Goal: Task Accomplishment & Management: Manage account settings

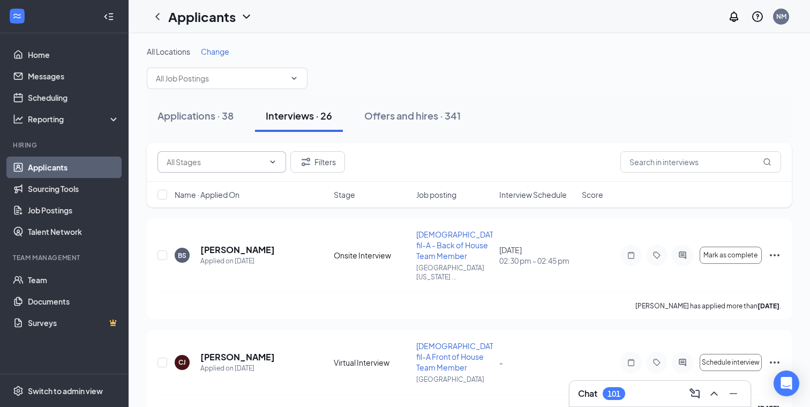
click at [235, 163] on input "text" at bounding box center [215, 162] width 97 height 12
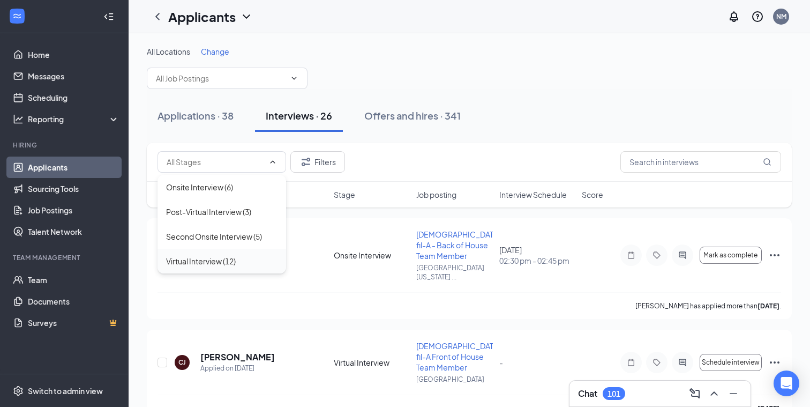
click at [202, 261] on div "Virtual Interview (12)" at bounding box center [201, 261] width 70 height 12
type input "Virtual Interview (12)"
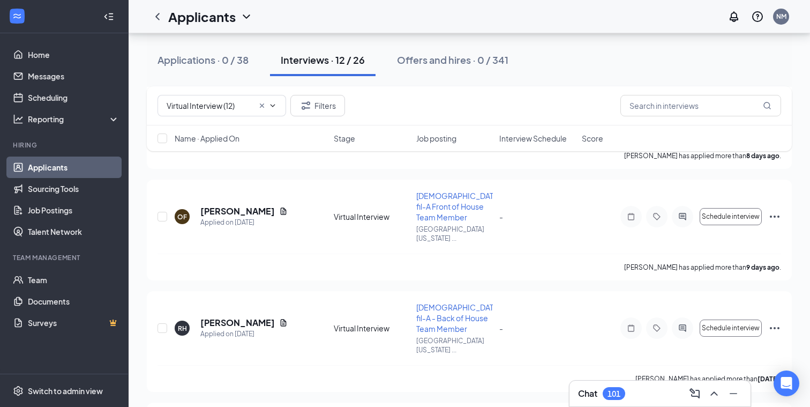
scroll to position [913, 0]
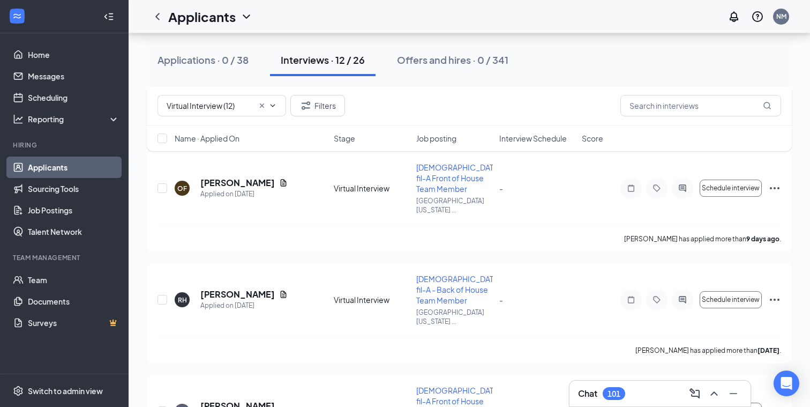
click at [585, 387] on h3 "Chat" at bounding box center [587, 393] width 19 height 12
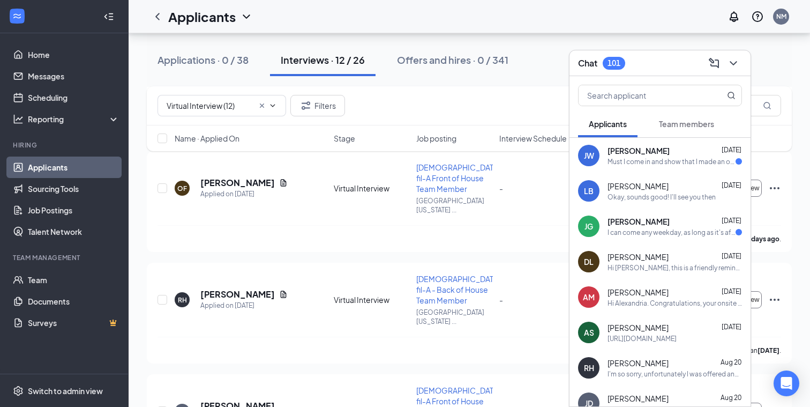
click at [671, 164] on div "Must I come in and show that I made an online application as a follow up?" at bounding box center [671, 161] width 128 height 9
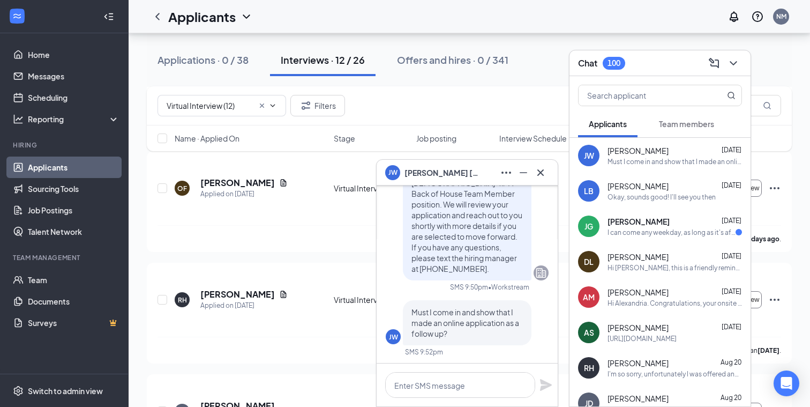
scroll to position [0, 0]
click at [423, 382] on textarea at bounding box center [460, 385] width 150 height 26
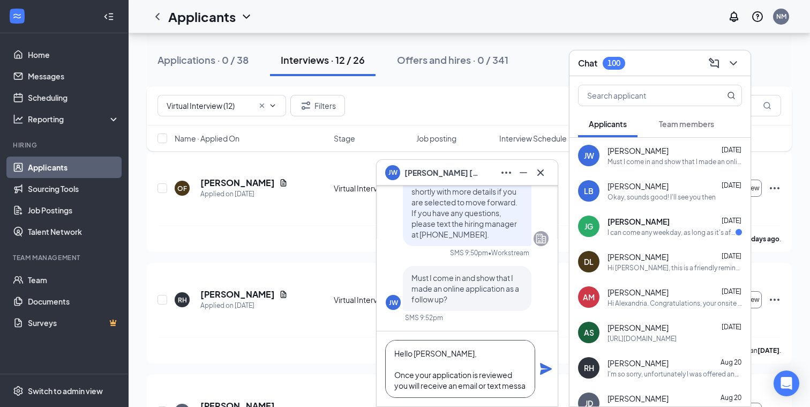
scroll to position [11, 0]
type textarea "Hello [PERSON_NAME], Once your application is reviewed you will receive an emai…"
click at [544, 367] on icon "Plane" at bounding box center [546, 369] width 12 height 12
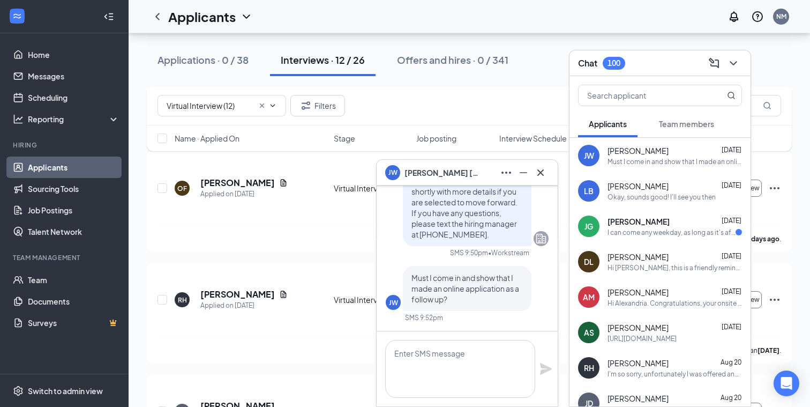
scroll to position [0, 0]
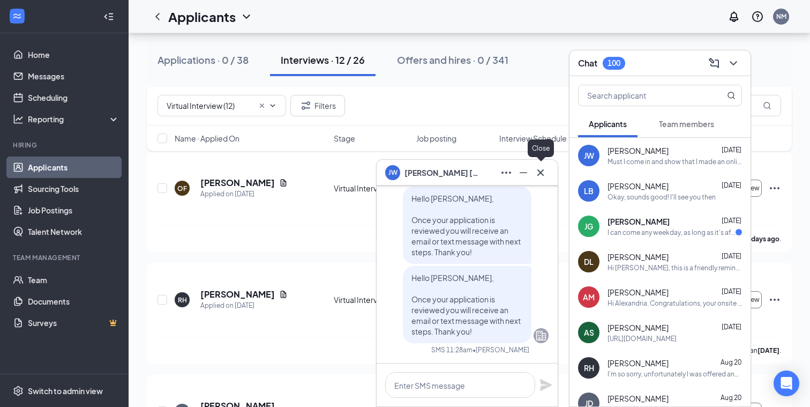
click at [539, 171] on icon "Cross" at bounding box center [540, 172] width 6 height 6
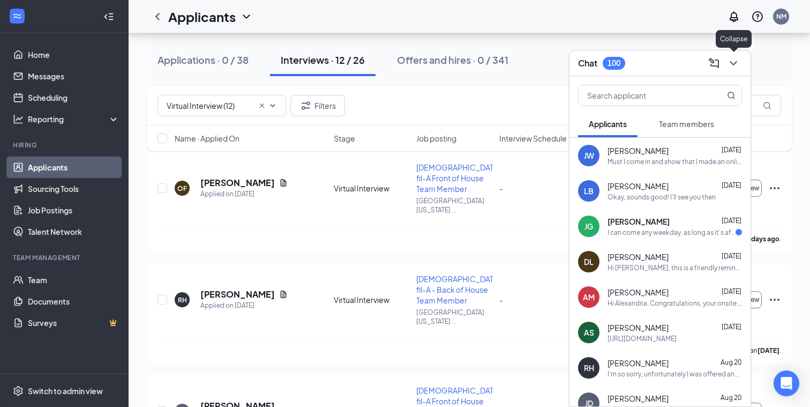
click at [730, 62] on icon "ChevronDown" at bounding box center [732, 63] width 7 height 4
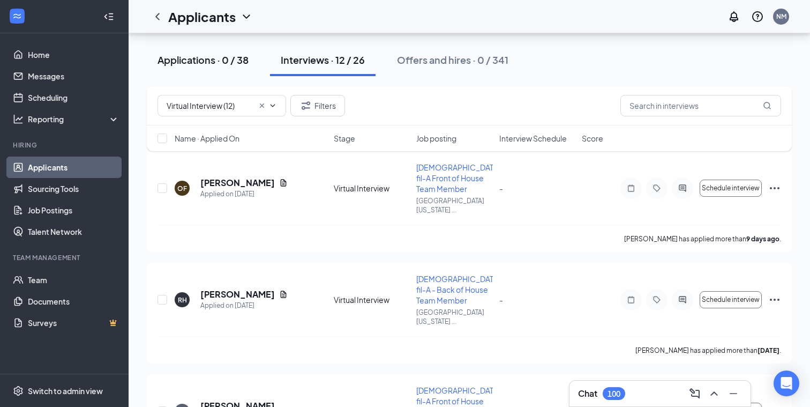
click at [205, 62] on div "Applications · 0 / 38" at bounding box center [202, 59] width 91 height 13
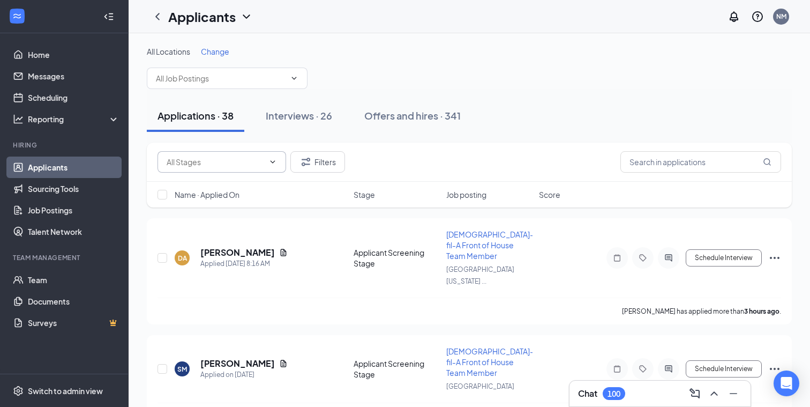
click at [201, 163] on input "text" at bounding box center [215, 162] width 97 height 12
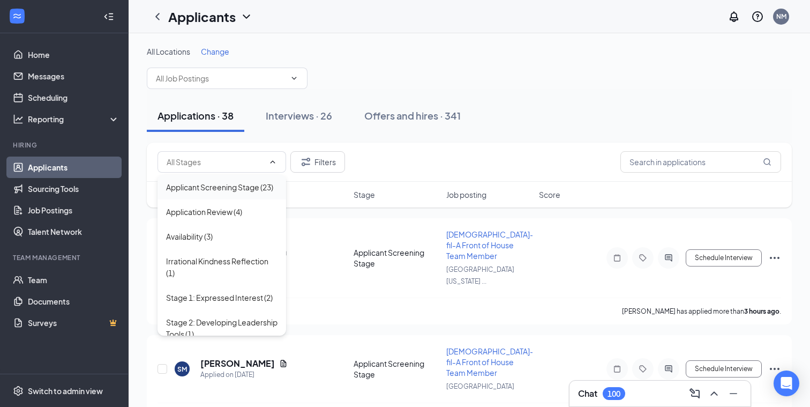
click at [199, 189] on div "Applicant Screening Stage (23)" at bounding box center [219, 187] width 107 height 12
type input "Applicant Screening Stage (23)"
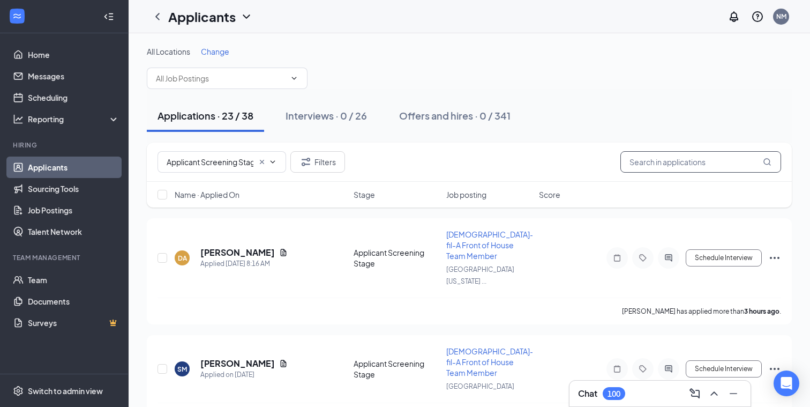
click at [642, 160] on input "text" at bounding box center [700, 161] width 161 height 21
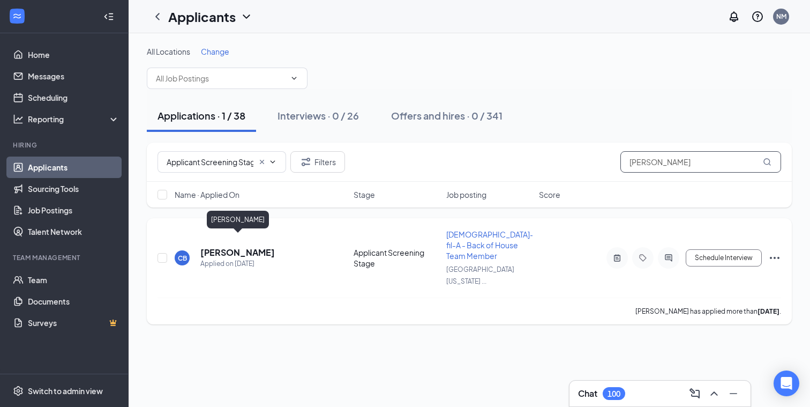
type input "[PERSON_NAME]"
click at [242, 246] on h5 "[PERSON_NAME]" at bounding box center [237, 252] width 74 height 12
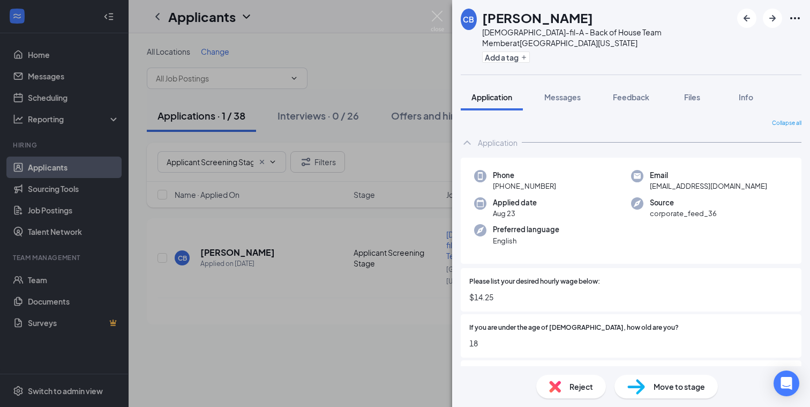
click at [633, 382] on img at bounding box center [636, 387] width 18 height 16
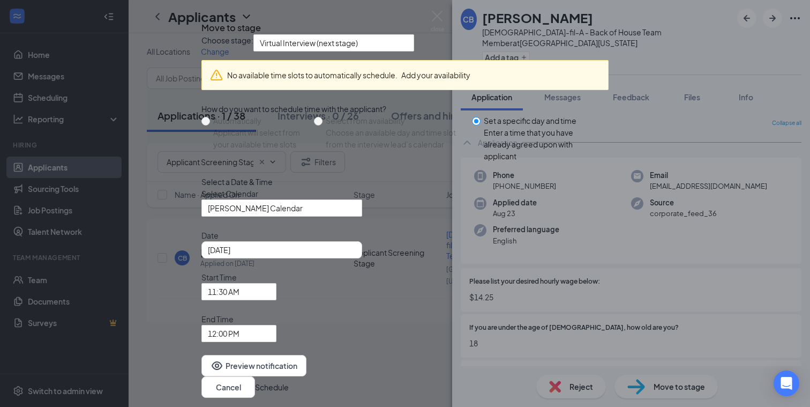
click at [201, 18] on icon "Cross" at bounding box center [201, 18] width 0 height 0
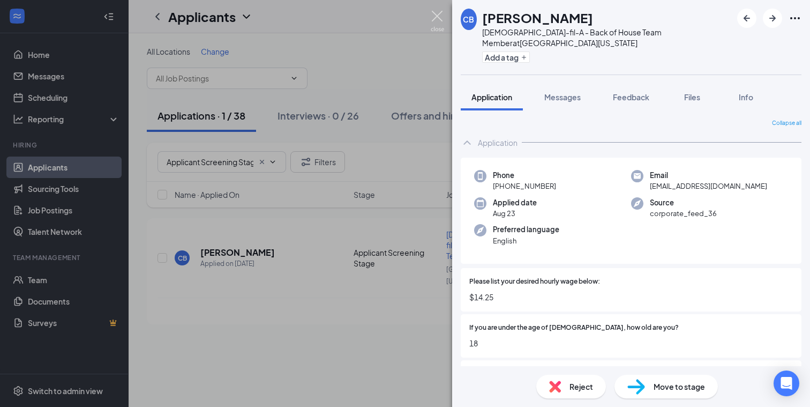
click at [438, 18] on img at bounding box center [437, 21] width 13 height 21
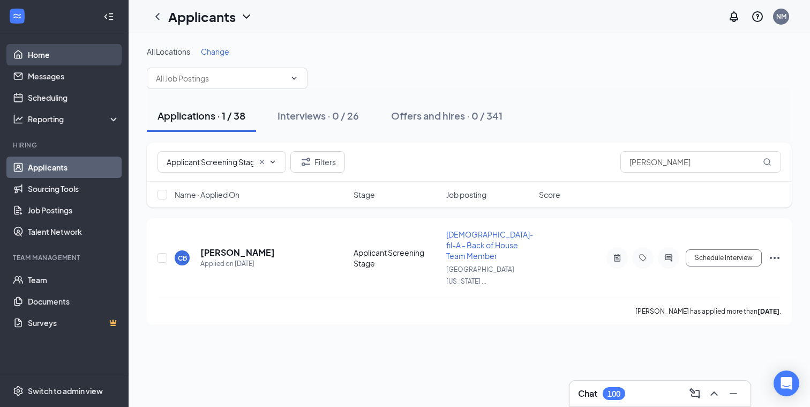
click at [28, 58] on link "Home" at bounding box center [74, 54] width 92 height 21
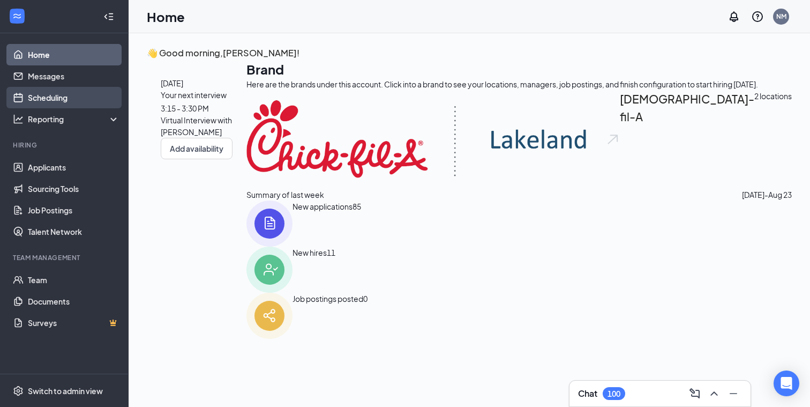
click at [47, 99] on link "Scheduling" at bounding box center [74, 97] width 92 height 21
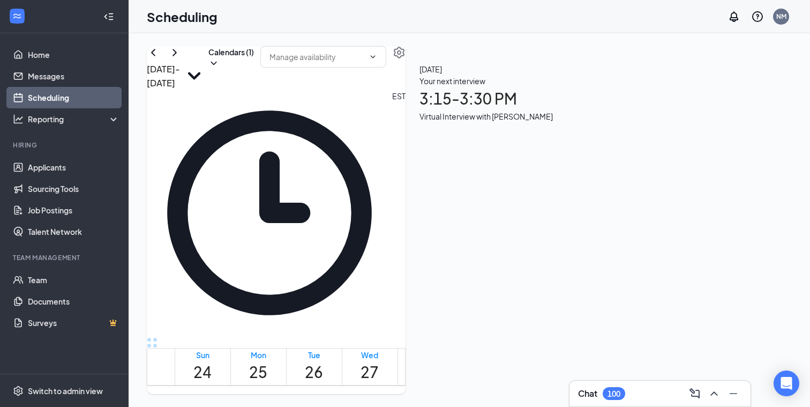
scroll to position [993, 0]
click at [53, 167] on link "Applicants" at bounding box center [74, 166] width 92 height 21
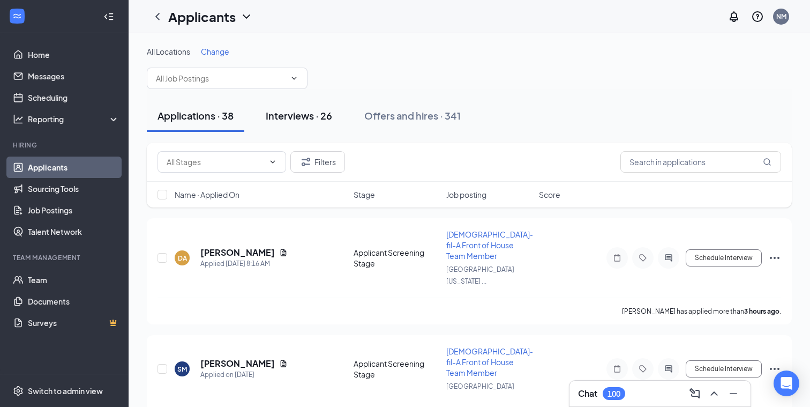
click at [298, 117] on div "Interviews · 26" at bounding box center [299, 115] width 66 height 13
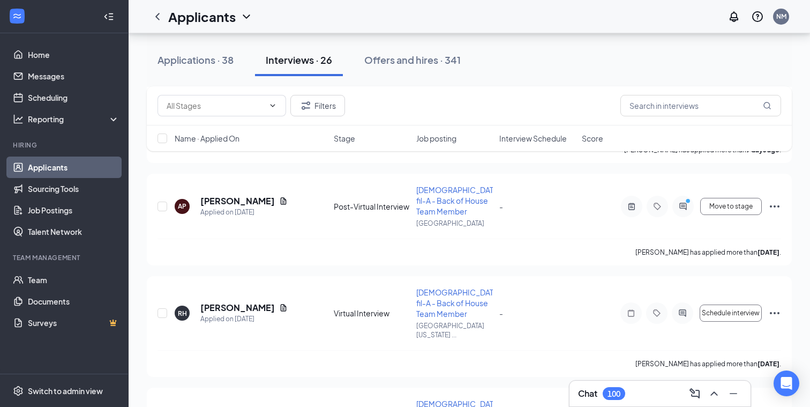
scroll to position [1319, 0]
click at [235, 107] on input "text" at bounding box center [215, 106] width 97 height 12
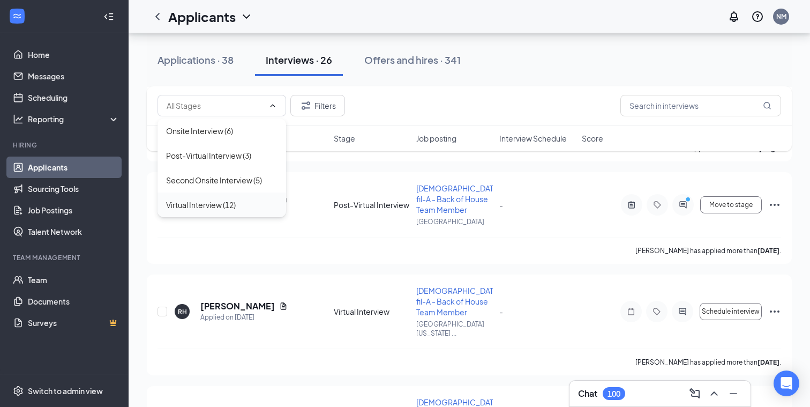
click at [215, 204] on div "Virtual Interview (12)" at bounding box center [201, 205] width 70 height 12
type input "Virtual Interview (12)"
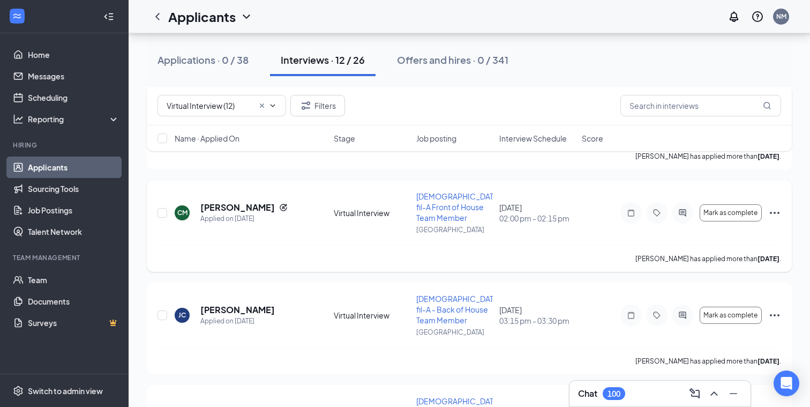
scroll to position [247, 0]
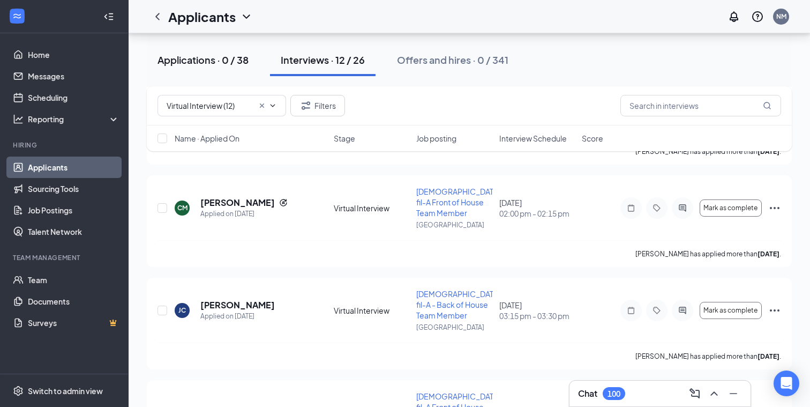
click at [197, 61] on div "Applications · 0 / 38" at bounding box center [202, 59] width 91 height 13
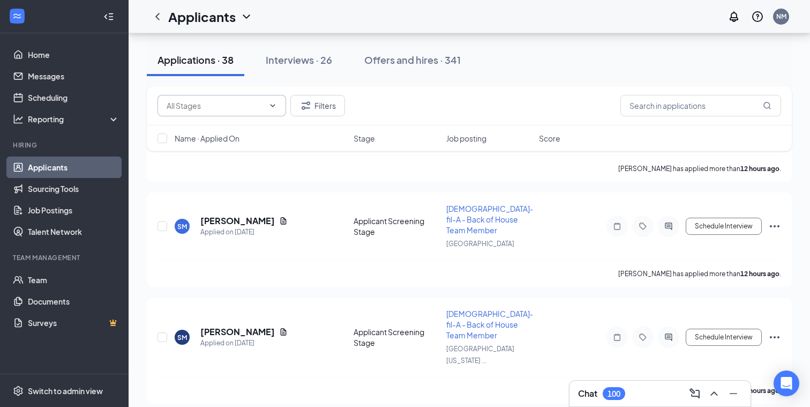
click at [191, 103] on input "text" at bounding box center [215, 106] width 97 height 12
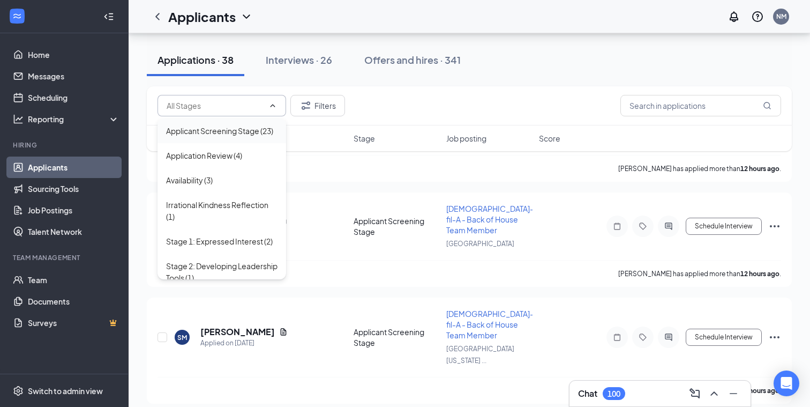
click at [203, 130] on div "Applicant Screening Stage (23)" at bounding box center [219, 131] width 107 height 12
type input "Applicant Screening Stage (23)"
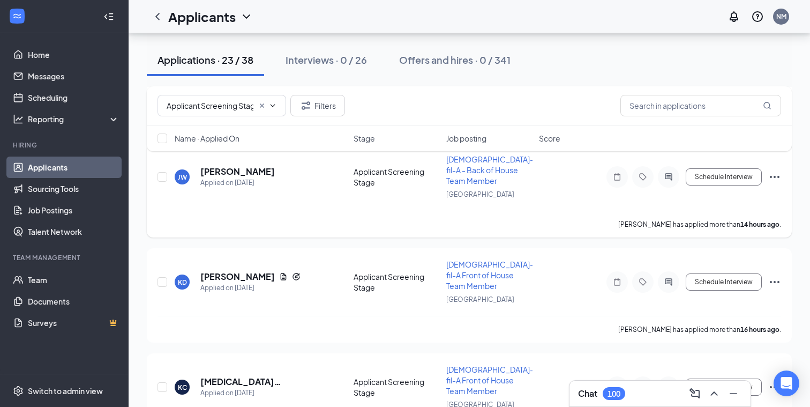
scroll to position [642, 0]
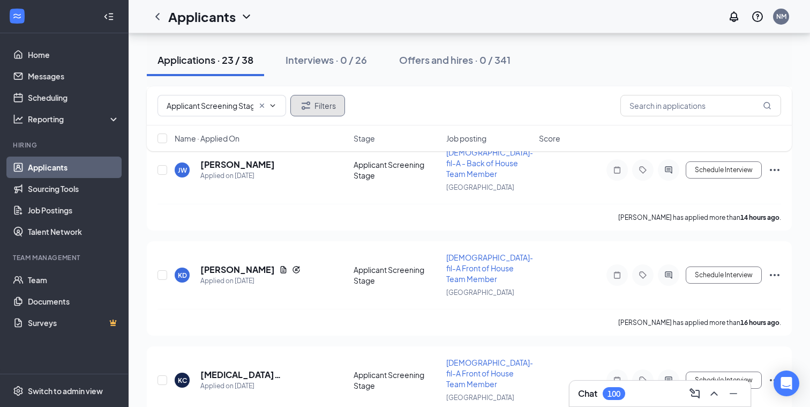
click at [325, 106] on button "Filters" at bounding box center [317, 105] width 55 height 21
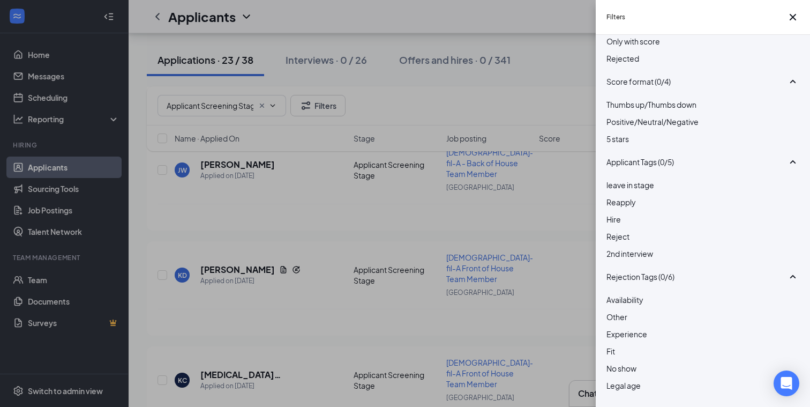
scroll to position [0, 0]
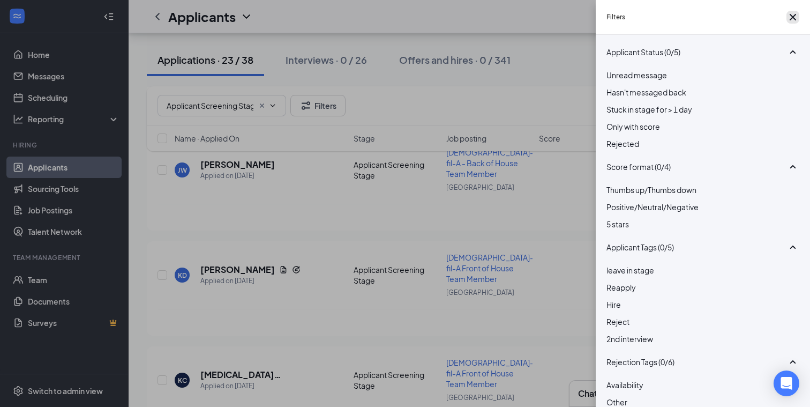
click at [786, 19] on icon "Cross" at bounding box center [792, 17] width 13 height 13
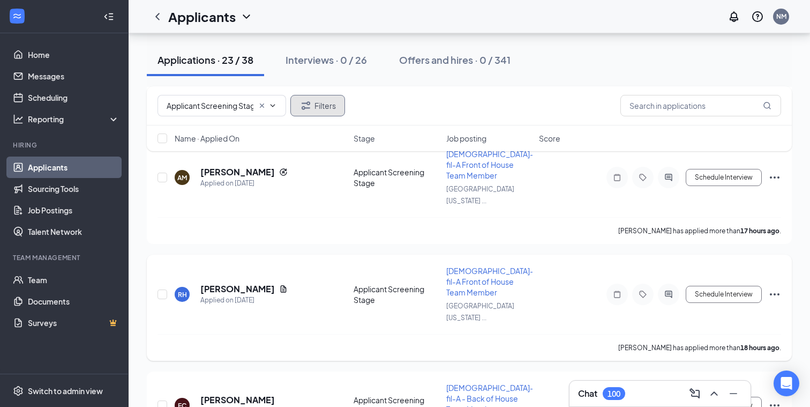
scroll to position [1053, 0]
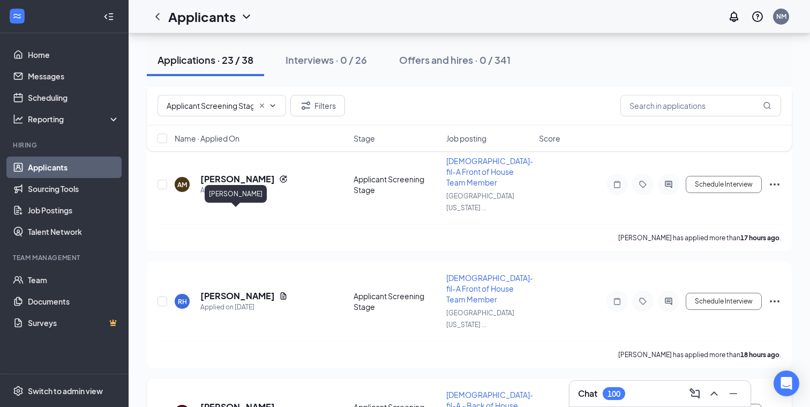
click at [240, 401] on h5 "[PERSON_NAME]" at bounding box center [237, 407] width 74 height 12
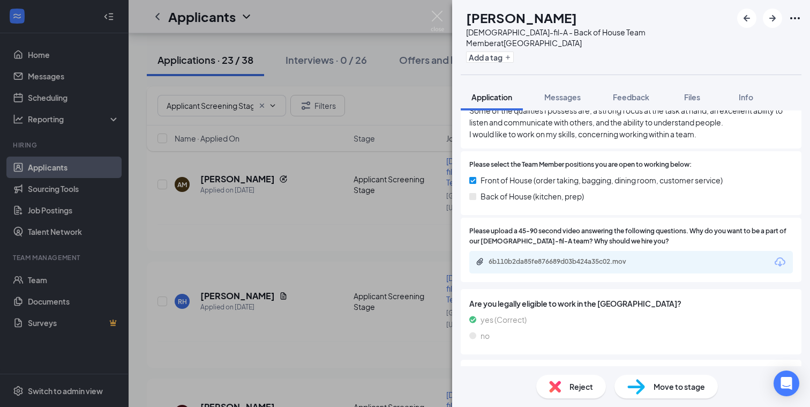
scroll to position [1066, 0]
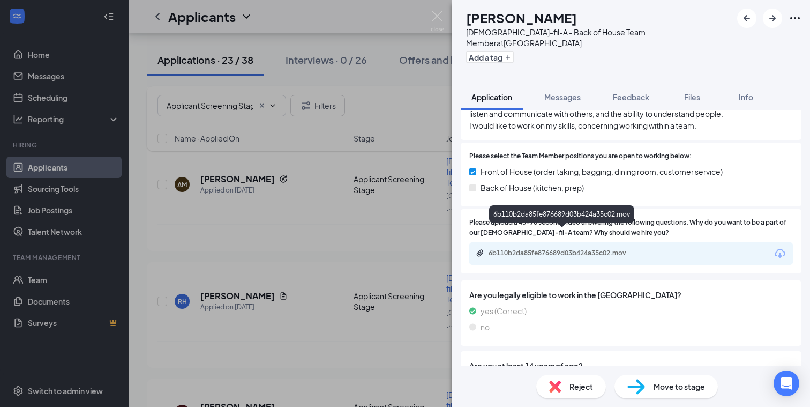
click at [586, 249] on div "6b110b2da85fe876689d03b424a35c02.mov" at bounding box center [563, 253] width 150 height 9
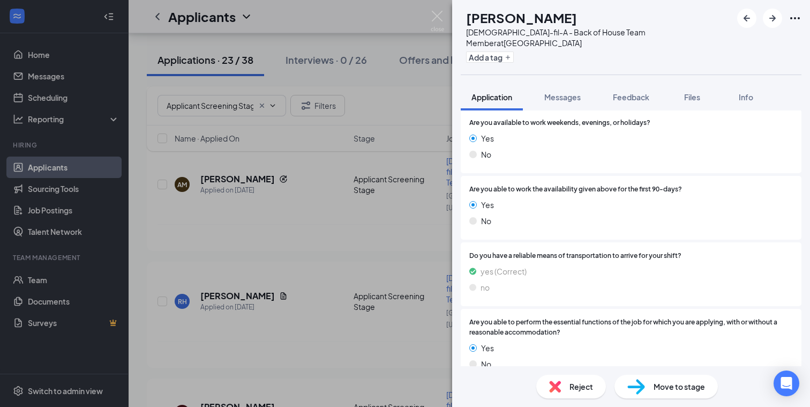
scroll to position [1985, 0]
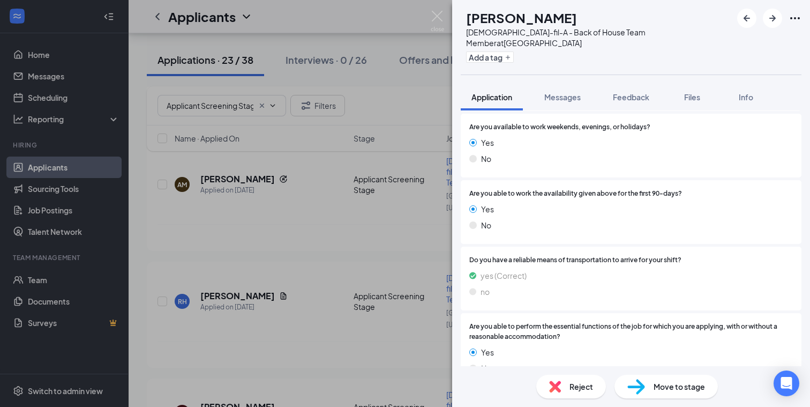
click at [638, 384] on img at bounding box center [636, 387] width 18 height 16
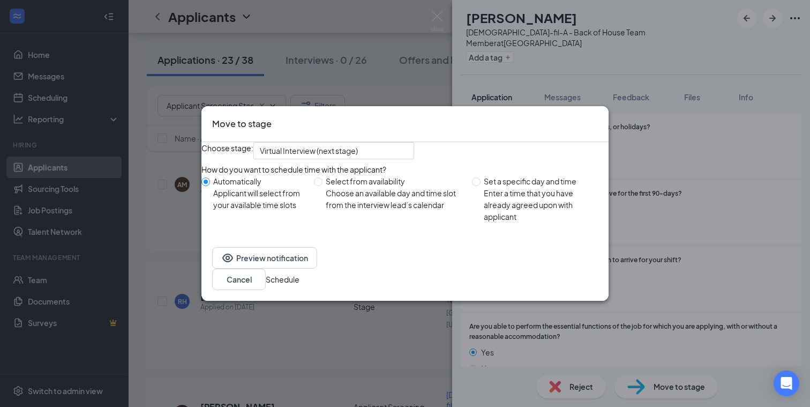
click at [299, 283] on button "Schedule" at bounding box center [283, 279] width 34 height 12
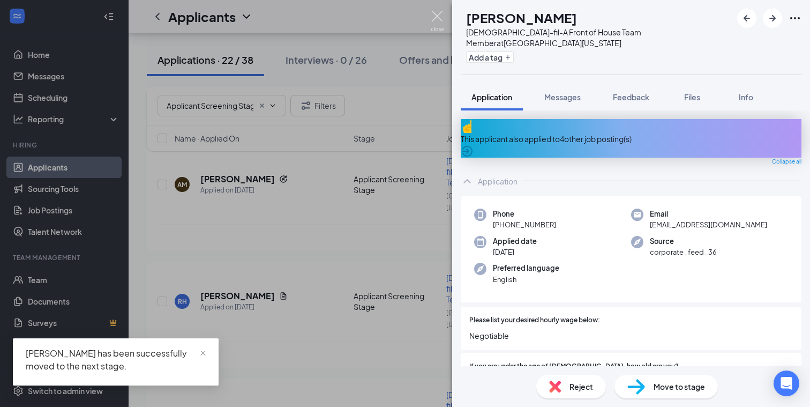
click at [434, 14] on img at bounding box center [437, 21] width 13 height 21
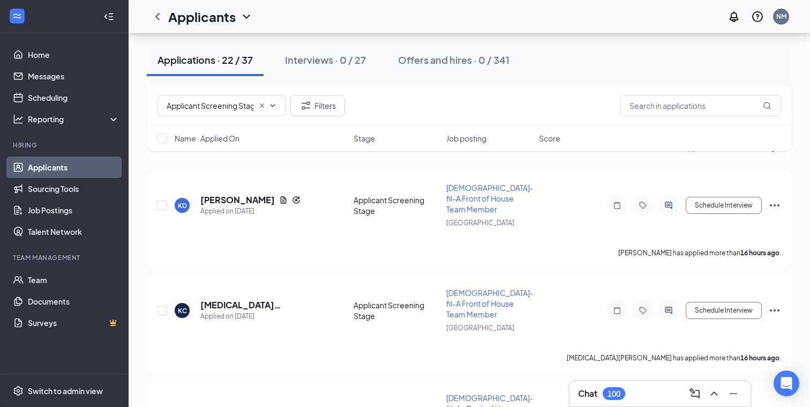
scroll to position [708, 0]
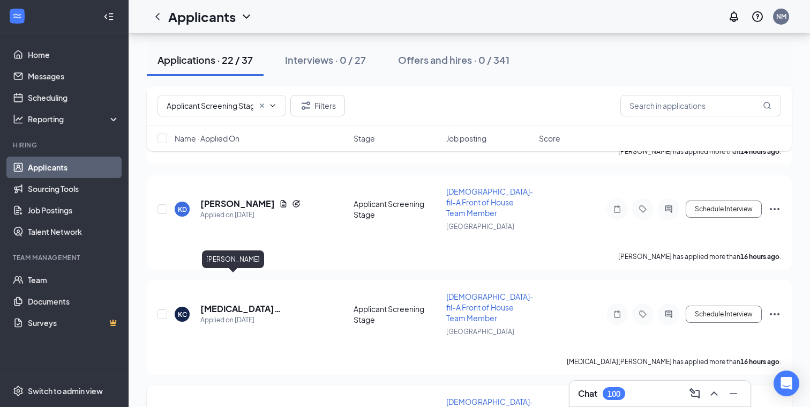
click at [226, 406] on h5 "[PERSON_NAME]" at bounding box center [237, 414] width 74 height 12
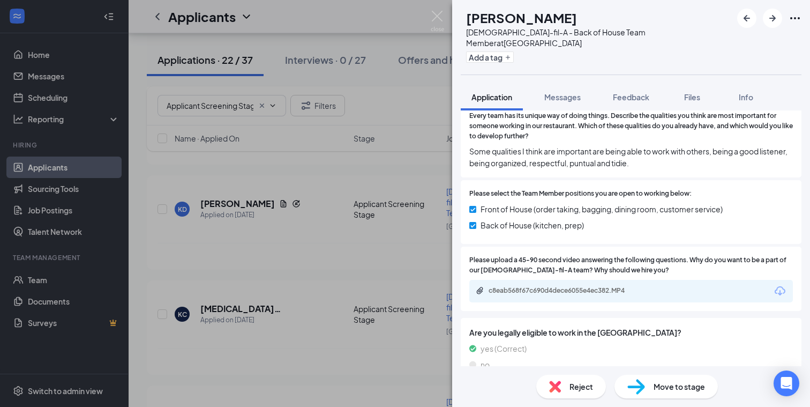
scroll to position [966, 0]
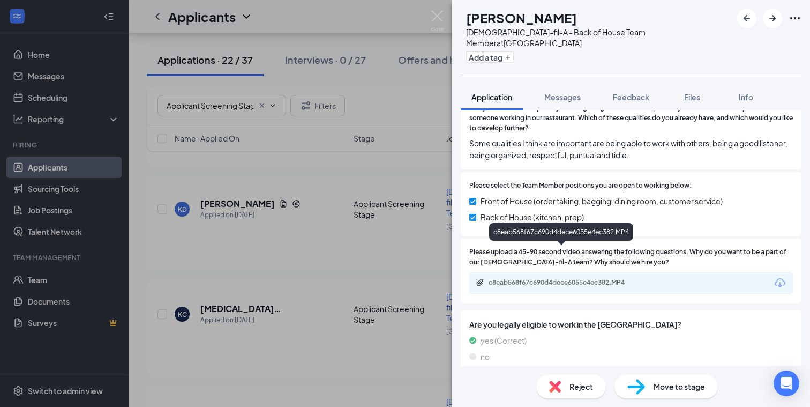
click at [609, 278] on div "c8eab568f67c690d4dece6055e4ec382.MP4" at bounding box center [563, 282] width 150 height 9
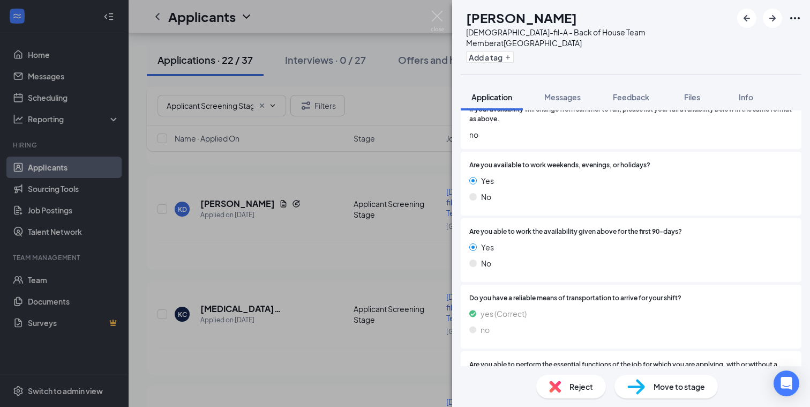
scroll to position [1895, 0]
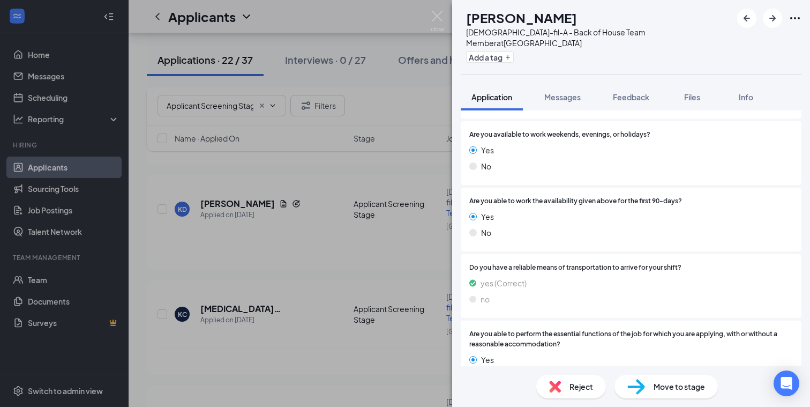
click at [558, 384] on img at bounding box center [555, 386] width 12 height 12
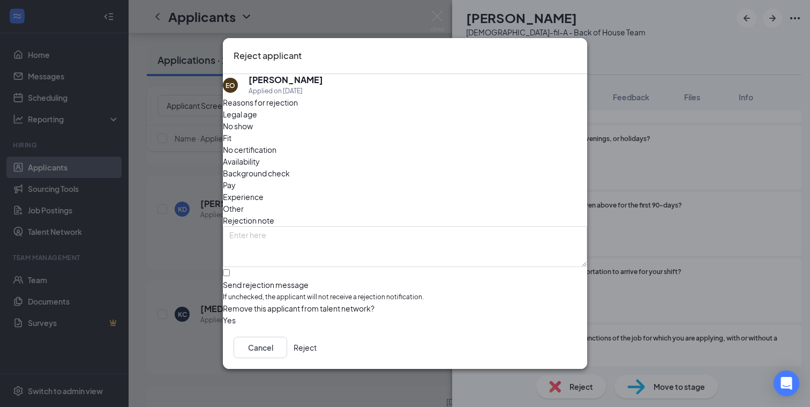
click at [260, 155] on span "Availability" at bounding box center [241, 161] width 37 height 12
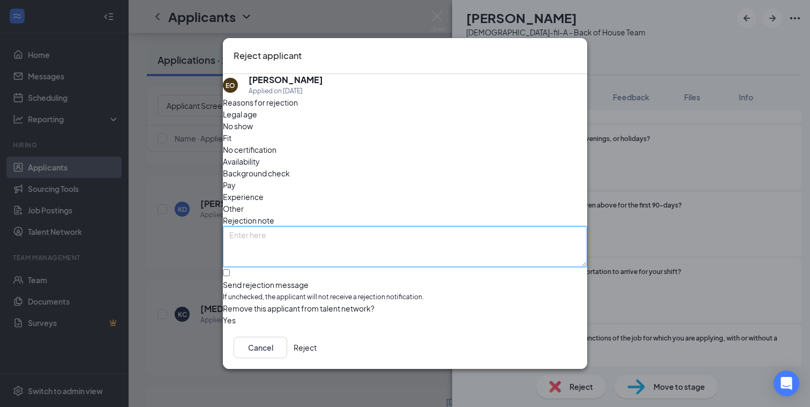
click at [255, 226] on textarea at bounding box center [405, 246] width 364 height 41
type textarea "reapply [DATE]"
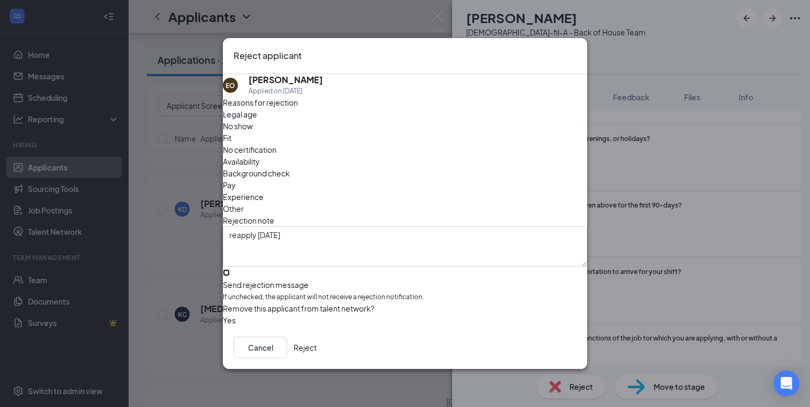
click at [230, 269] on input "Send rejection message If unchecked, the applicant will not receive a rejection…" at bounding box center [226, 272] width 7 height 7
checkbox input "true"
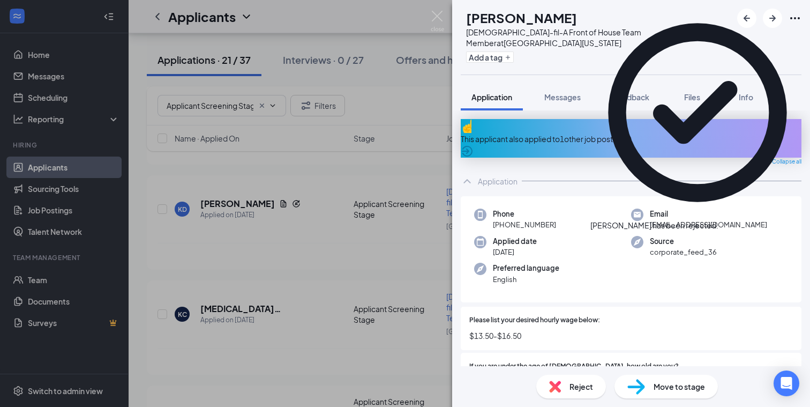
click at [718, 220] on icon "Cross" at bounding box center [718, 220] width 0 height 0
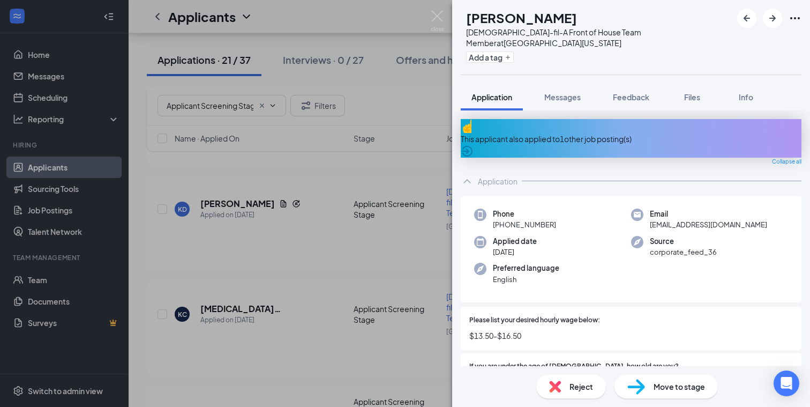
click at [628, 133] on div "This applicant also applied to 1 other job posting(s)" at bounding box center [631, 139] width 341 height 12
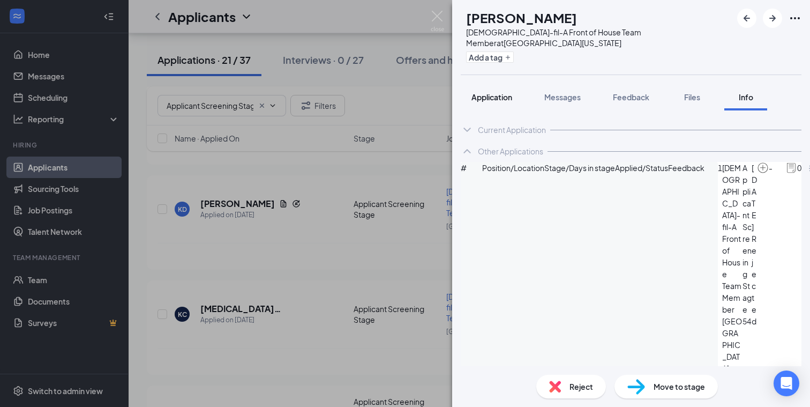
click at [495, 84] on button "Application" at bounding box center [492, 97] width 62 height 27
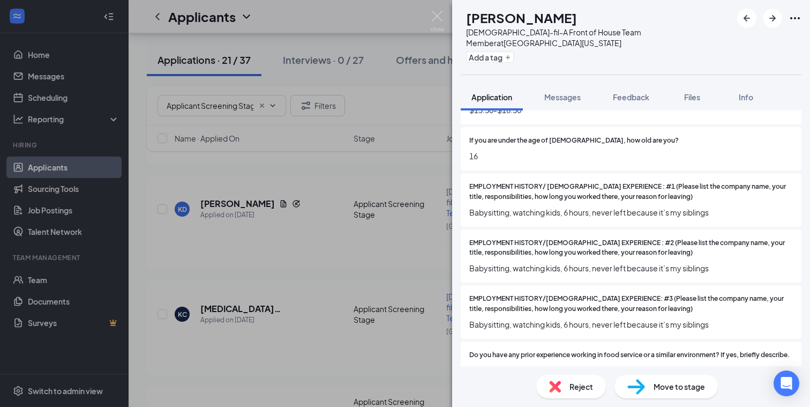
scroll to position [229, 0]
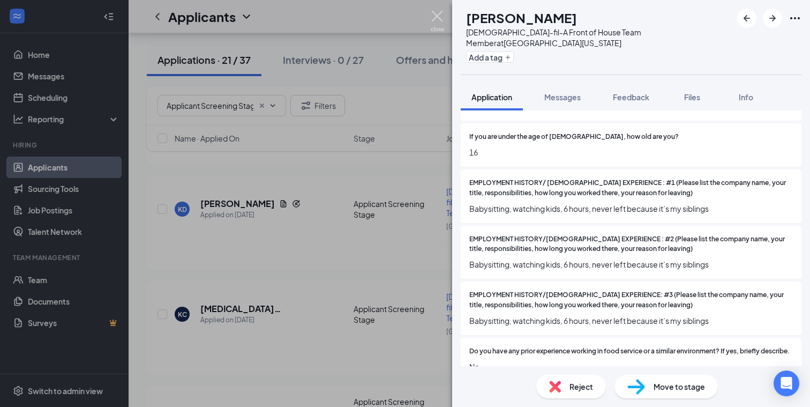
click at [437, 13] on img at bounding box center [437, 21] width 13 height 21
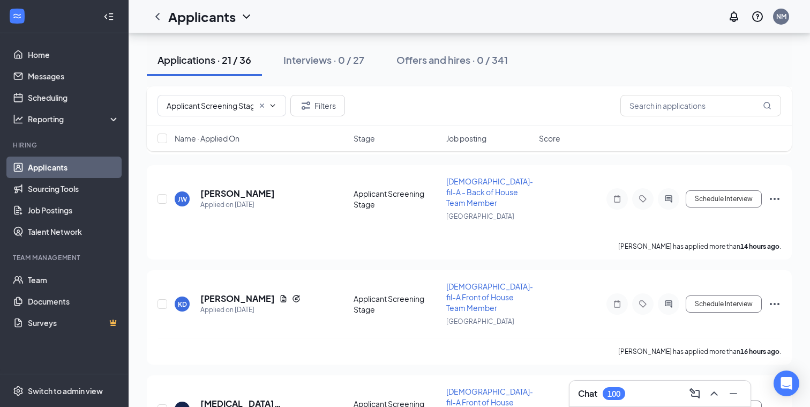
scroll to position [612, 0]
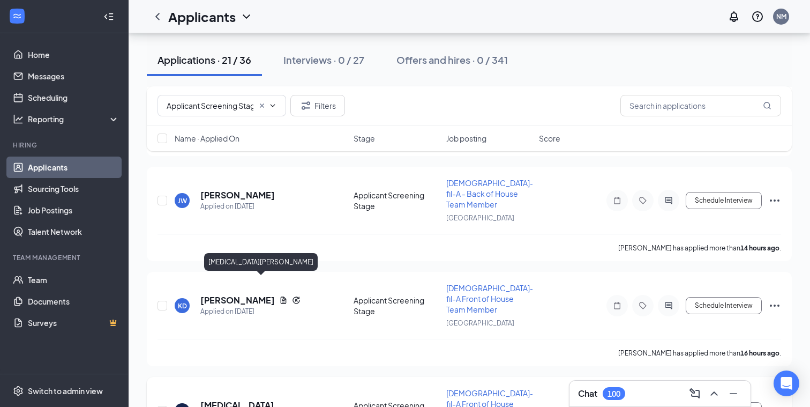
click at [230, 399] on h5 "[MEDICAL_DATA][PERSON_NAME]" at bounding box center [262, 405] width 124 height 12
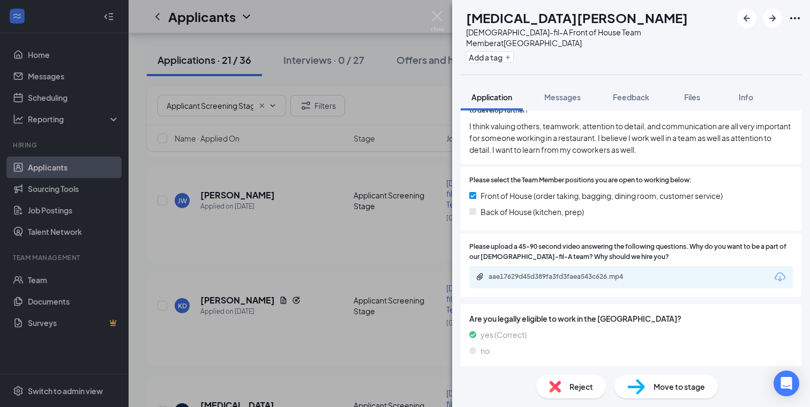
scroll to position [1255, 0]
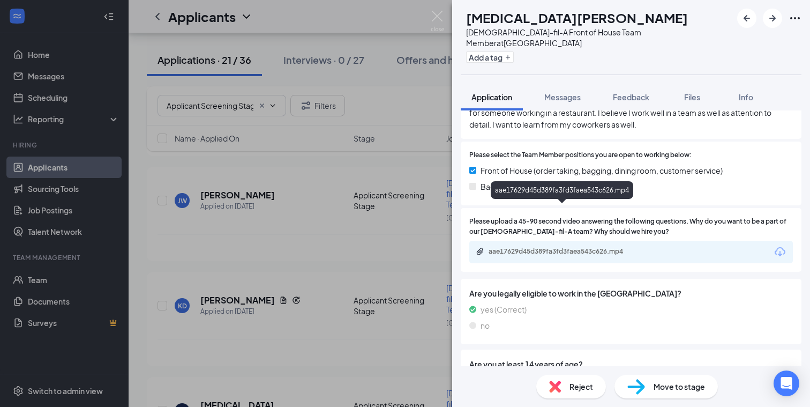
click at [569, 247] on div "aae17629d45d389fa3fd3faea543c626.mp4" at bounding box center [563, 251] width 150 height 9
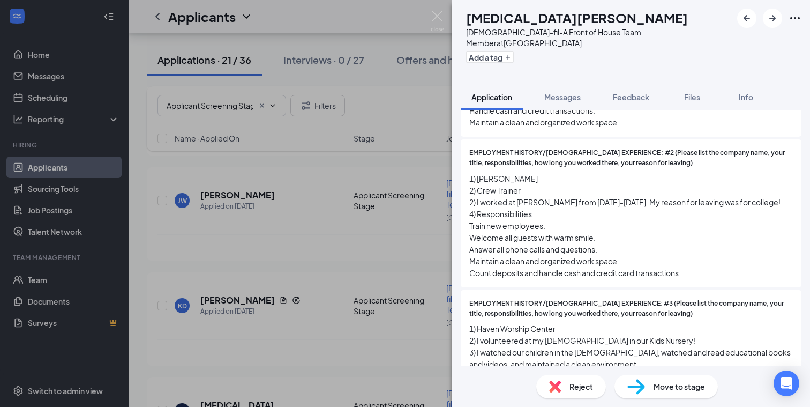
scroll to position [361, 0]
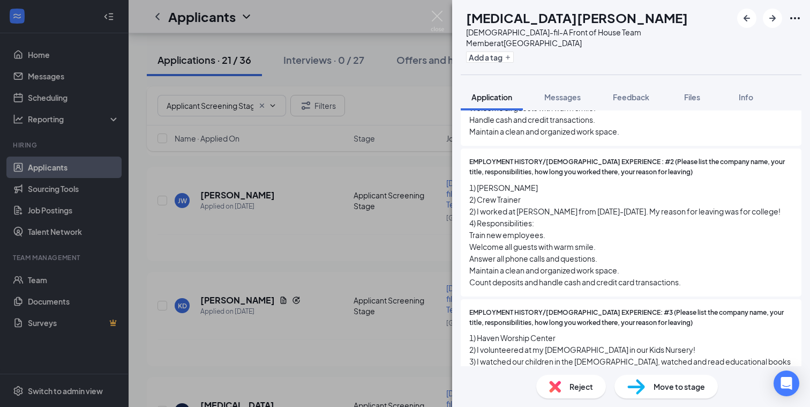
click at [631, 387] on img at bounding box center [636, 387] width 18 height 16
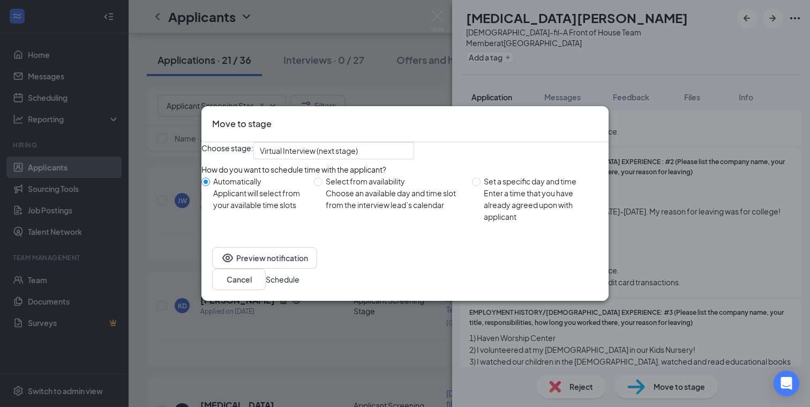
click at [299, 285] on button "Schedule" at bounding box center [283, 279] width 34 height 12
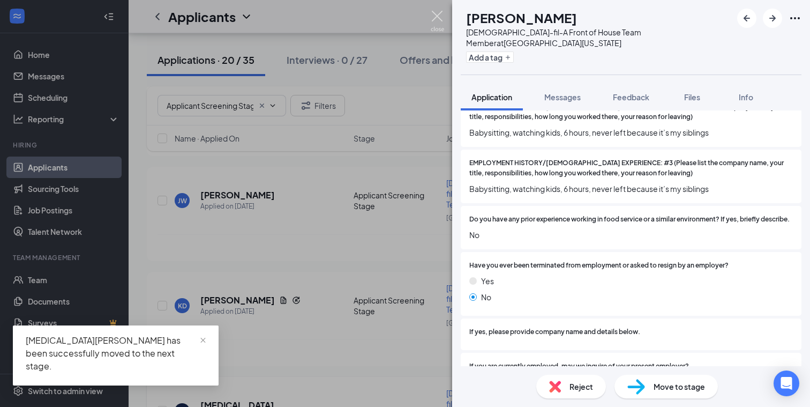
click at [437, 14] on img at bounding box center [437, 21] width 13 height 21
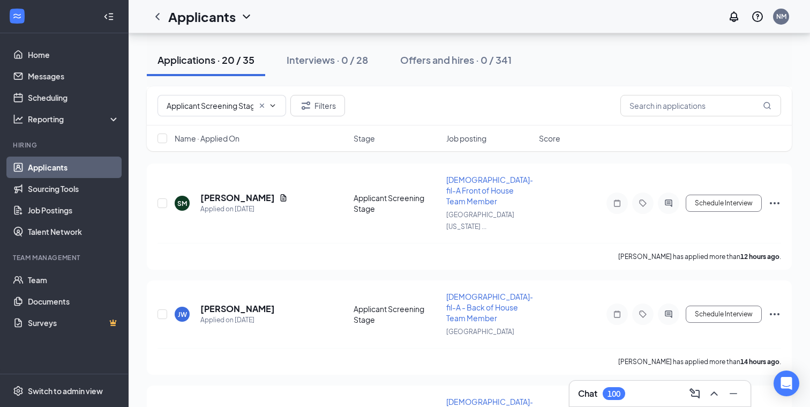
scroll to position [490, 0]
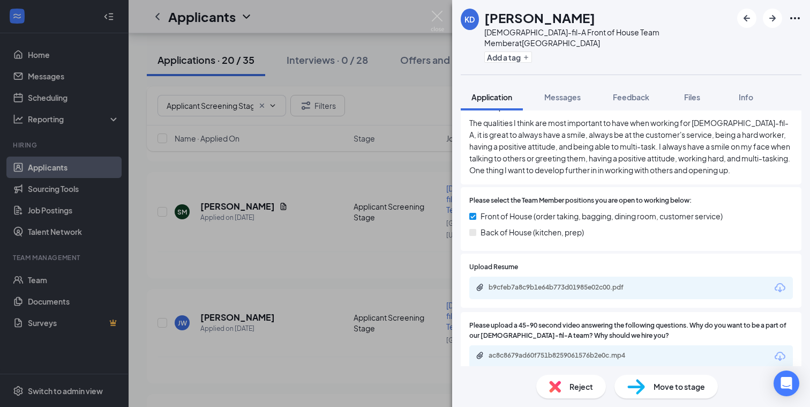
scroll to position [1240, 0]
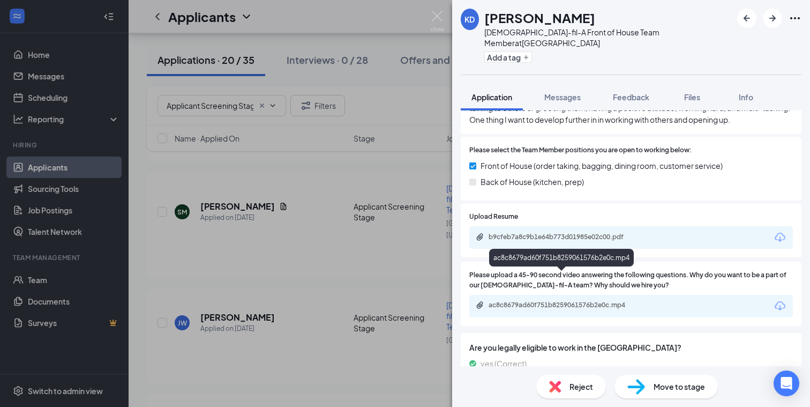
click at [532, 300] on div "ac8c8679ad60f751b8259061576b2e0c.mp4" at bounding box center [563, 304] width 150 height 9
click at [639, 381] on img at bounding box center [636, 387] width 18 height 16
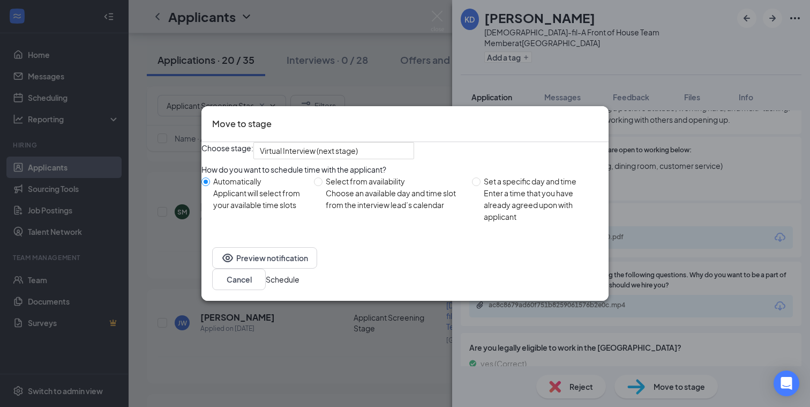
click at [299, 285] on button "Schedule" at bounding box center [283, 279] width 34 height 12
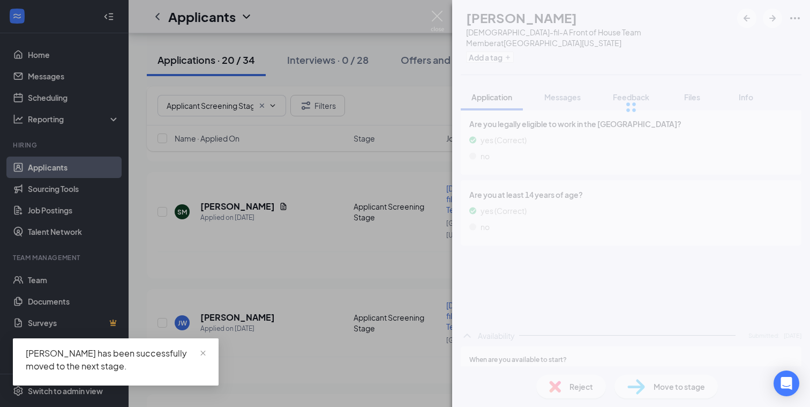
scroll to position [1075, 0]
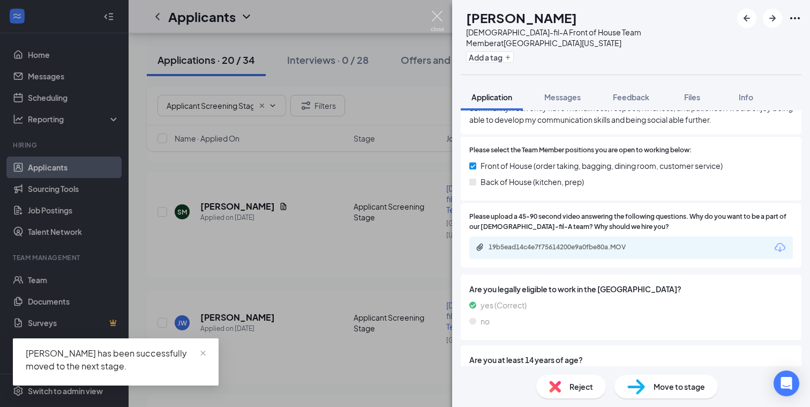
click at [436, 17] on img at bounding box center [437, 21] width 13 height 21
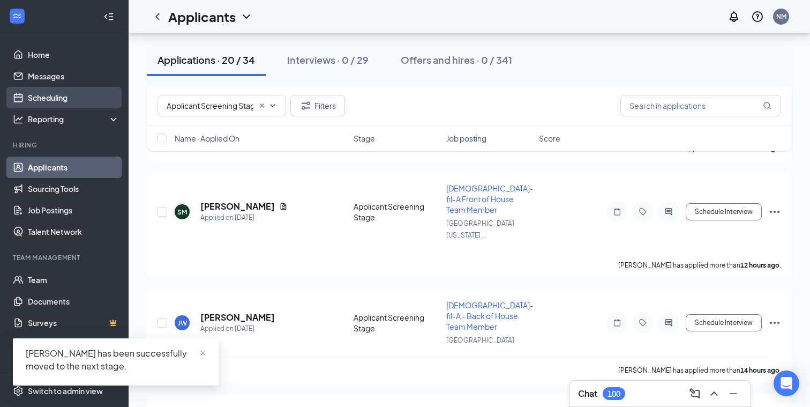
click at [46, 101] on link "Scheduling" at bounding box center [74, 97] width 92 height 21
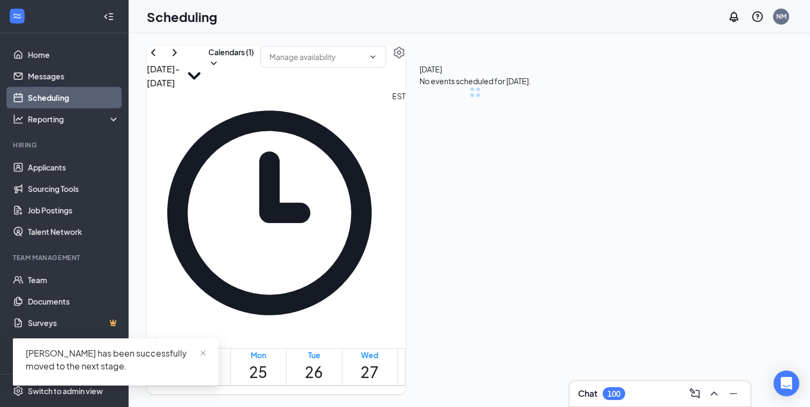
scroll to position [526, 0]
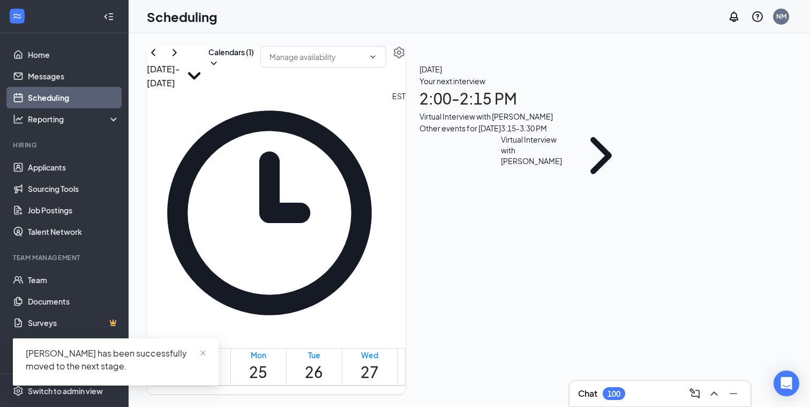
click at [396, 277] on td at bounding box center [370, 283] width 390 height 12
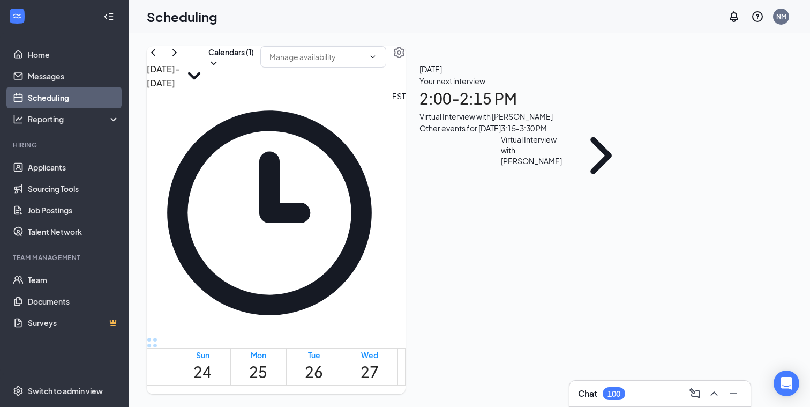
scroll to position [884, 0]
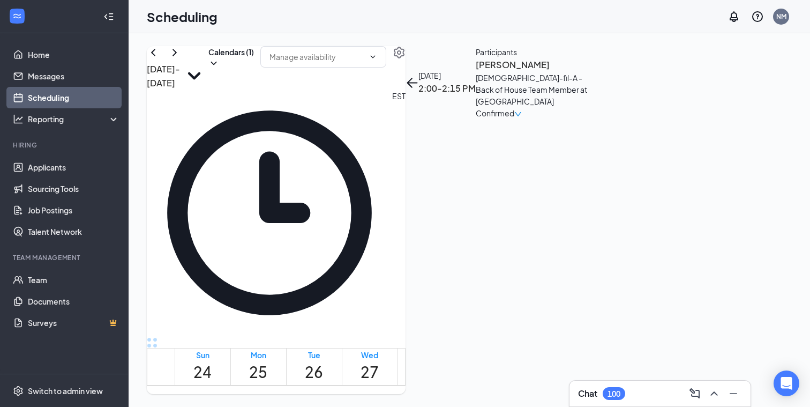
click at [415, 215] on td at bounding box center [370, 209] width 390 height 12
click at [50, 162] on link "Applicants" at bounding box center [74, 166] width 92 height 21
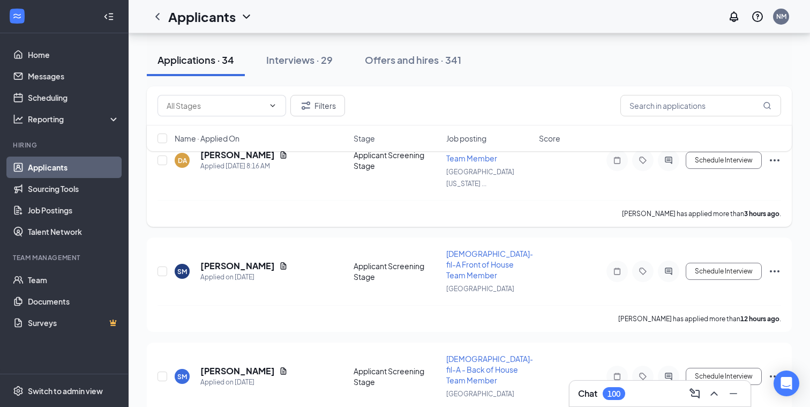
scroll to position [100, 0]
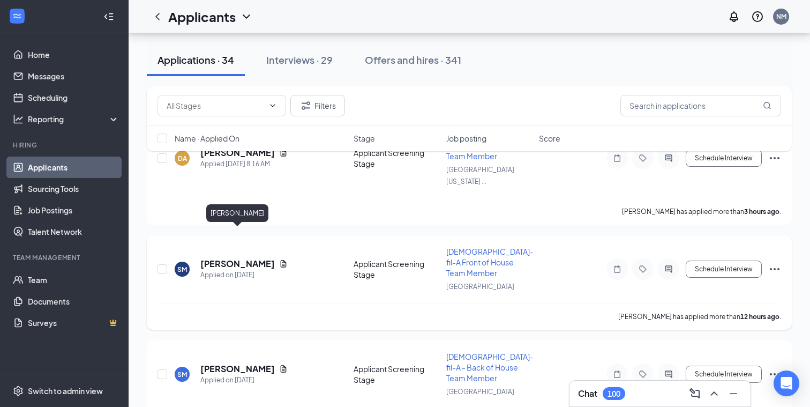
click at [234, 258] on h5 "[PERSON_NAME]" at bounding box center [237, 264] width 74 height 12
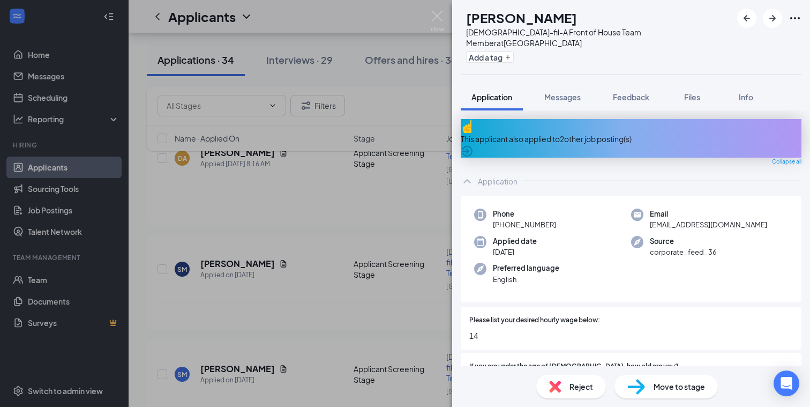
click at [627, 126] on div "This applicant also applied to 2 other job posting(s)" at bounding box center [631, 138] width 341 height 39
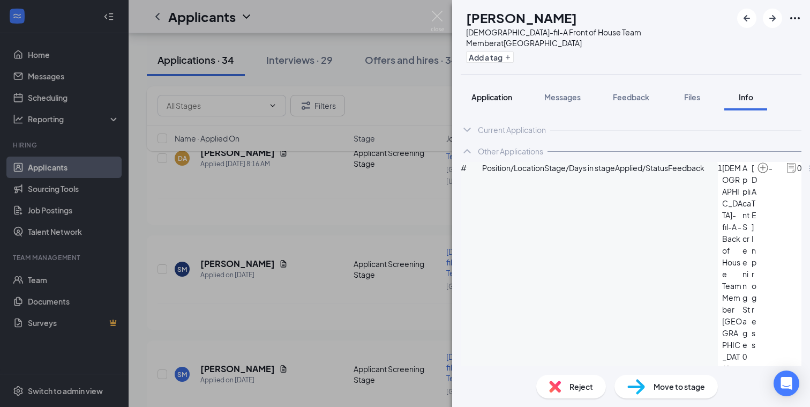
click at [499, 92] on span "Application" at bounding box center [491, 97] width 41 height 10
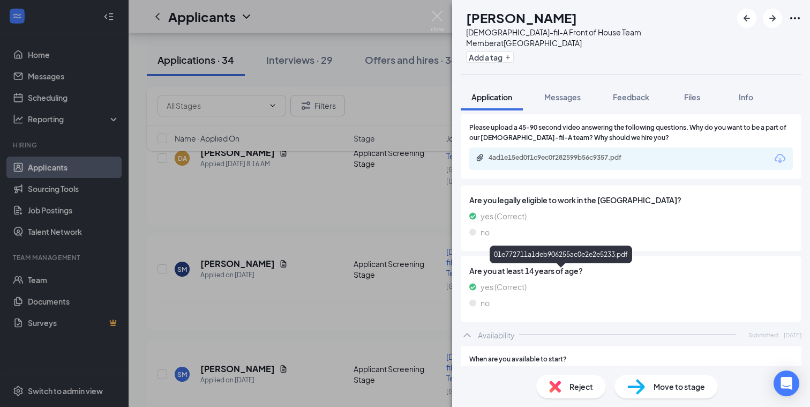
scroll to position [1176, 0]
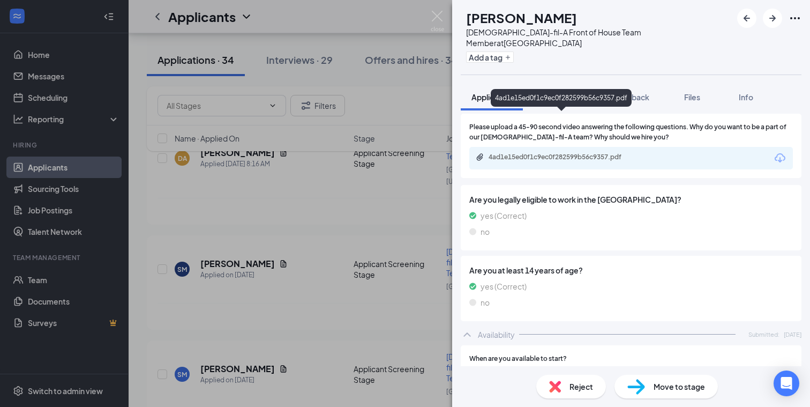
click at [581, 153] on div "4ad1e15ed0f1c9ec0f282599b56c9357.pdf" at bounding box center [563, 157] width 150 height 9
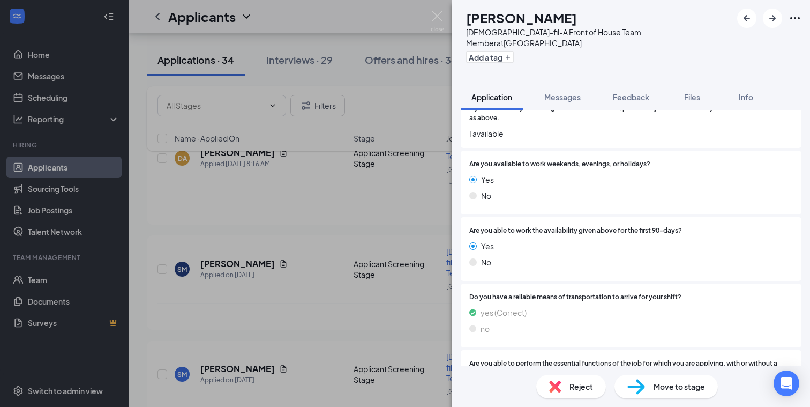
scroll to position [1972, 0]
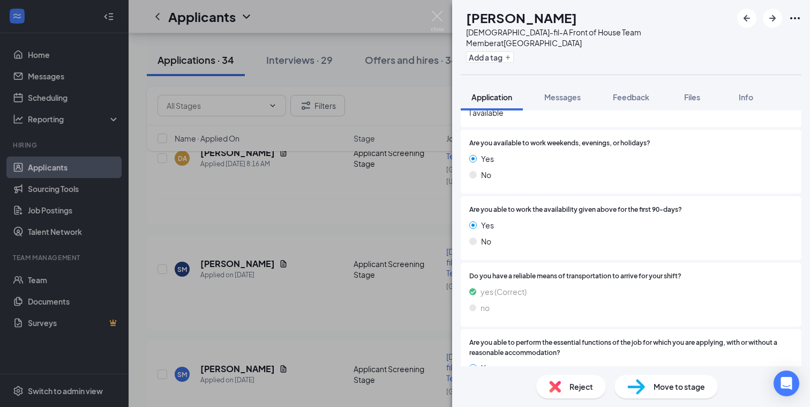
click at [554, 381] on img at bounding box center [555, 386] width 12 height 12
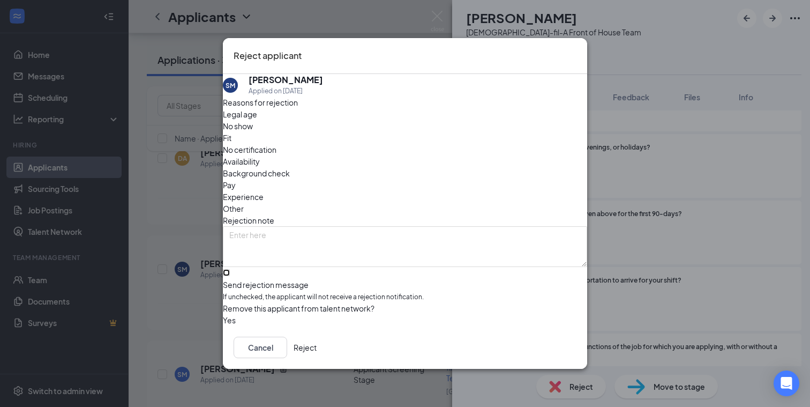
click at [230, 269] on input "Send rejection message If unchecked, the applicant will not receive a rejection…" at bounding box center [226, 272] width 7 height 7
checkbox input "true"
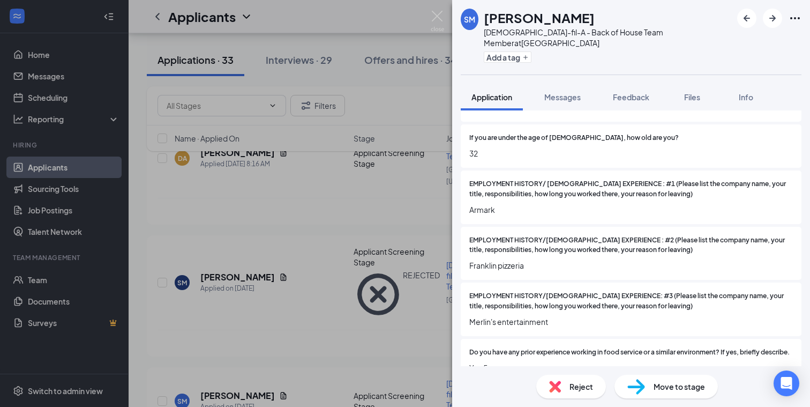
scroll to position [234, 0]
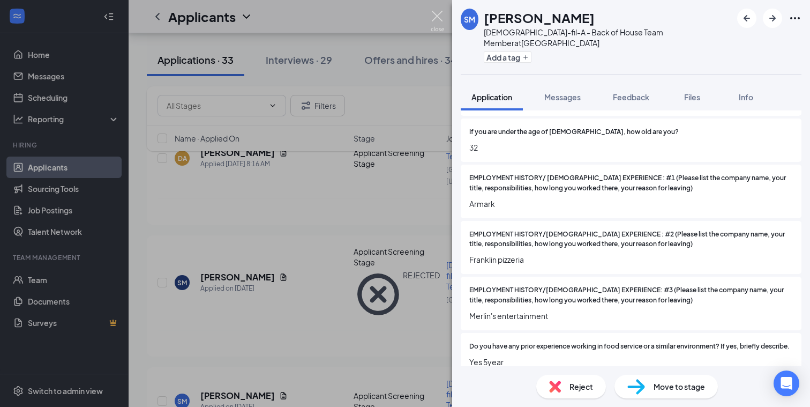
click at [439, 16] on img at bounding box center [437, 21] width 13 height 21
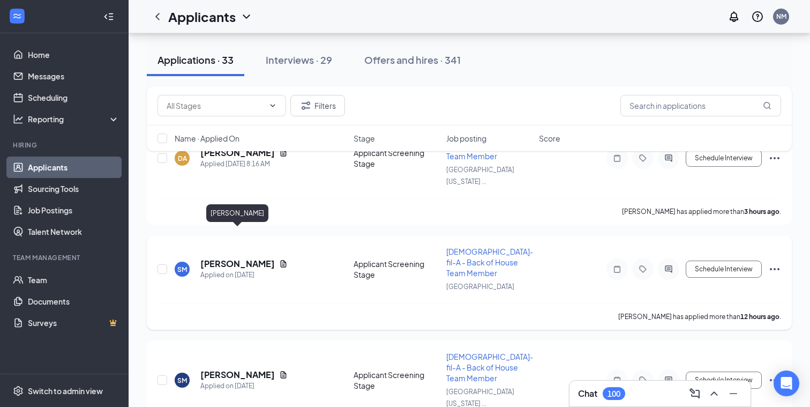
click at [241, 258] on h5 "[PERSON_NAME]" at bounding box center [237, 264] width 74 height 12
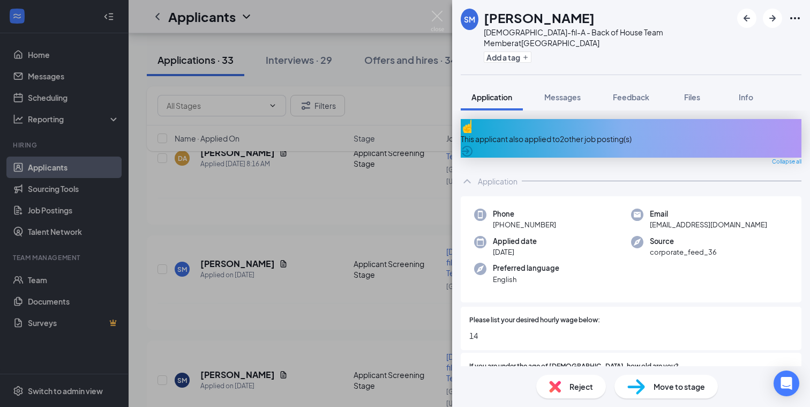
click at [559, 384] on img at bounding box center [555, 386] width 12 height 12
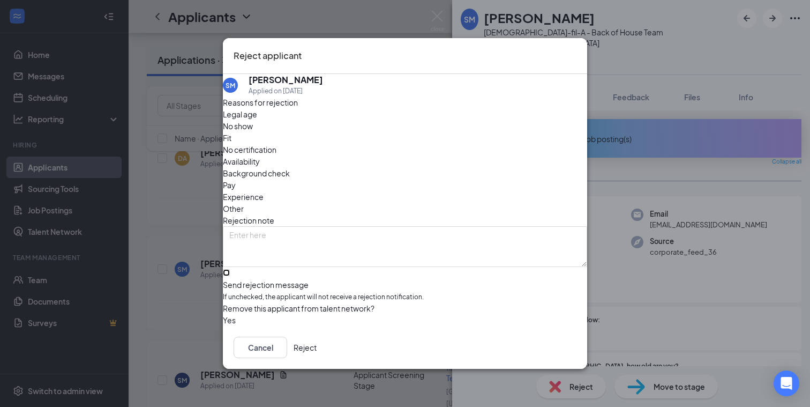
click at [230, 269] on input "Send rejection message If unchecked, the applicant will not receive a rejection…" at bounding box center [226, 272] width 7 height 7
checkbox input "true"
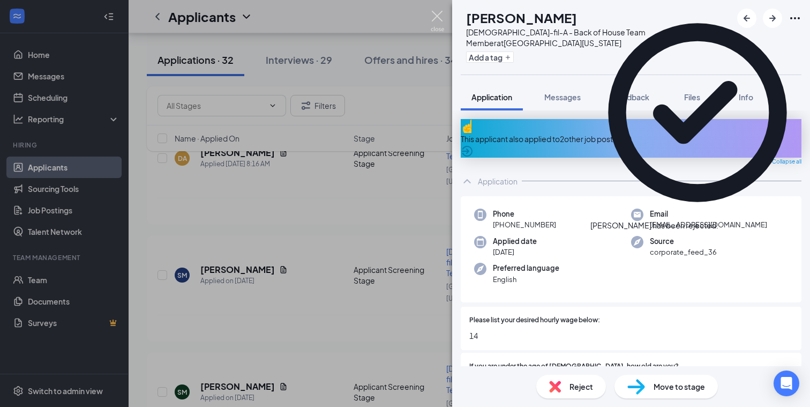
click at [438, 16] on img at bounding box center [437, 21] width 13 height 21
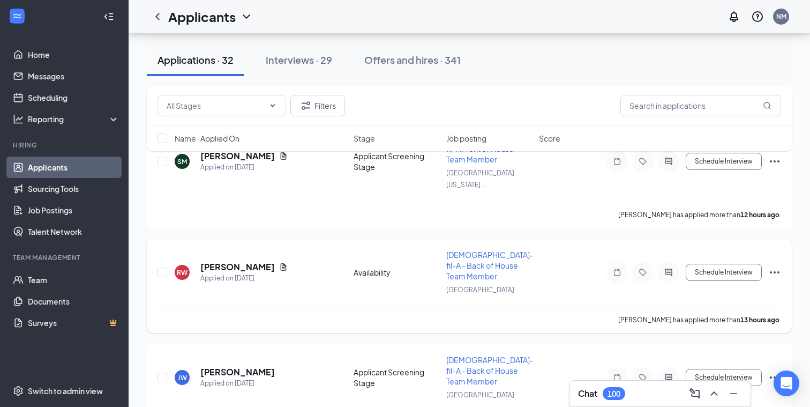
scroll to position [329, 0]
click at [238, 261] on h5 "[PERSON_NAME]" at bounding box center [237, 267] width 74 height 12
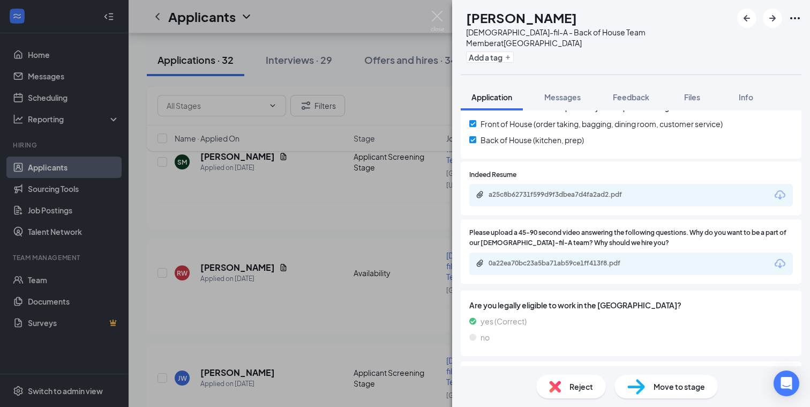
scroll to position [979, 0]
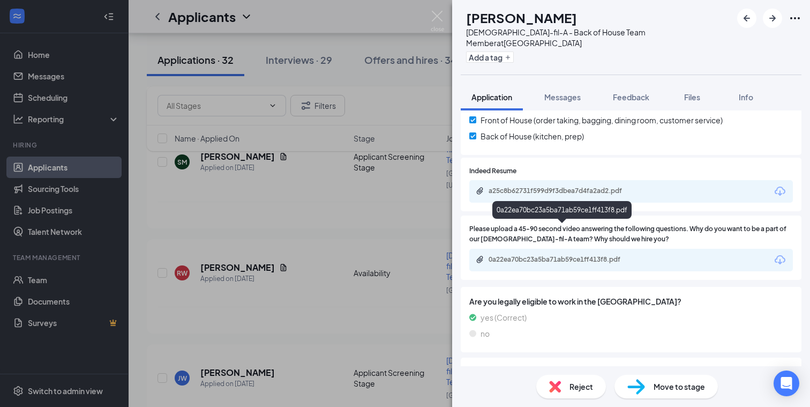
click at [554, 255] on div "0a22ea70bc23a5ba71ab59ce1ff413f8.pdf" at bounding box center [563, 259] width 150 height 9
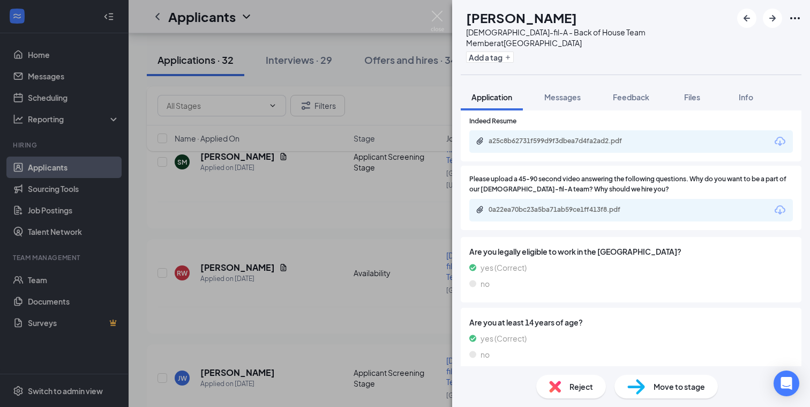
scroll to position [1024, 0]
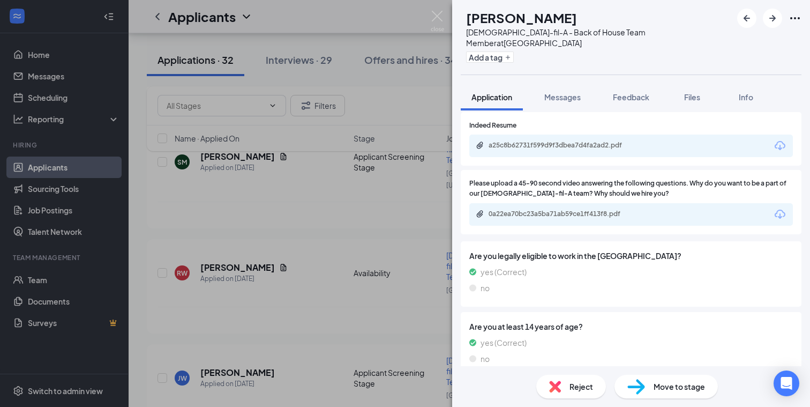
click at [558, 383] on img at bounding box center [555, 386] width 12 height 12
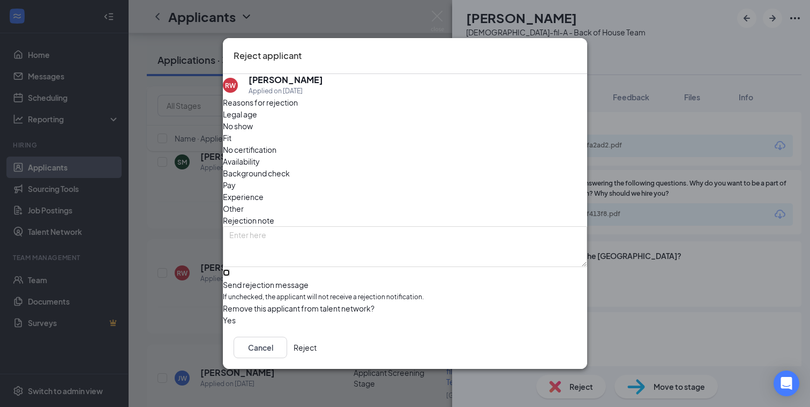
click at [230, 269] on input "Send rejection message If unchecked, the applicant will not receive a rejection…" at bounding box center [226, 272] width 7 height 7
checkbox input "true"
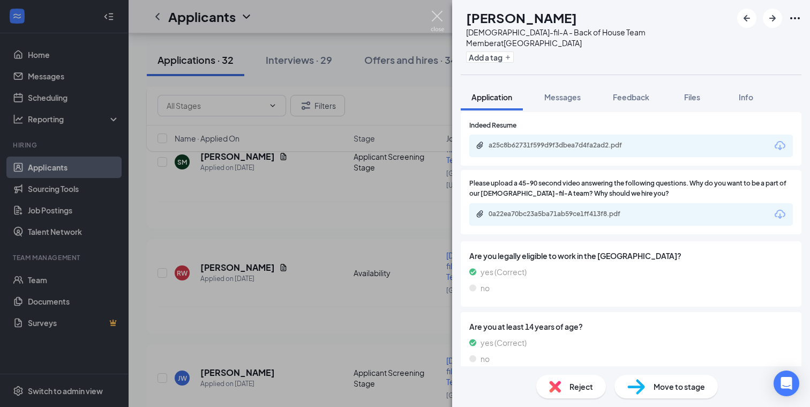
click at [437, 14] on img at bounding box center [437, 21] width 13 height 21
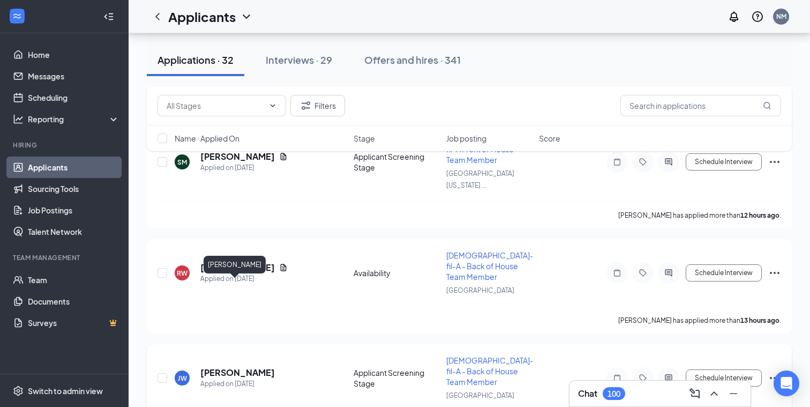
click at [233, 366] on h5 "[PERSON_NAME]" at bounding box center [237, 372] width 74 height 12
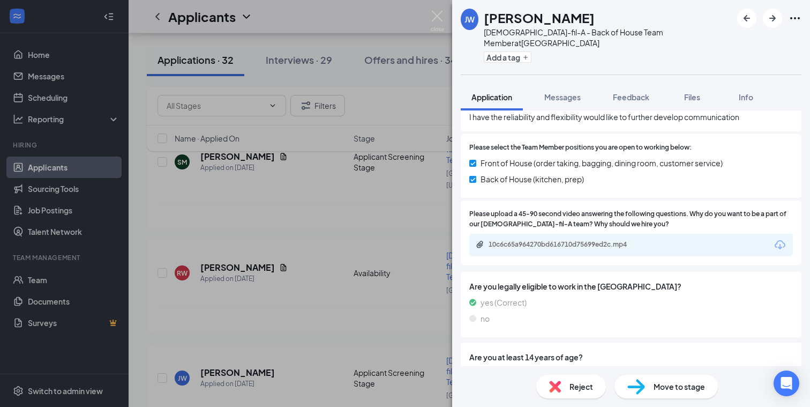
scroll to position [1052, 0]
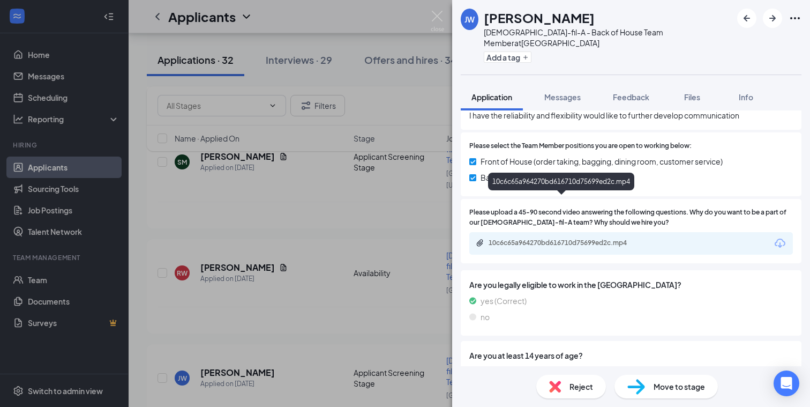
click at [591, 238] on div "10c6c65a964270bd616710d75699ed2c.mp4" at bounding box center [563, 242] width 150 height 9
click at [560, 381] on img at bounding box center [555, 386] width 12 height 12
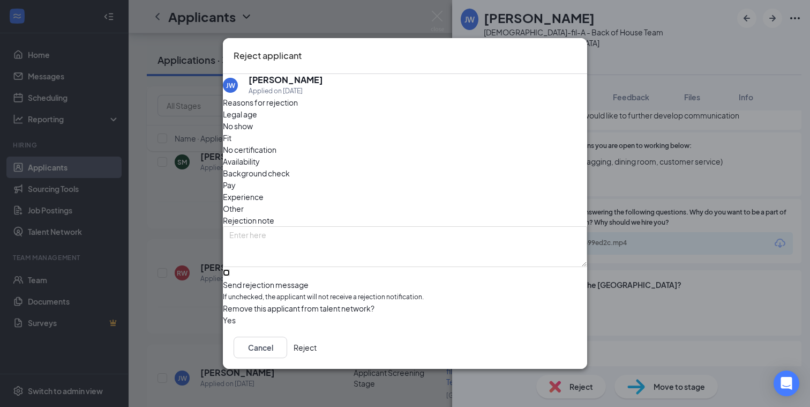
click at [230, 269] on input "Send rejection message If unchecked, the applicant will not receive a rejection…" at bounding box center [226, 272] width 7 height 7
checkbox input "true"
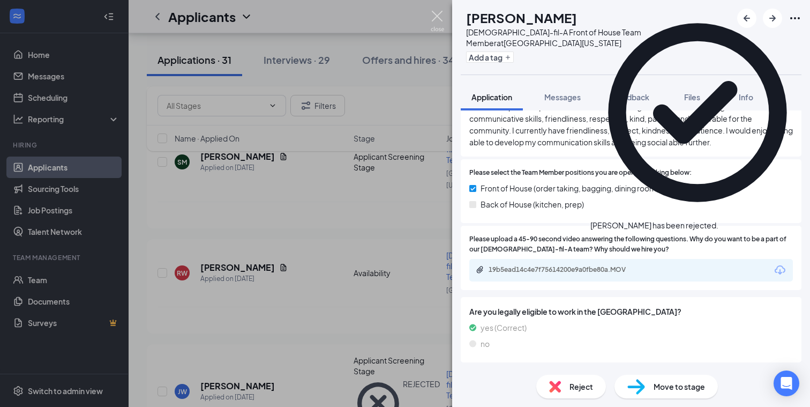
click at [436, 13] on img at bounding box center [437, 21] width 13 height 21
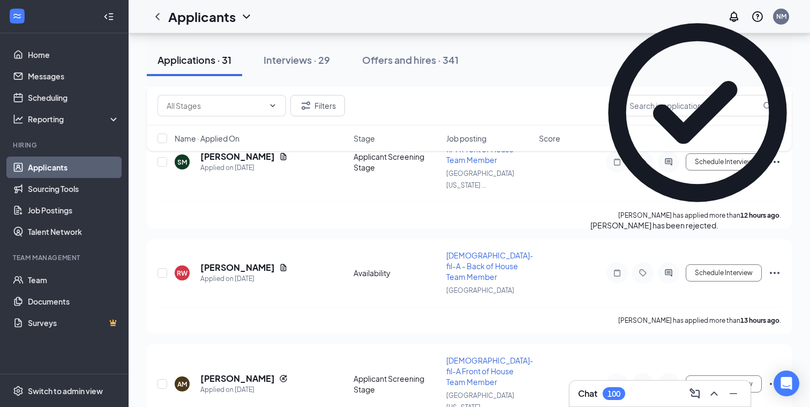
click at [718, 220] on icon "Cross" at bounding box center [718, 220] width 0 height 0
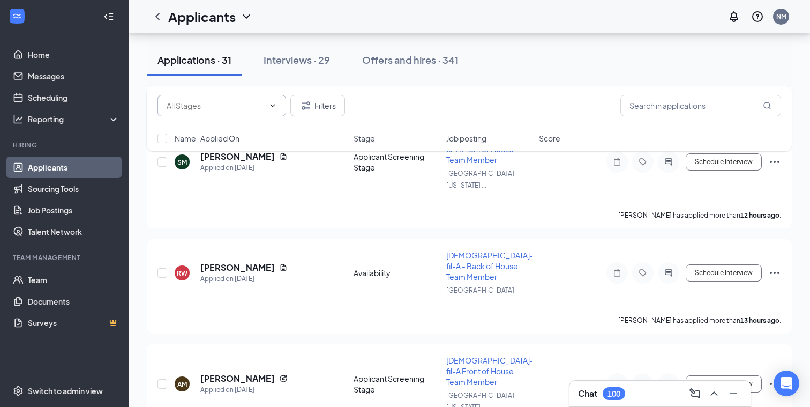
click at [192, 101] on input "text" at bounding box center [215, 106] width 97 height 12
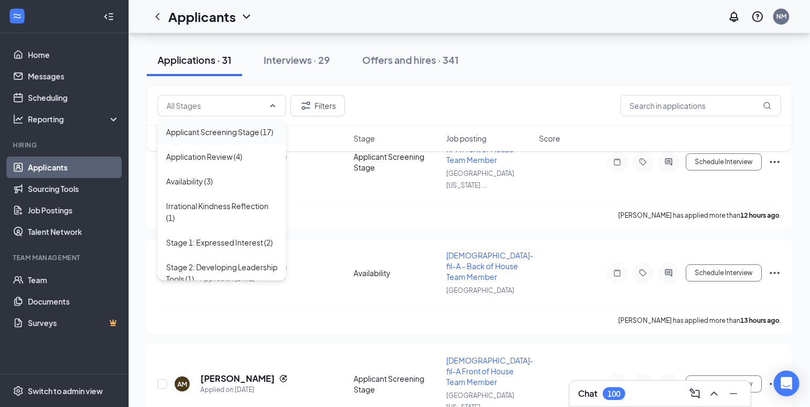
click at [198, 130] on div "Applicant Screening Stage (17)" at bounding box center [219, 132] width 107 height 12
type input "Applicant Screening Stage (17)"
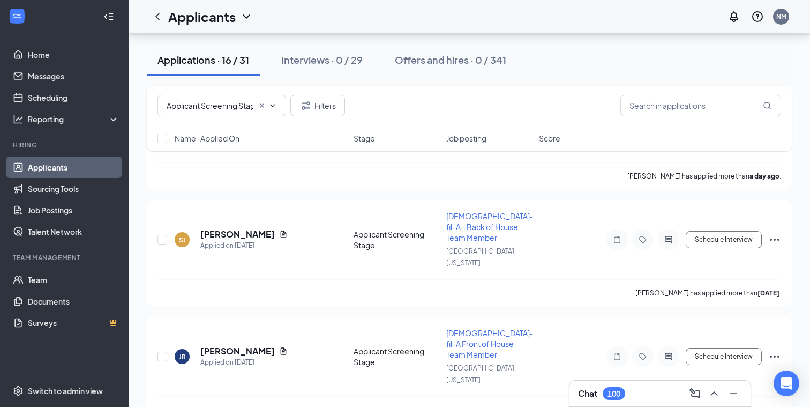
scroll to position [2588, 0]
click at [644, 107] on input "text" at bounding box center [700, 105] width 161 height 21
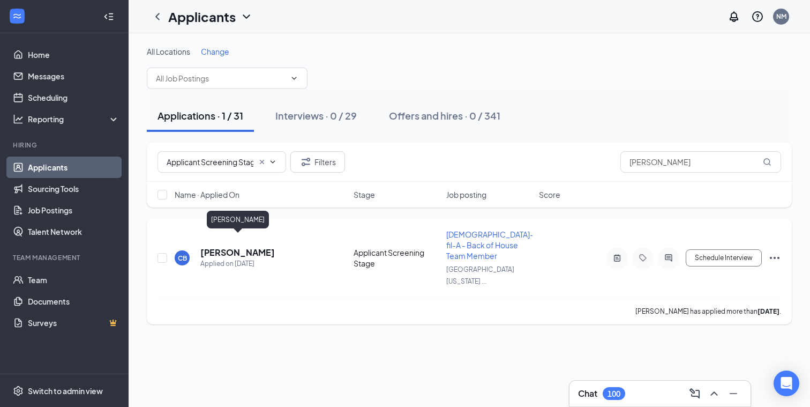
click at [247, 246] on h5 "[PERSON_NAME]" at bounding box center [237, 252] width 74 height 12
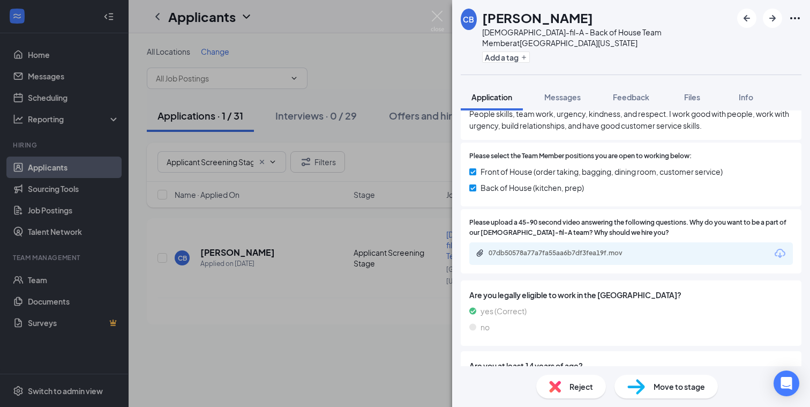
scroll to position [1132, 0]
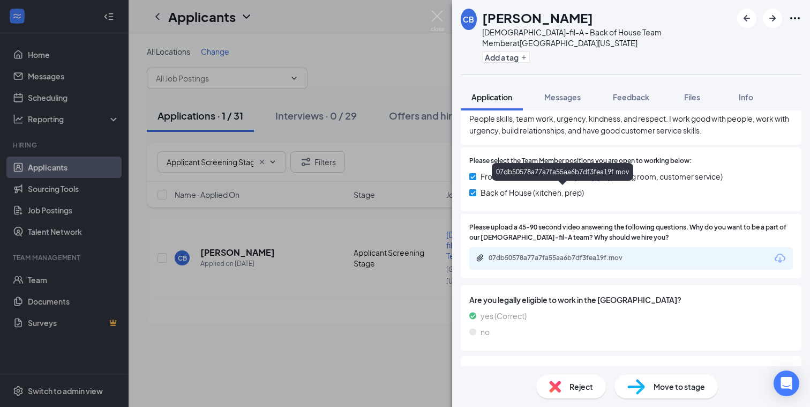
click at [593, 253] on div "07db50578a77a7fa55aa6b7df3fea19f.mov" at bounding box center [563, 257] width 150 height 9
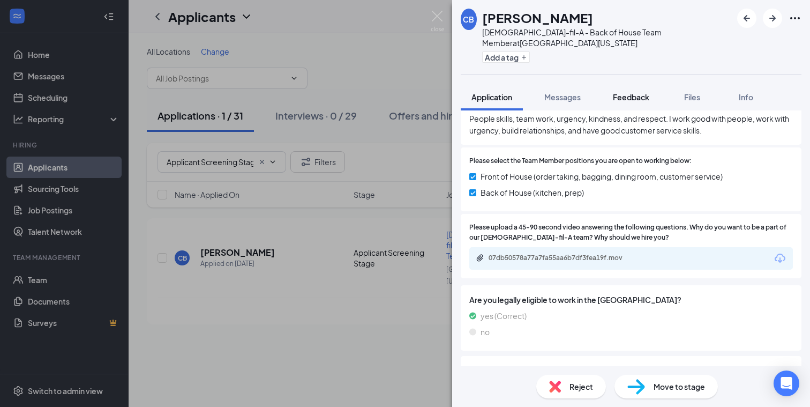
click at [634, 92] on span "Feedback" at bounding box center [631, 97] width 36 height 10
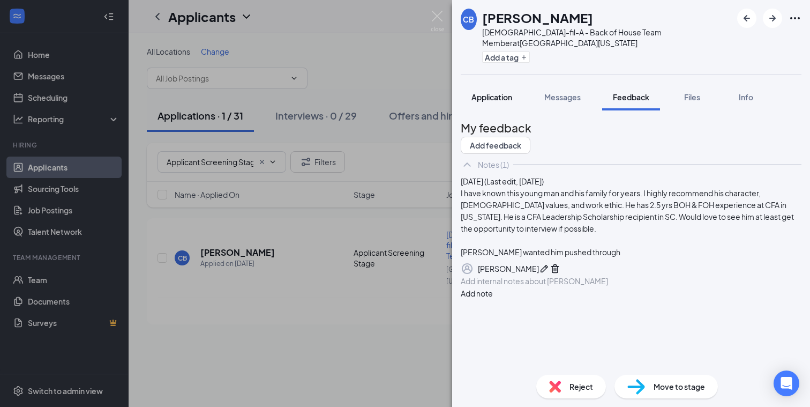
click at [499, 92] on span "Application" at bounding box center [491, 97] width 41 height 10
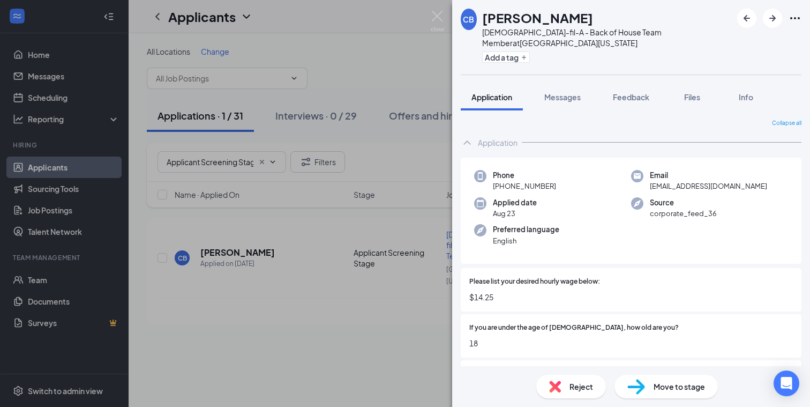
click at [639, 384] on img at bounding box center [636, 387] width 18 height 16
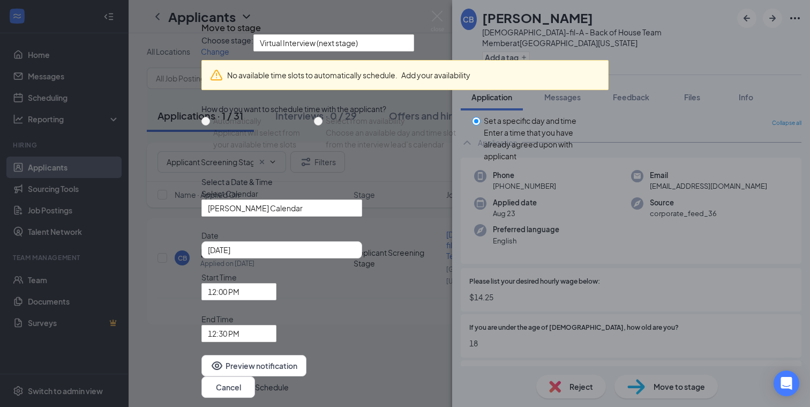
click at [201, 18] on icon "Cross" at bounding box center [201, 18] width 0 height 0
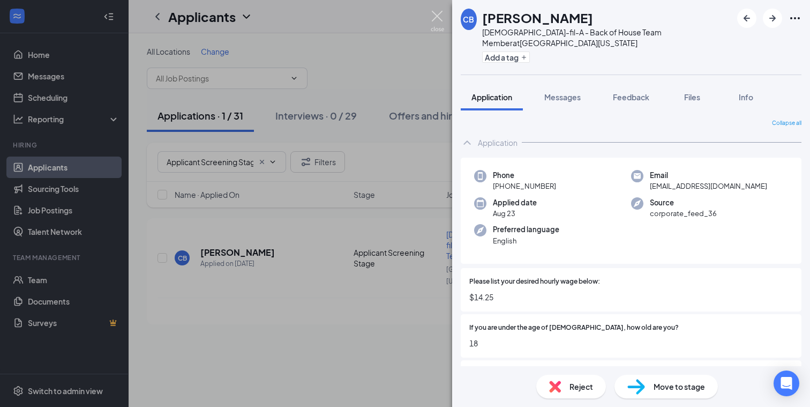
click at [438, 13] on img at bounding box center [437, 21] width 13 height 21
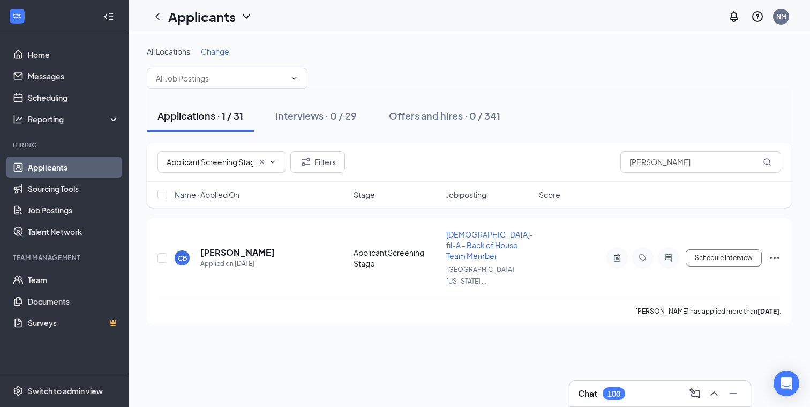
click at [586, 387] on div "Chat 100" at bounding box center [601, 393] width 47 height 13
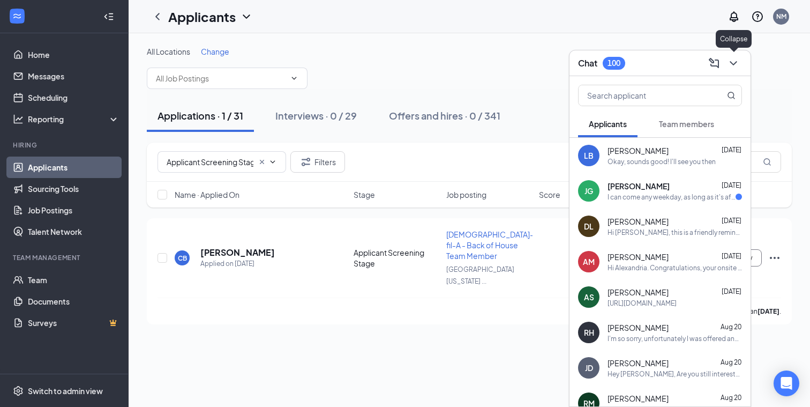
click at [735, 65] on icon "ChevronDown" at bounding box center [733, 63] width 13 height 13
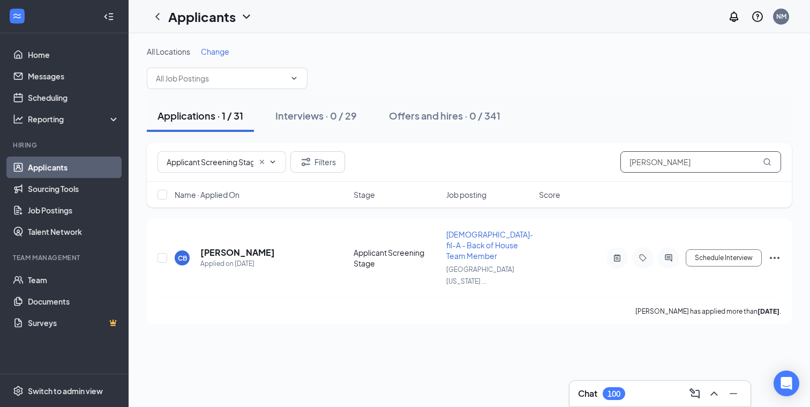
click at [665, 164] on input "[PERSON_NAME]" at bounding box center [700, 161] width 161 height 21
type input "c"
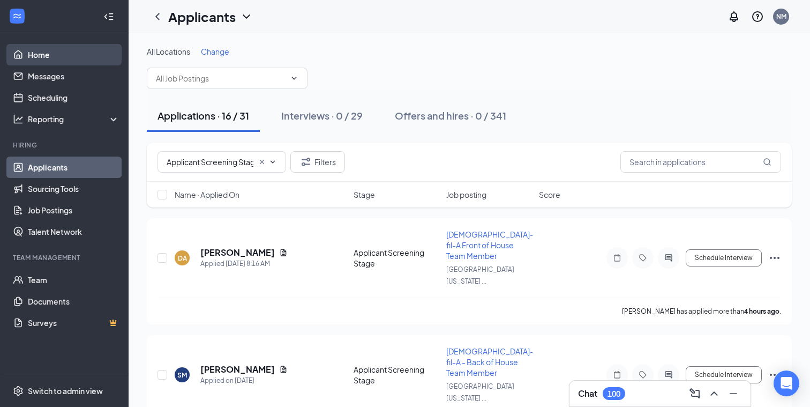
click at [28, 49] on link "Home" at bounding box center [74, 54] width 92 height 21
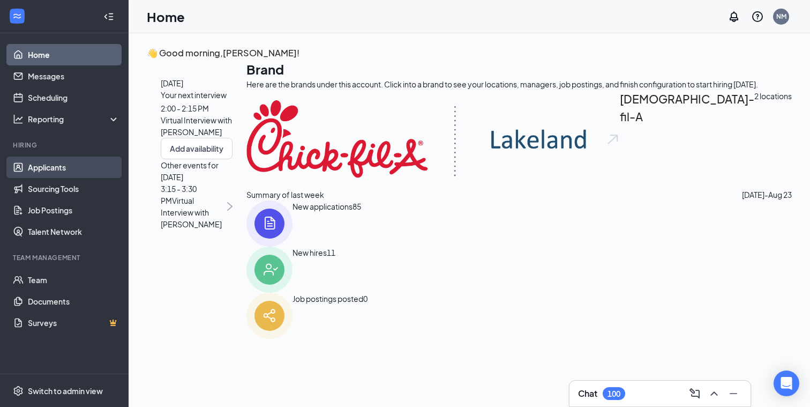
click at [43, 172] on link "Applicants" at bounding box center [74, 166] width 92 height 21
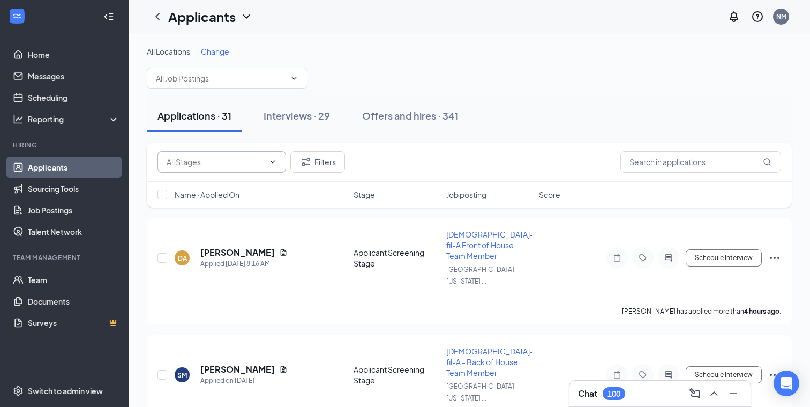
click at [265, 161] on span at bounding box center [221, 161] width 129 height 21
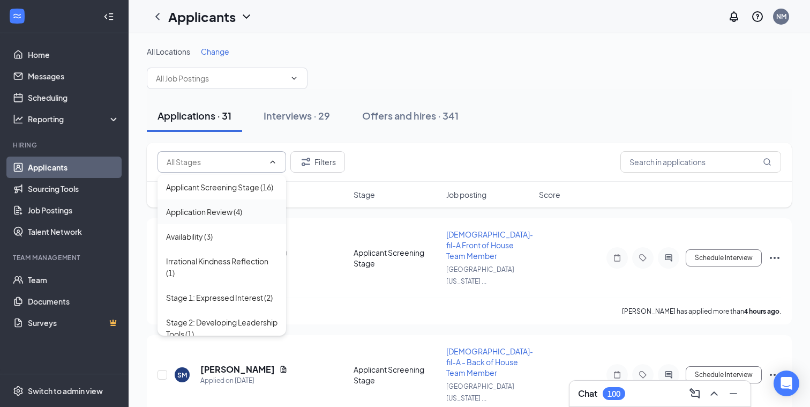
click at [202, 209] on div "Application Review (4)" at bounding box center [204, 212] width 76 height 12
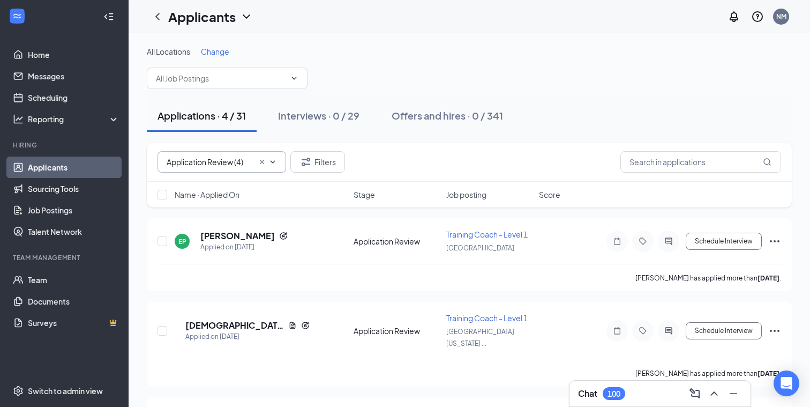
click at [210, 162] on input "Application Review (4)" at bounding box center [210, 162] width 87 height 12
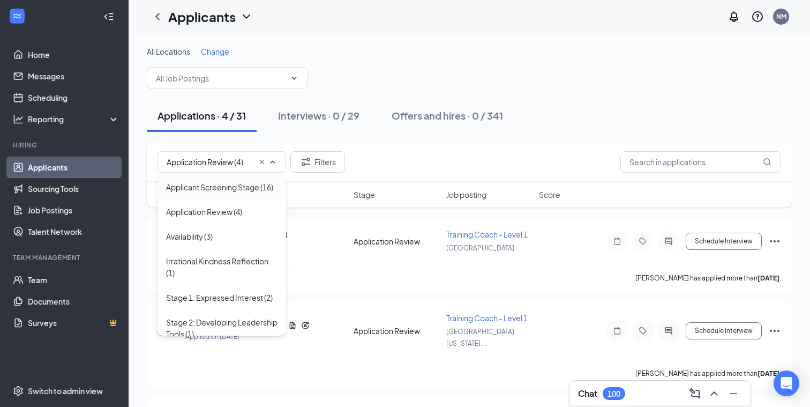
click at [210, 193] on div "Applicant Screening Stage (16)" at bounding box center [221, 187] width 129 height 25
type input "Applicant Screening Stage (16)"
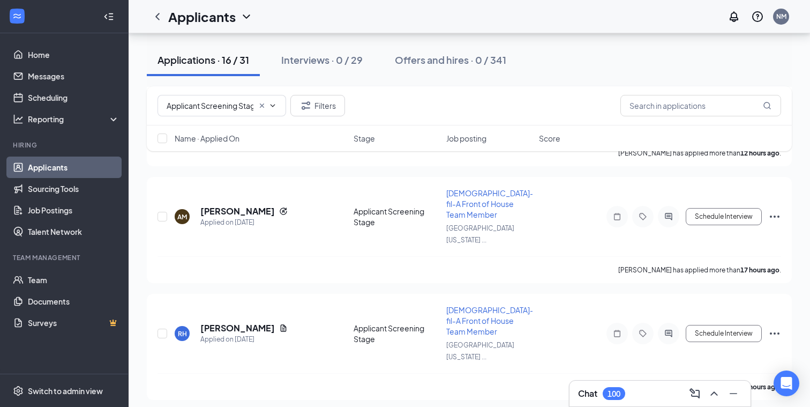
scroll to position [2262, 0]
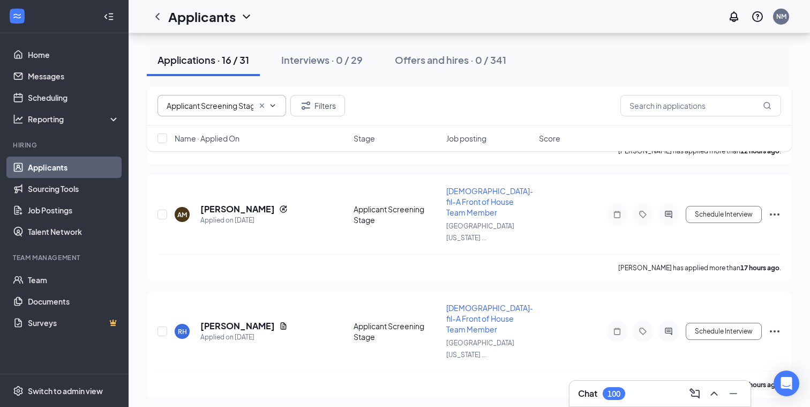
click at [224, 106] on input "Applicant Screening Stage (16)" at bounding box center [210, 106] width 87 height 12
click at [454, 80] on div "Applications · 16 / 31 Interviews · 0 / 29 Offers and hires · 0 / 341" at bounding box center [469, 60] width 645 height 54
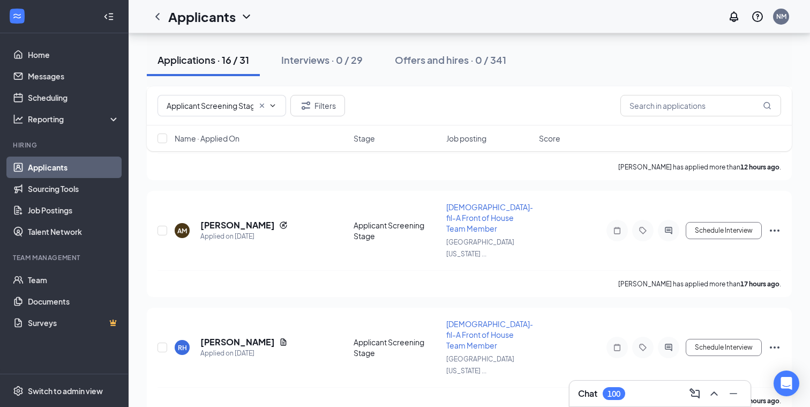
scroll to position [2248, 0]
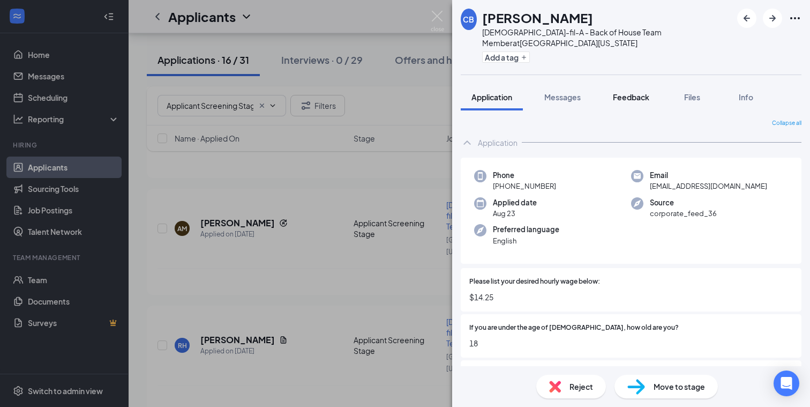
click at [636, 92] on span "Feedback" at bounding box center [631, 97] width 36 height 10
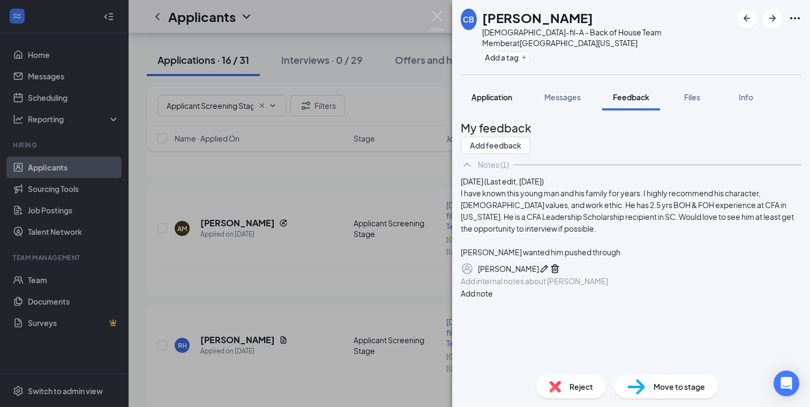
click at [489, 92] on span "Application" at bounding box center [491, 97] width 41 height 10
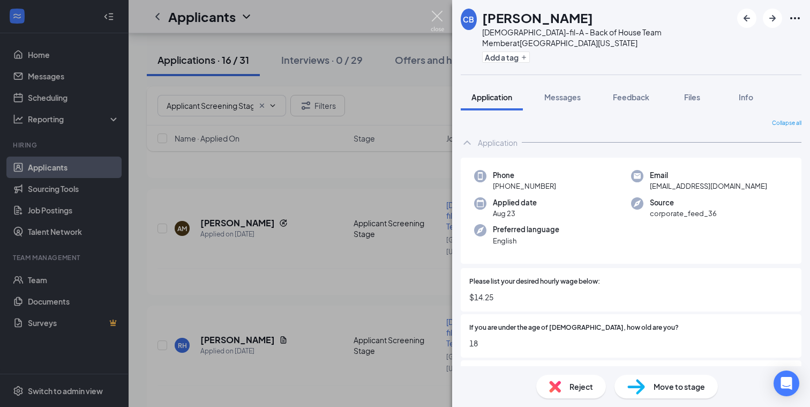
click at [437, 17] on img at bounding box center [437, 21] width 13 height 21
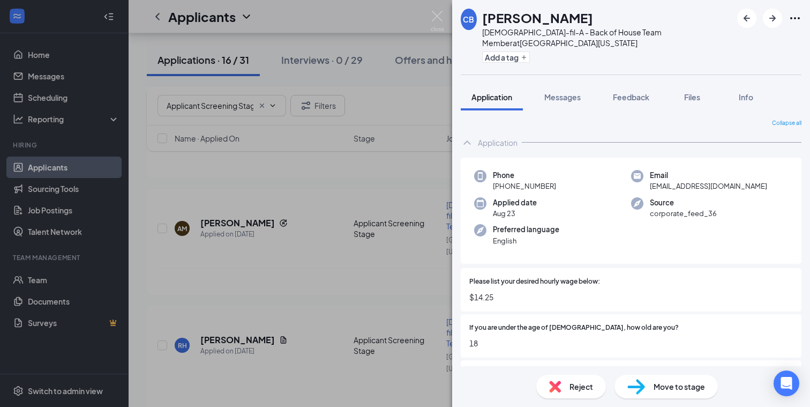
click at [641, 387] on img at bounding box center [636, 387] width 18 height 16
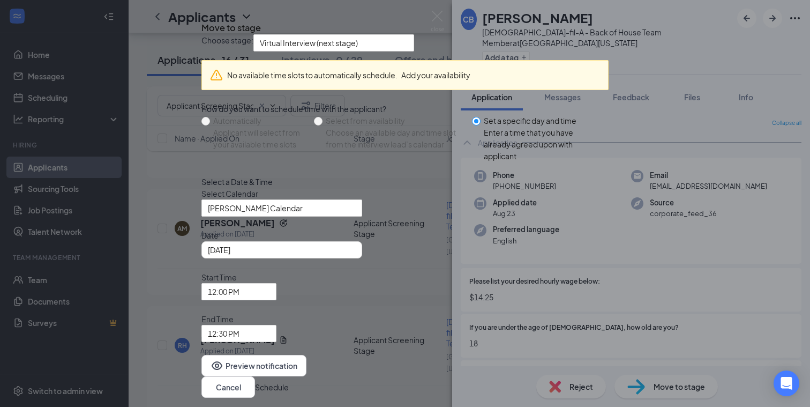
click at [211, 28] on icon "Cross" at bounding box center [208, 24] width 6 height 6
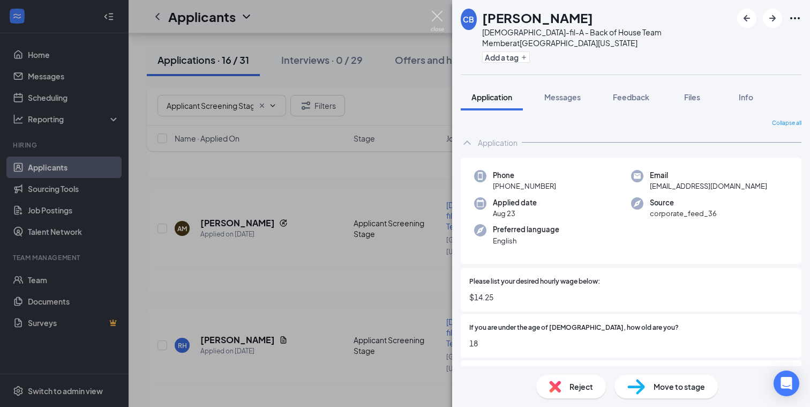
click at [435, 15] on img at bounding box center [437, 21] width 13 height 21
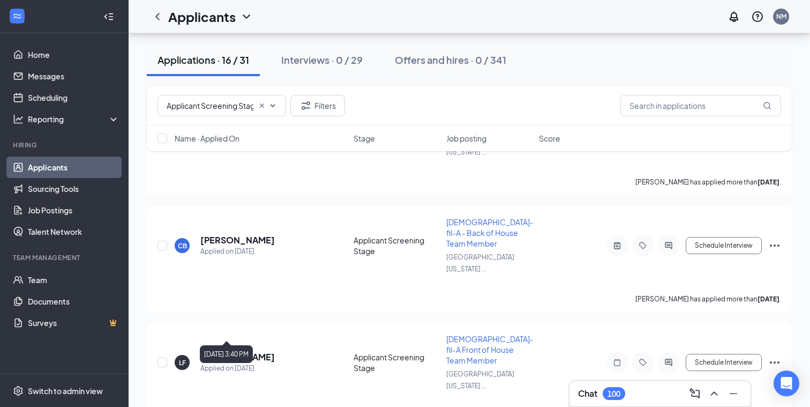
scroll to position [946, 0]
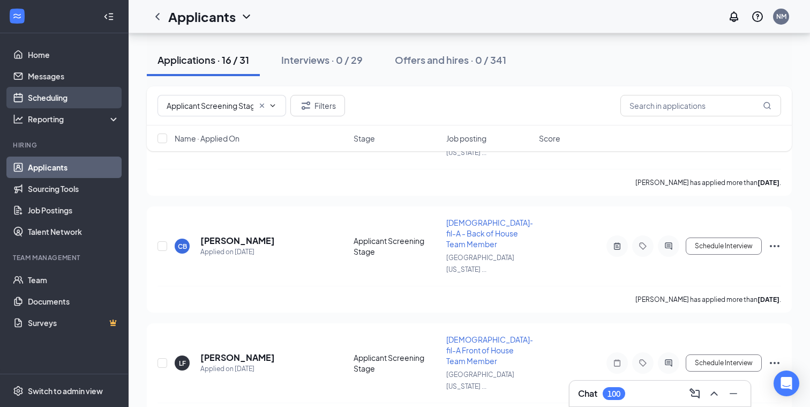
click at [67, 93] on link "Scheduling" at bounding box center [74, 97] width 92 height 21
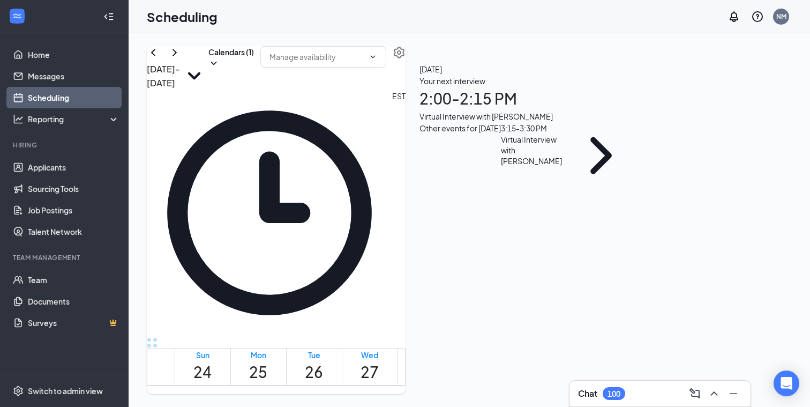
scroll to position [955, 0]
click at [305, 391] on div at bounding box center [305, 411] width 0 height 40
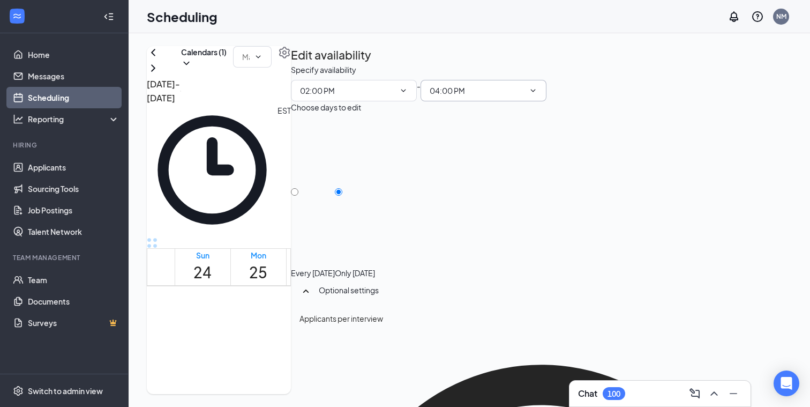
click at [537, 95] on icon "ChevronDown" at bounding box center [533, 90] width 9 height 9
click at [727, 190] on div "03:30 PM" at bounding box center [719, 189] width 32 height 12
type input "03:30 PM"
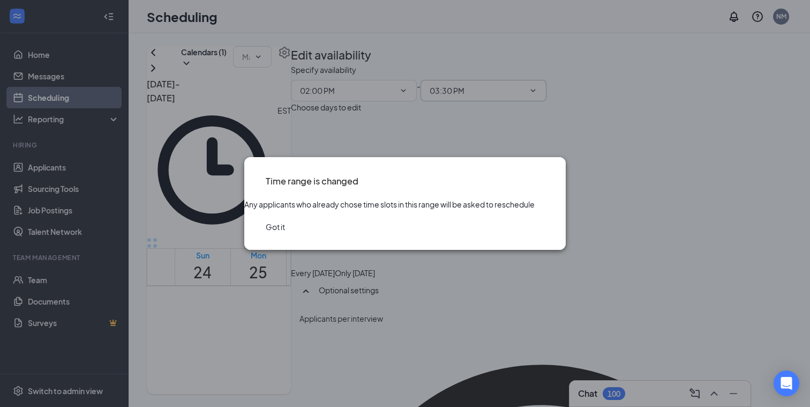
click at [285, 232] on button "Got it" at bounding box center [275, 227] width 19 height 12
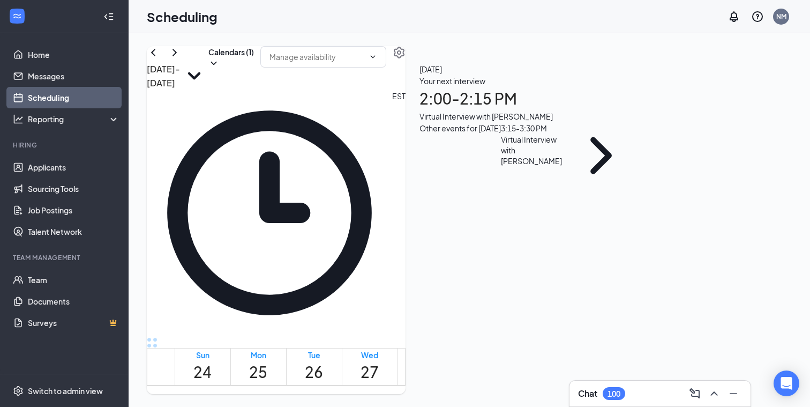
scroll to position [666, 0]
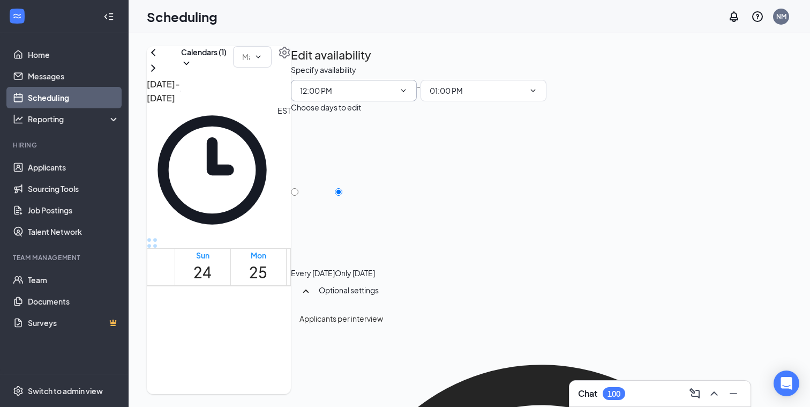
click at [408, 95] on icon "ChevronDown" at bounding box center [403, 90] width 9 height 9
click at [635, 197] on div "11:00 AM" at bounding box center [630, 199] width 32 height 12
type input "11:00 AM"
click at [536, 92] on icon "ChevronDown" at bounding box center [533, 90] width 5 height 3
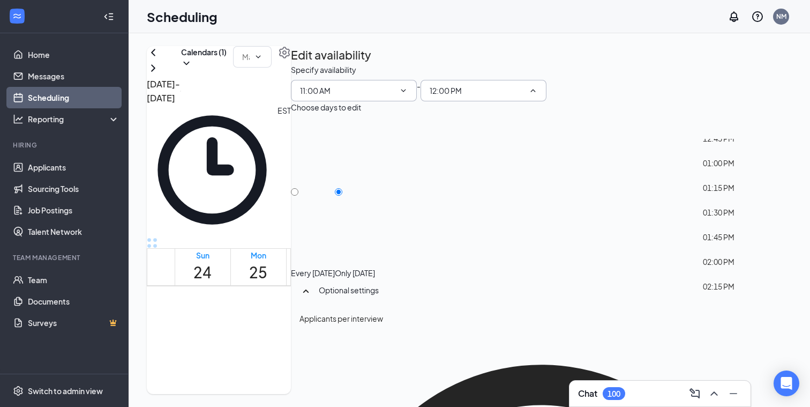
scroll to position [1232, 0]
click at [722, 173] on div "01:00 PM" at bounding box center [719, 175] width 32 height 12
type input "01:00 PM"
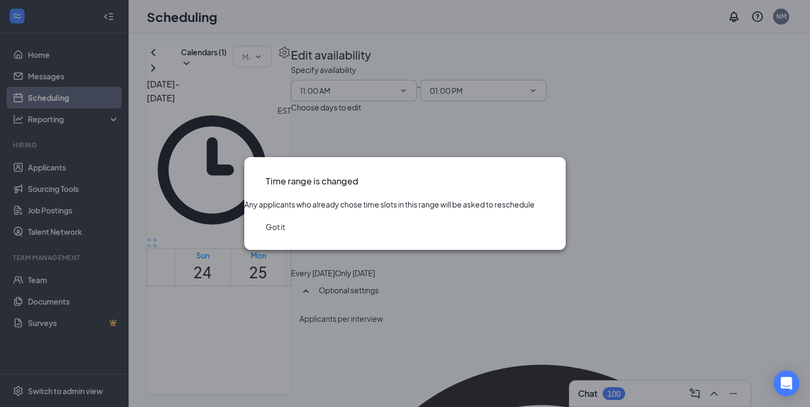
click at [285, 232] on button "Got it" at bounding box center [275, 227] width 19 height 12
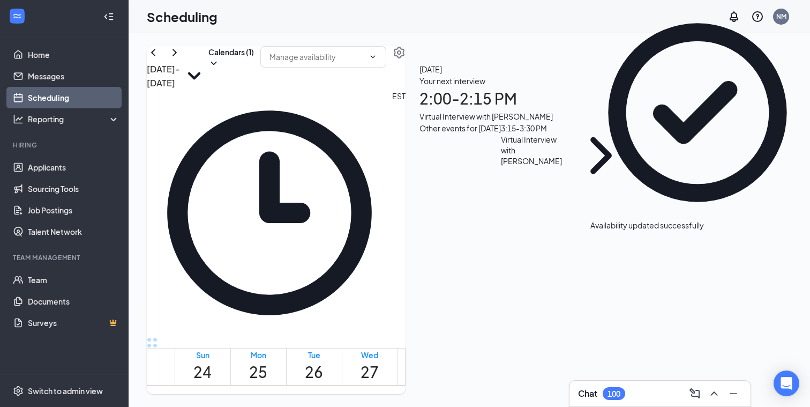
scroll to position [867, 0]
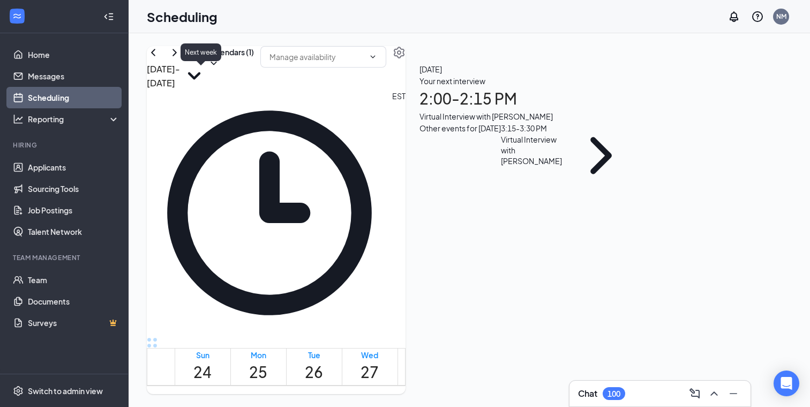
click at [181, 59] on icon "ChevronRight" at bounding box center [174, 52] width 13 height 13
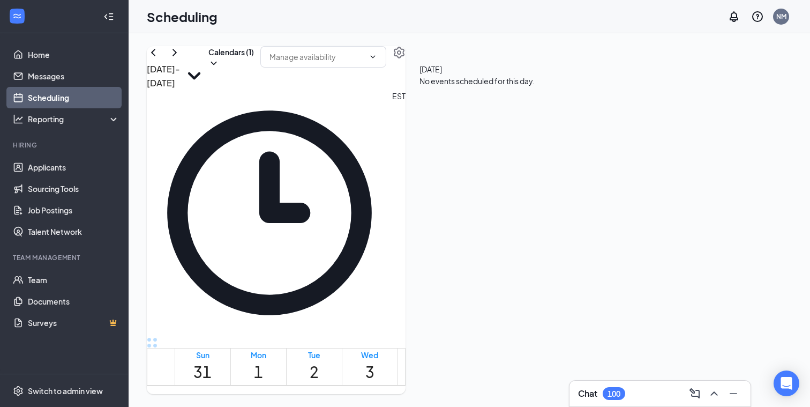
scroll to position [781, 0]
click at [586, 386] on div "Chat 100" at bounding box center [660, 393] width 164 height 17
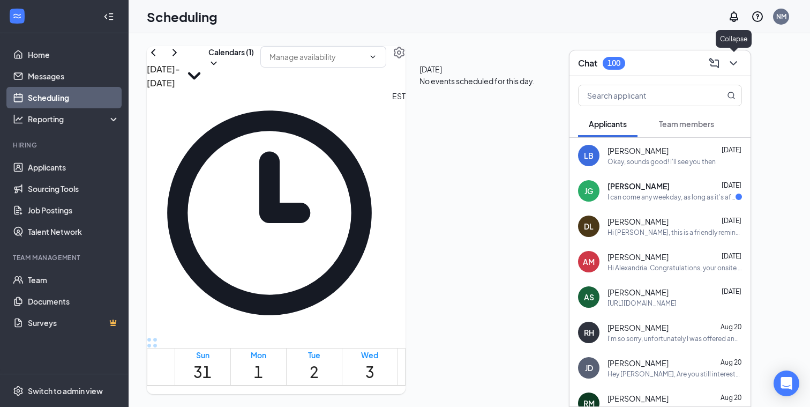
click at [735, 59] on icon "ChevronDown" at bounding box center [733, 63] width 13 height 13
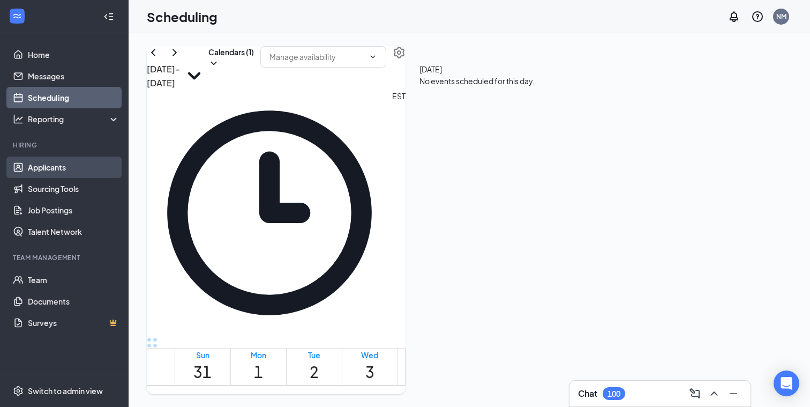
click at [37, 165] on link "Applicants" at bounding box center [74, 166] width 92 height 21
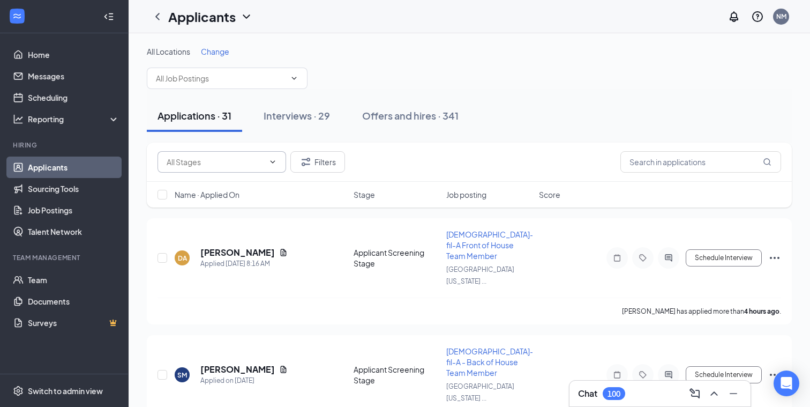
click at [199, 169] on span at bounding box center [221, 161] width 129 height 21
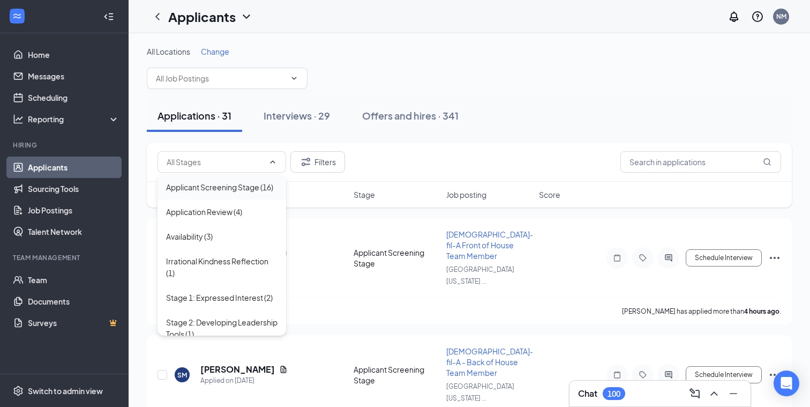
click at [241, 184] on div "Applicant Screening Stage (16)" at bounding box center [219, 187] width 107 height 12
type input "Applicant Screening Stage (16)"
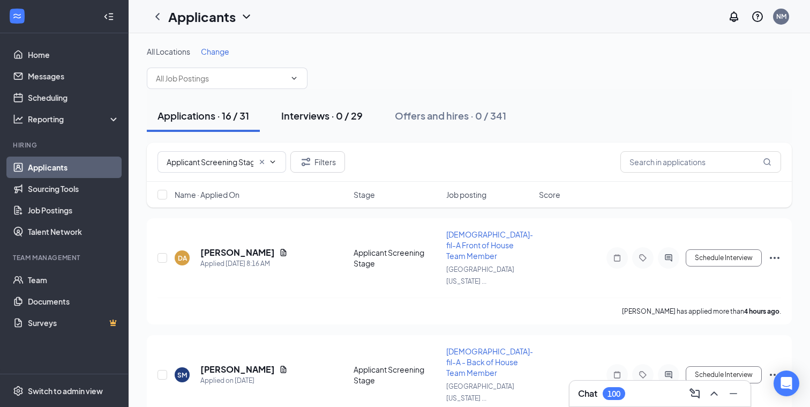
click at [323, 115] on div "Interviews · 0 / 29" at bounding box center [321, 115] width 81 height 13
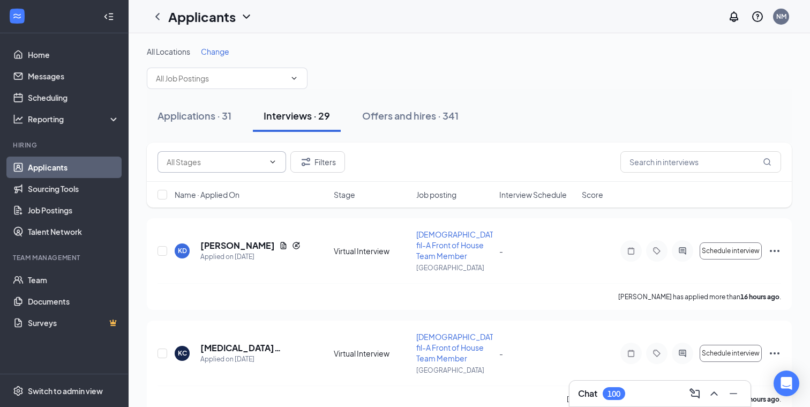
click at [267, 160] on span at bounding box center [271, 161] width 11 height 9
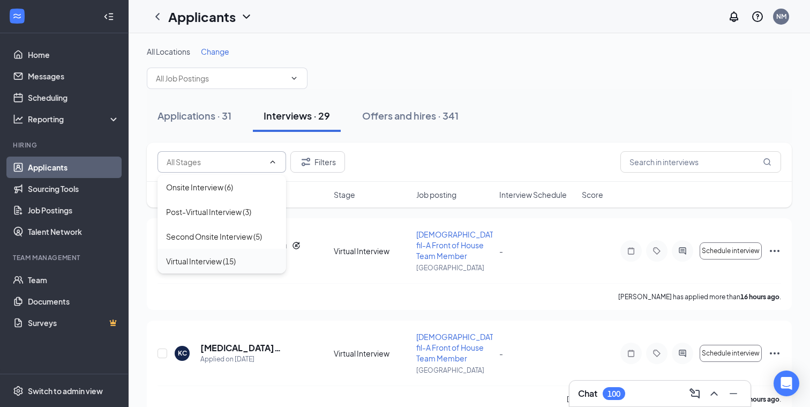
click at [210, 261] on div "Virtual Interview (15)" at bounding box center [201, 261] width 70 height 12
type input "Virtual Interview (15)"
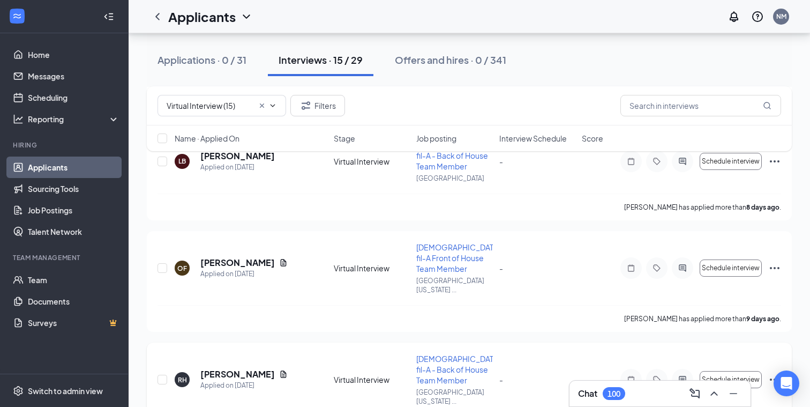
scroll to position [1187, 0]
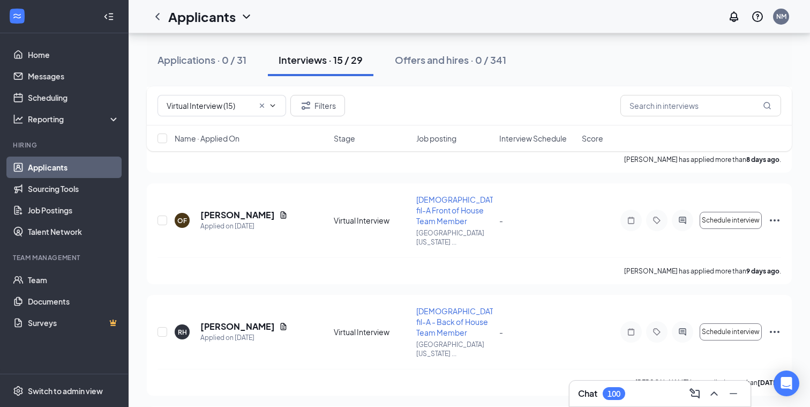
click at [595, 393] on h3 "Chat" at bounding box center [587, 393] width 19 height 12
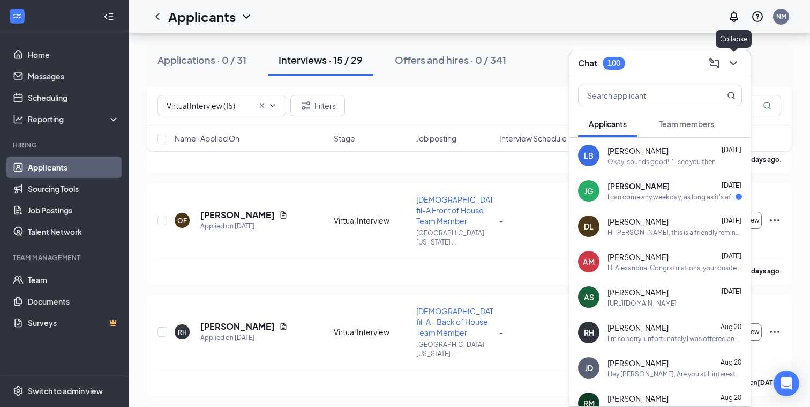
click at [733, 62] on icon "ChevronDown" at bounding box center [733, 63] width 13 height 13
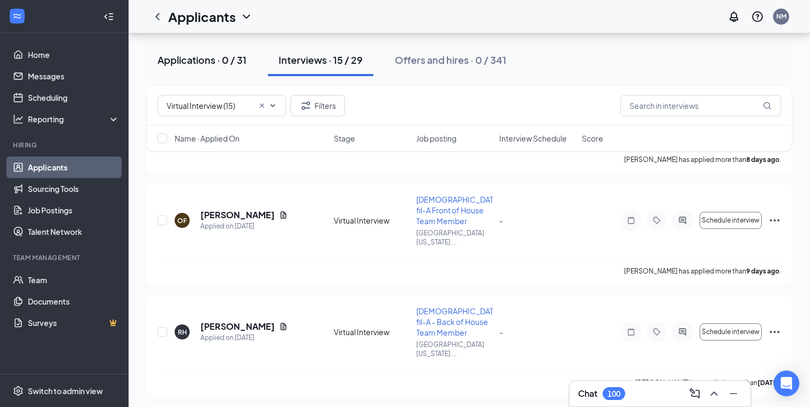
click at [191, 61] on div "Applications · 0 / 31" at bounding box center [201, 59] width 89 height 13
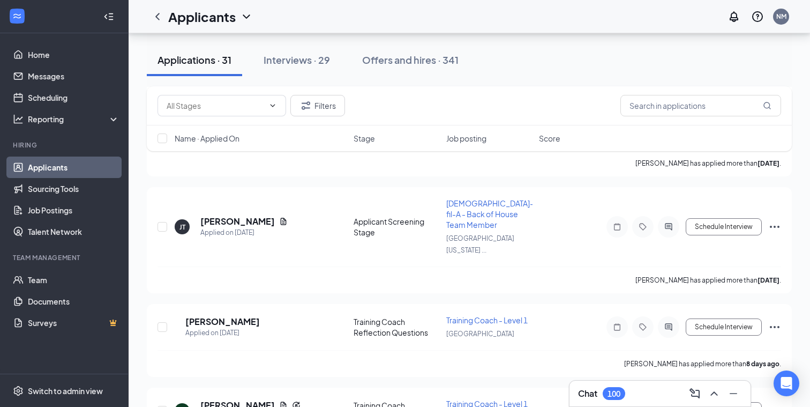
scroll to position [2575, 0]
click at [269, 108] on icon "ChevronDown" at bounding box center [272, 105] width 9 height 9
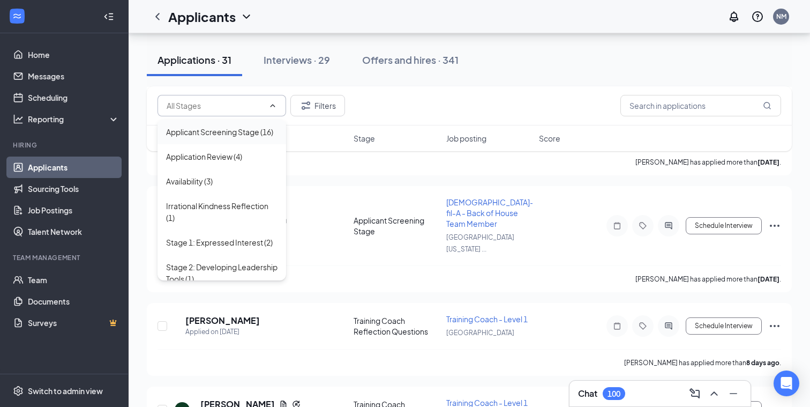
click at [221, 132] on div "Applicant Screening Stage (16)" at bounding box center [219, 132] width 107 height 12
type input "Applicant Screening Stage (16)"
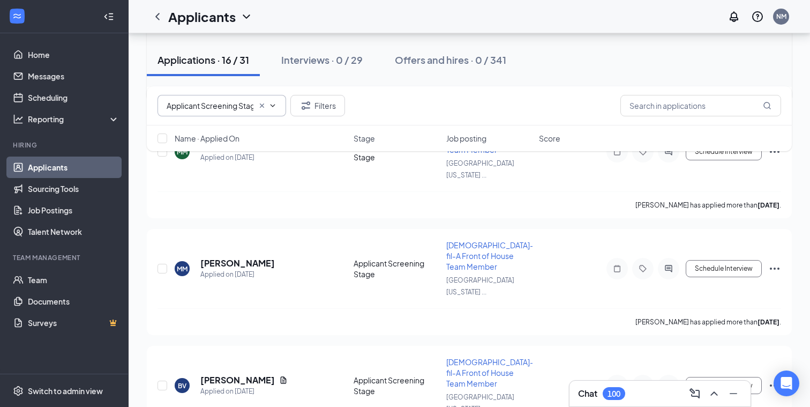
scroll to position [1309, 0]
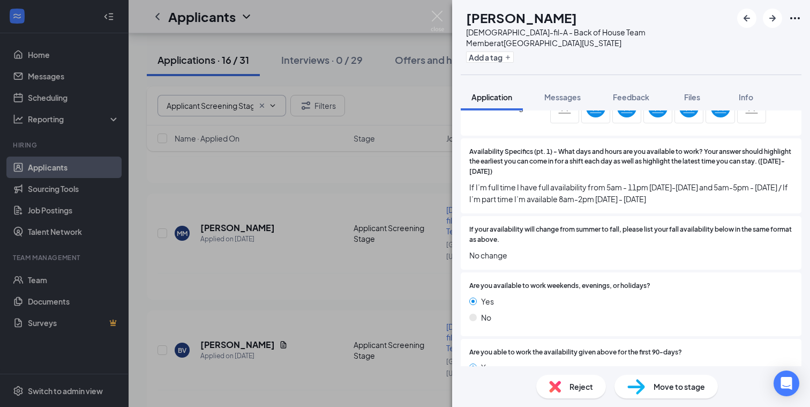
scroll to position [1929, 0]
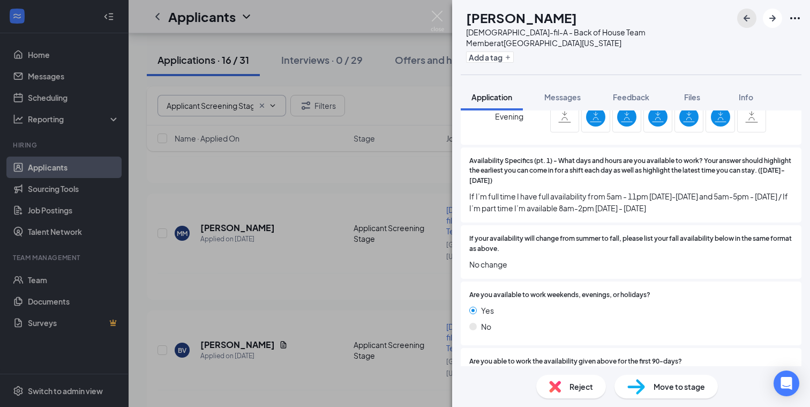
click at [746, 18] on icon "ArrowLeftNew" at bounding box center [746, 18] width 6 height 6
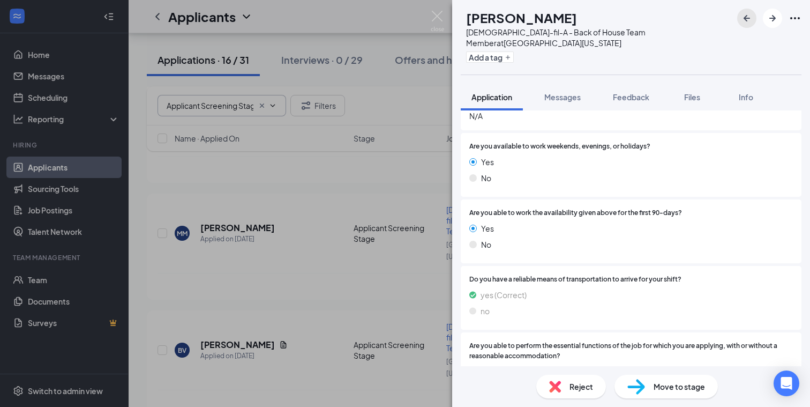
scroll to position [2154, 0]
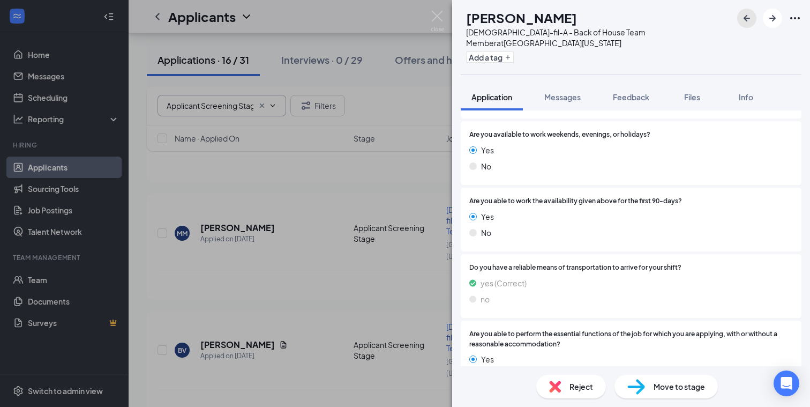
click at [746, 17] on icon "ArrowLeftNew" at bounding box center [746, 18] width 13 height 13
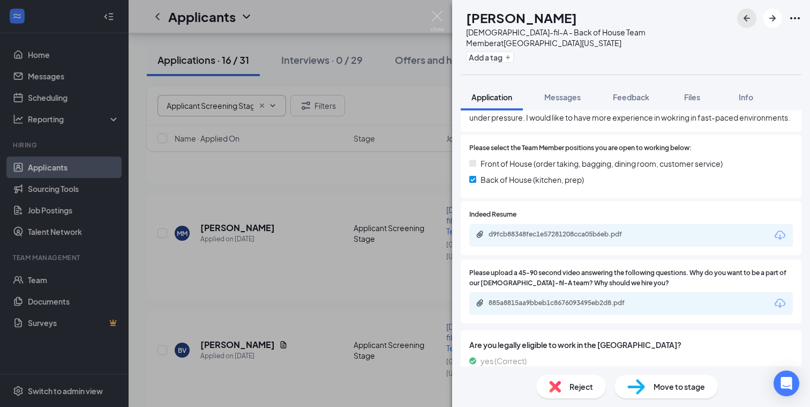
scroll to position [970, 0]
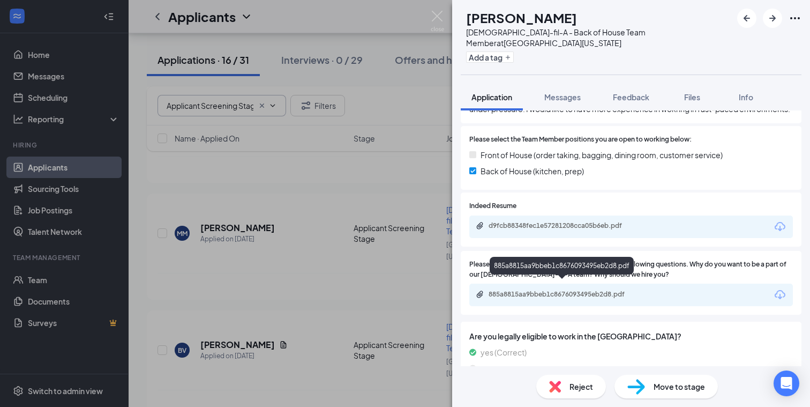
click at [552, 290] on div "885a8815aa9bbeb1c8676093495eb2d8.pdf" at bounding box center [563, 294] width 150 height 9
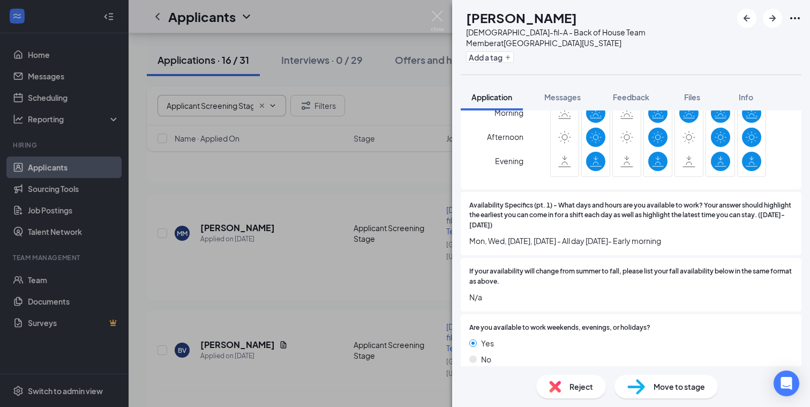
scroll to position [1722, 0]
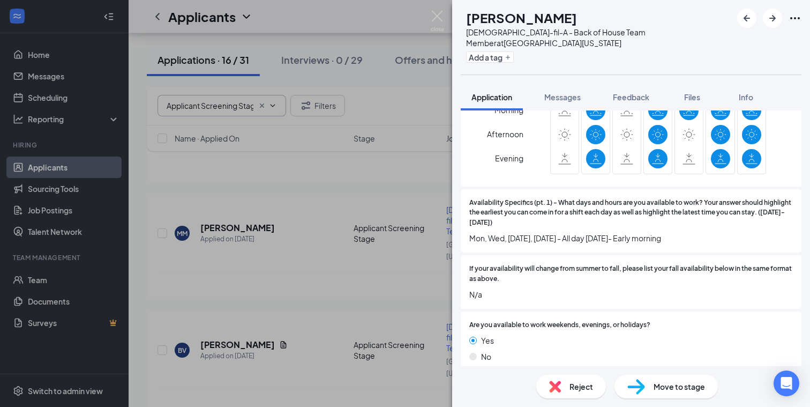
click at [555, 384] on img at bounding box center [555, 386] width 12 height 12
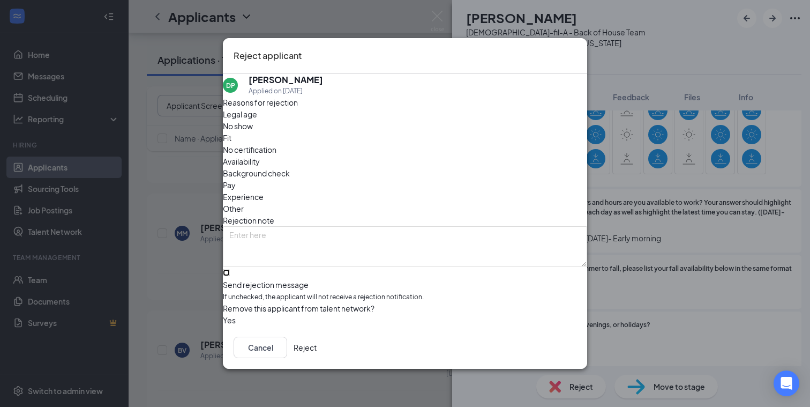
click at [230, 269] on input "Send rejection message If unchecked, the applicant will not receive a rejection…" at bounding box center [226, 272] width 7 height 7
checkbox input "true"
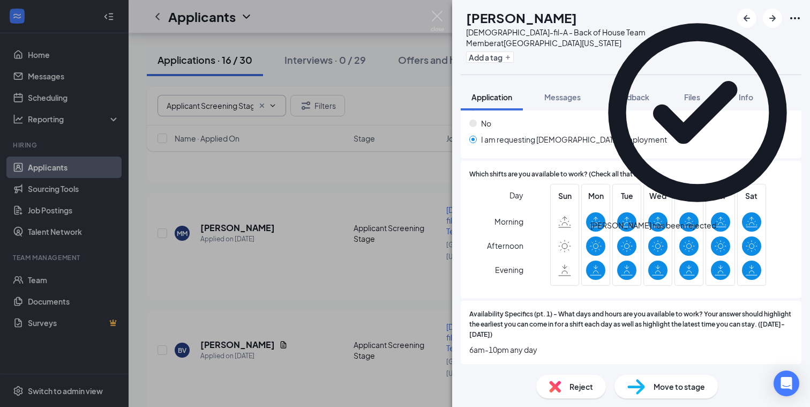
scroll to position [1857, 0]
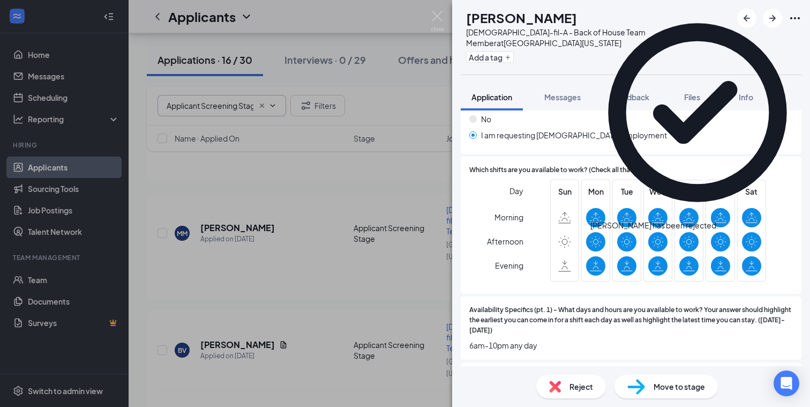
click at [728, 223] on icon "Cross" at bounding box center [724, 226] width 6 height 6
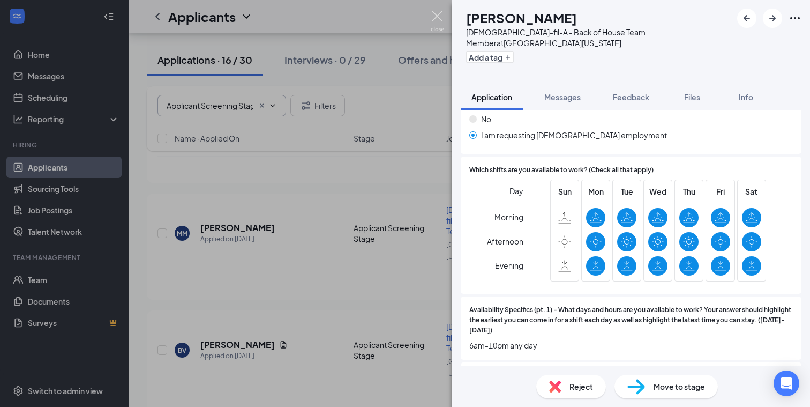
drag, startPoint x: 437, startPoint y: 18, endPoint x: 429, endPoint y: 148, distance: 130.4
click at [437, 18] on img at bounding box center [437, 21] width 13 height 21
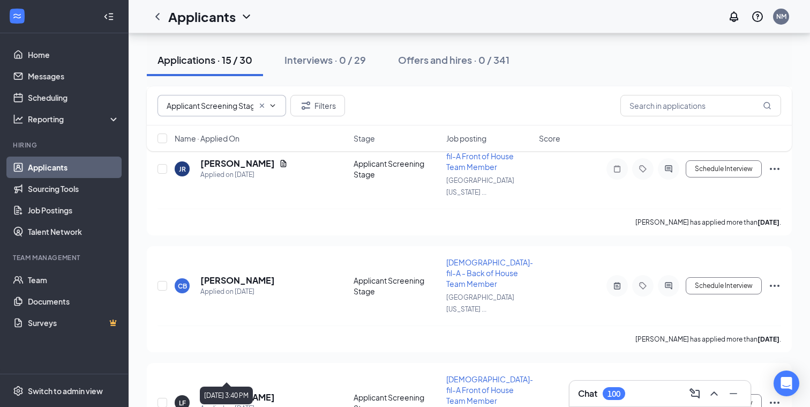
scroll to position [904, 0]
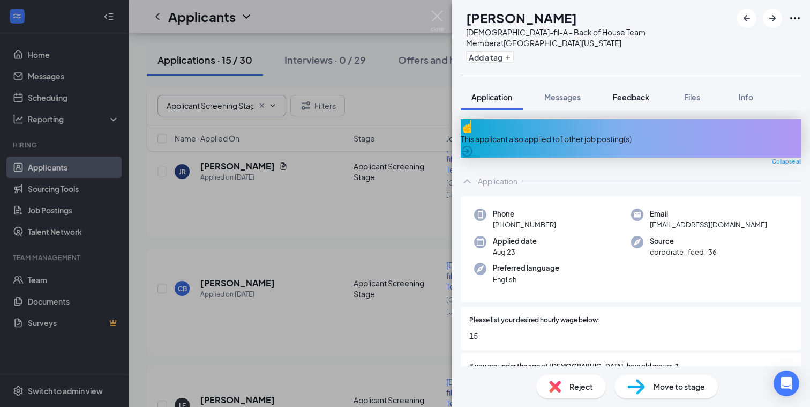
click at [633, 92] on span "Feedback" at bounding box center [631, 97] width 36 height 10
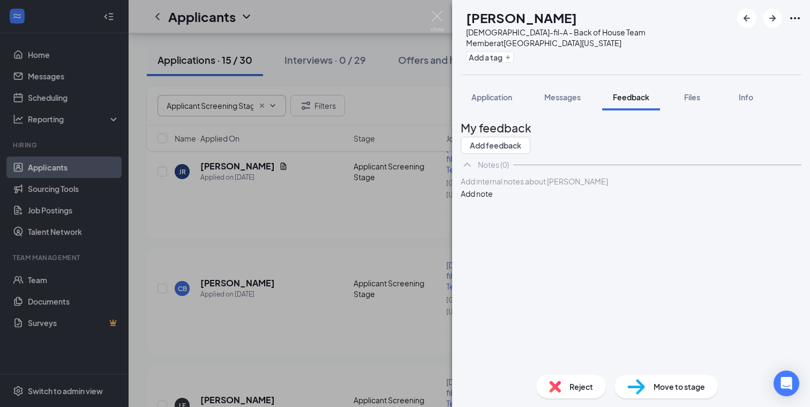
click at [496, 92] on span "Application" at bounding box center [491, 97] width 41 height 10
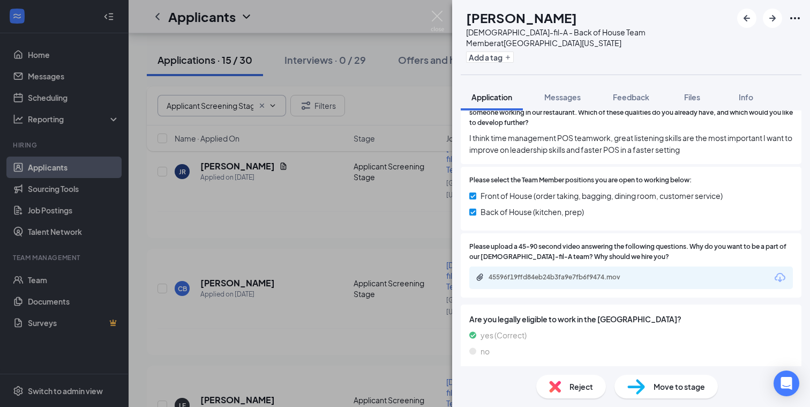
scroll to position [1051, 0]
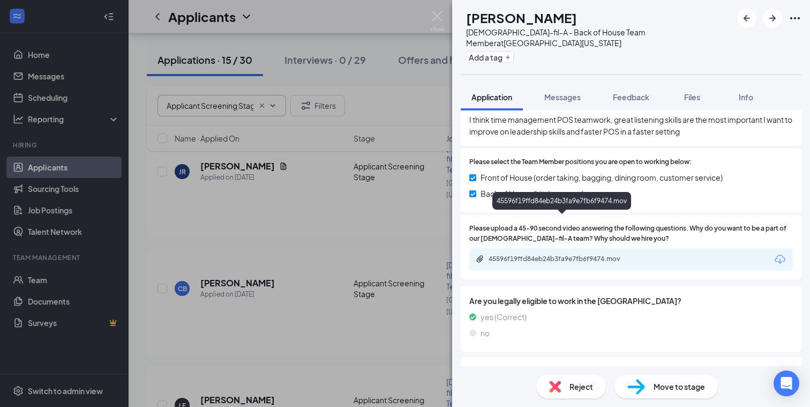
click at [599, 254] on div "45596f19ffd84eb24b3fa9e7fb6f9474.mov" at bounding box center [563, 258] width 150 height 9
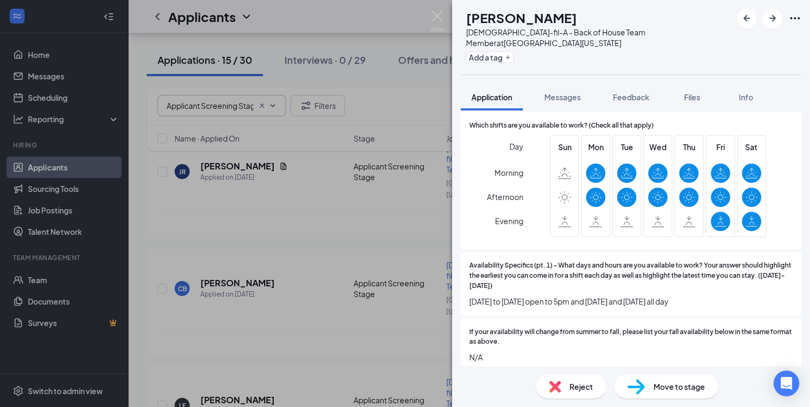
scroll to position [1707, 0]
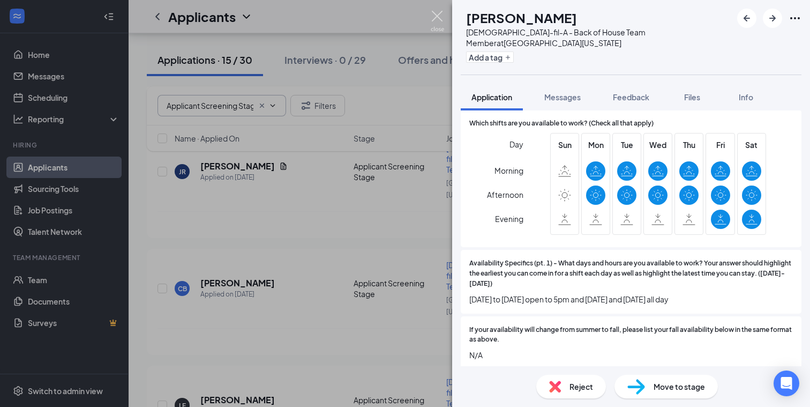
click at [437, 16] on img at bounding box center [437, 21] width 13 height 21
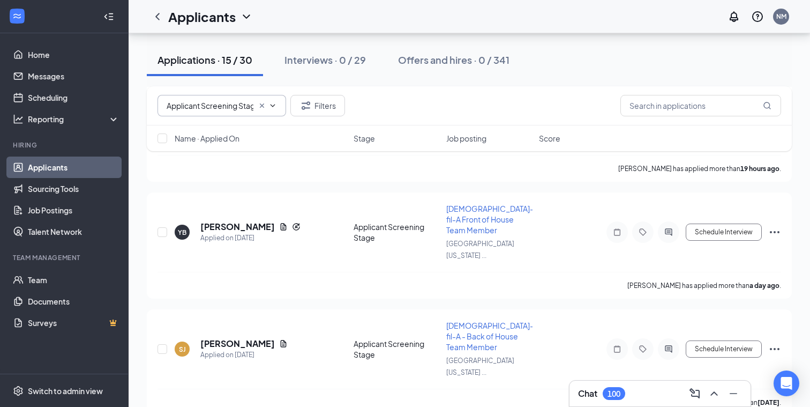
scroll to position [609, 0]
click at [591, 394] on h3 "Chat" at bounding box center [587, 393] width 19 height 12
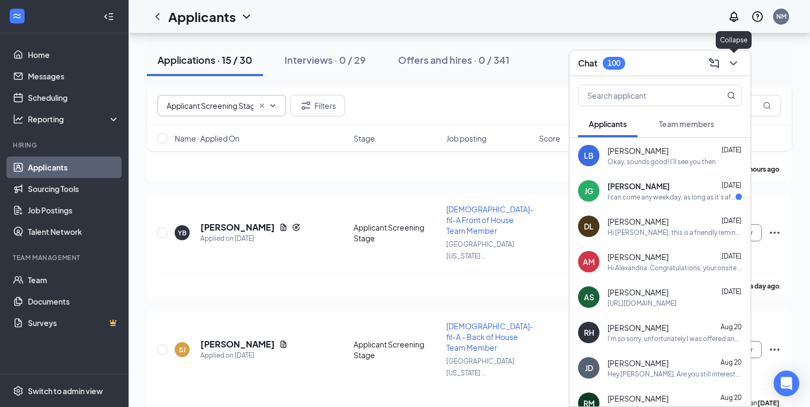
click at [734, 62] on icon "ChevronDown" at bounding box center [733, 63] width 13 height 13
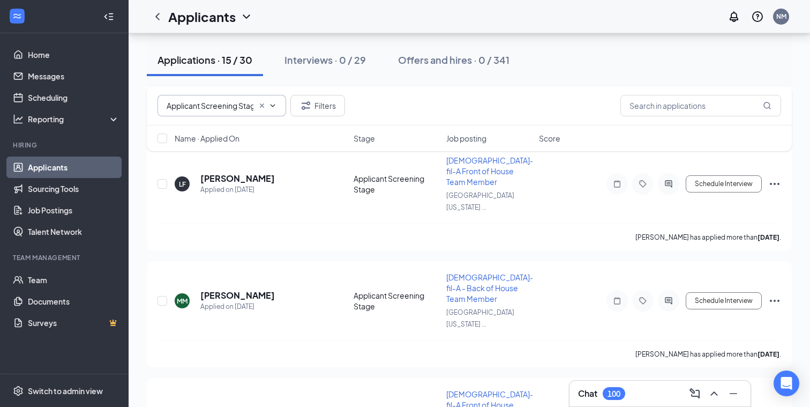
scroll to position [1215, 0]
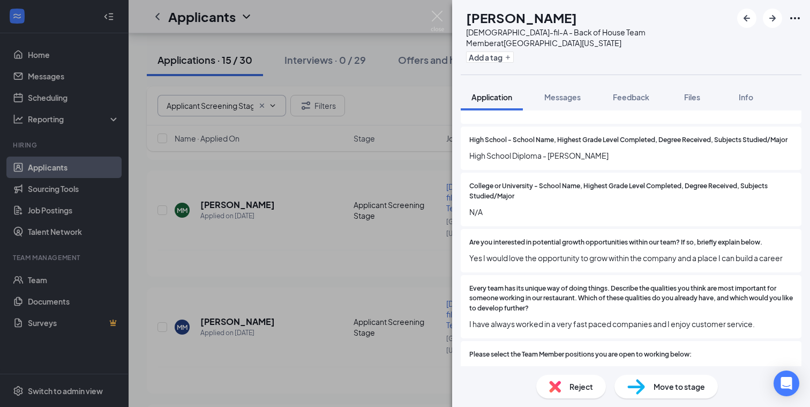
scroll to position [921, 0]
click at [438, 16] on img at bounding box center [437, 21] width 13 height 21
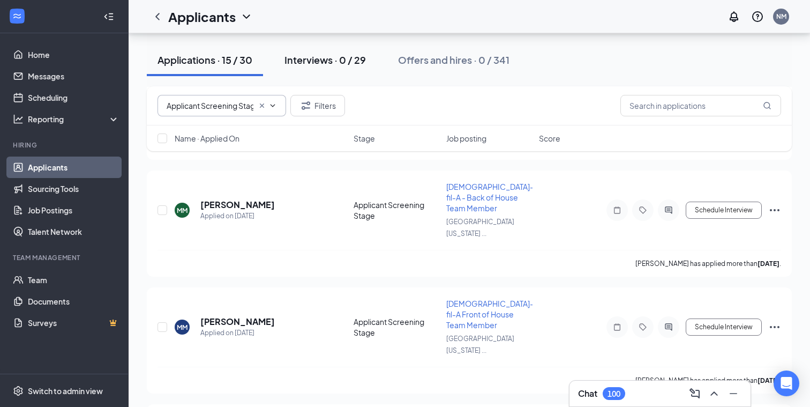
click at [308, 61] on div "Interviews · 0 / 29" at bounding box center [324, 59] width 81 height 13
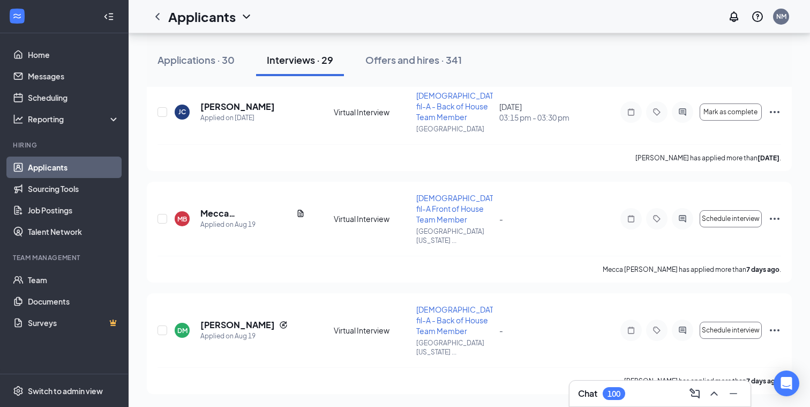
scroll to position [729, 0]
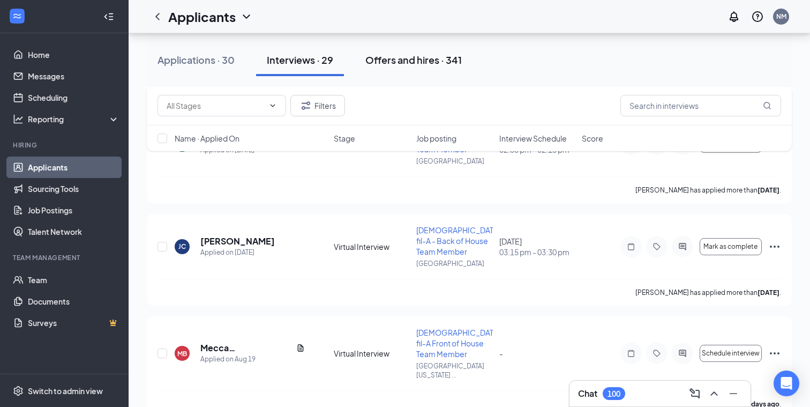
click at [408, 59] on div "Offers and hires · 341" at bounding box center [413, 59] width 96 height 13
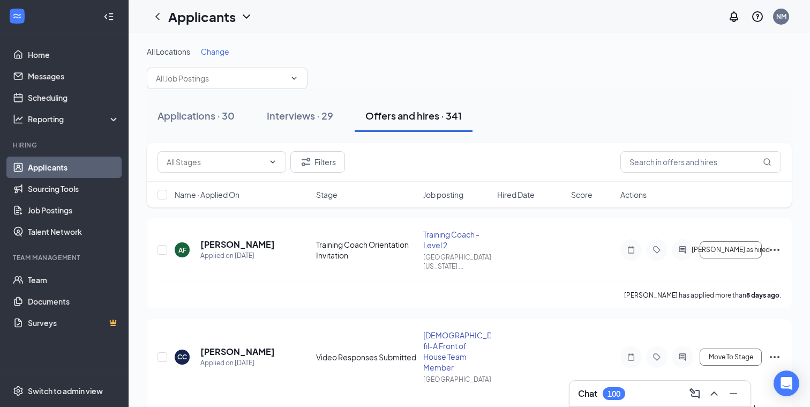
click at [512, 193] on span "Hired Date" at bounding box center [515, 194] width 37 height 11
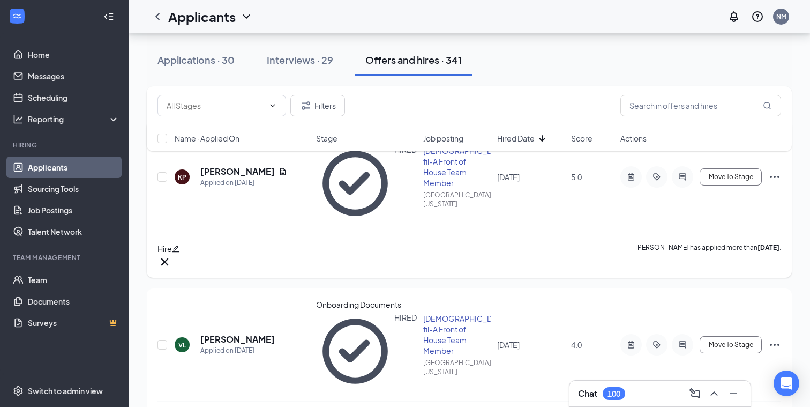
scroll to position [98, 0]
click at [41, 56] on link "Home" at bounding box center [74, 54] width 92 height 21
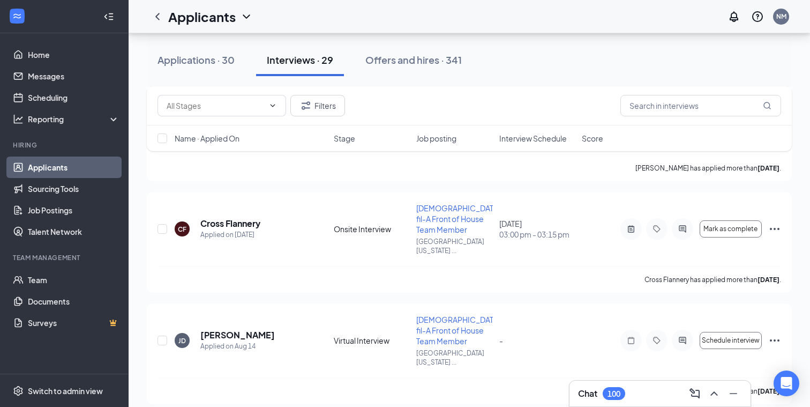
scroll to position [1958, 0]
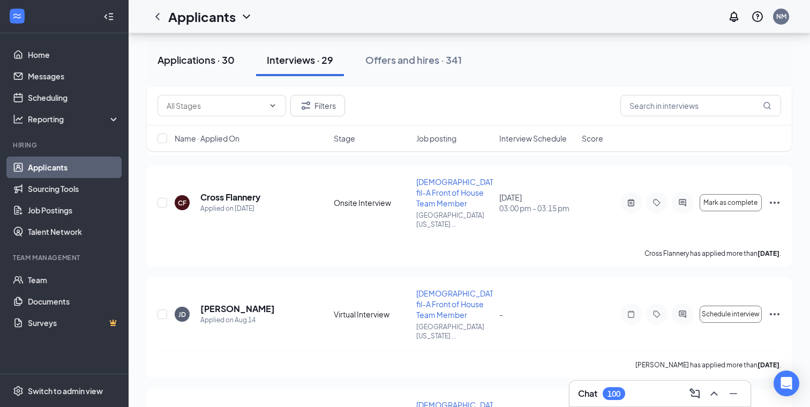
click at [200, 57] on div "Applications · 30" at bounding box center [195, 59] width 77 height 13
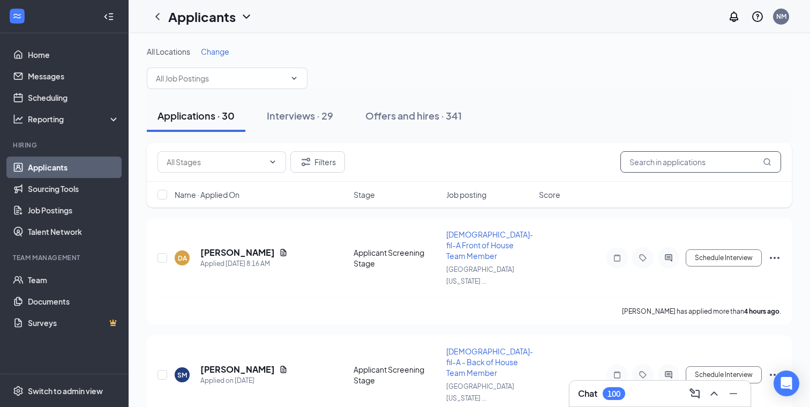
click at [664, 159] on input "text" at bounding box center [700, 161] width 161 height 21
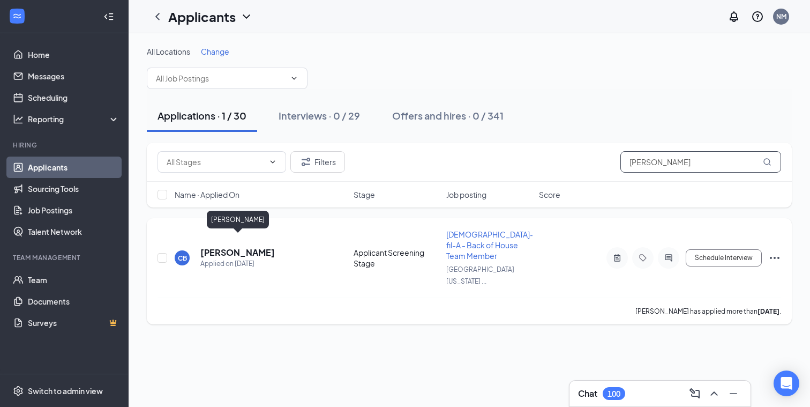
type input "[PERSON_NAME]"
click at [255, 246] on h5 "[PERSON_NAME]" at bounding box center [237, 252] width 74 height 12
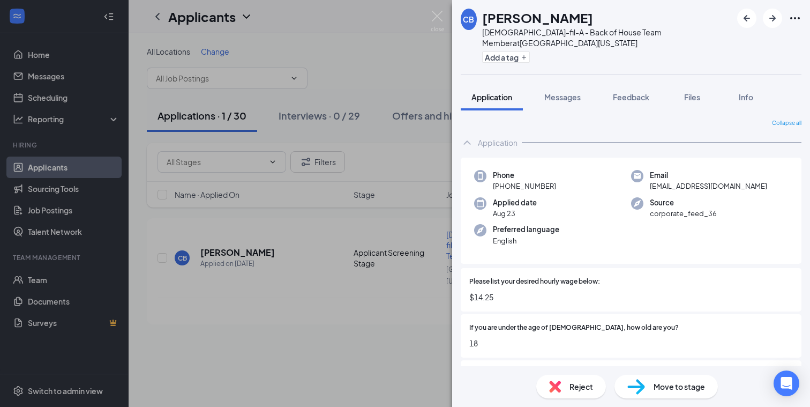
click at [641, 390] on img at bounding box center [636, 387] width 18 height 16
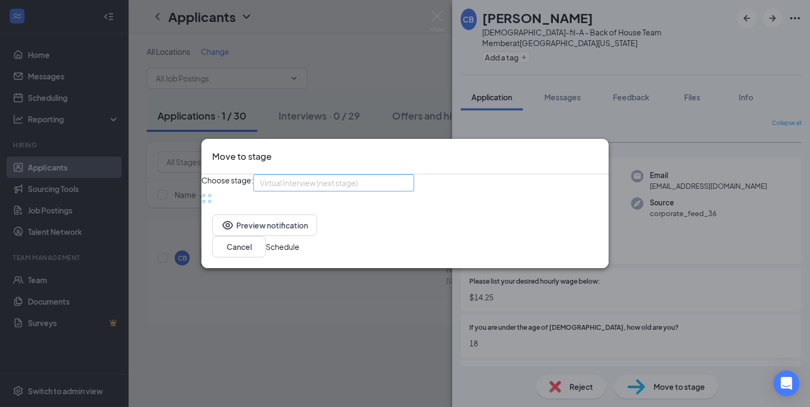
click at [408, 184] on span "Virtual Interview (next stage)" at bounding box center [334, 183] width 148 height 16
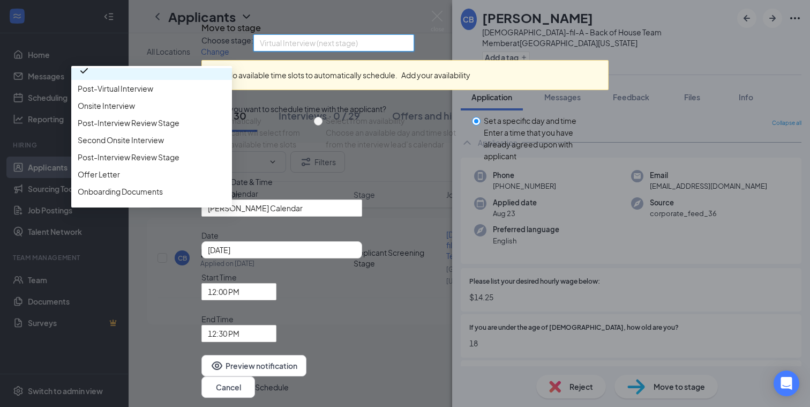
scroll to position [76, 0]
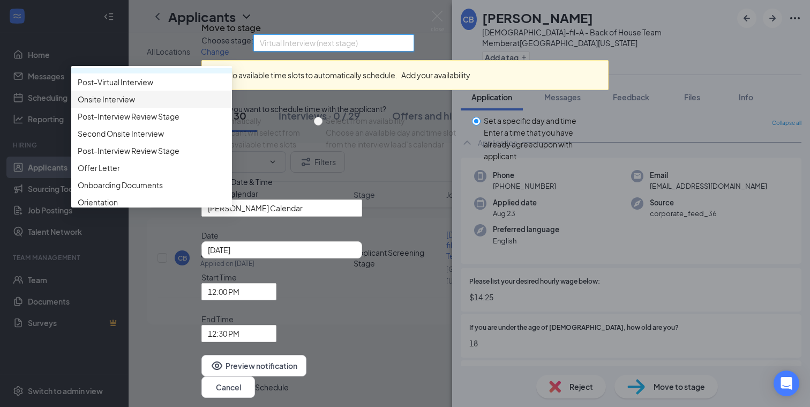
click at [225, 105] on span "Onsite Interview" at bounding box center [152, 99] width 148 height 12
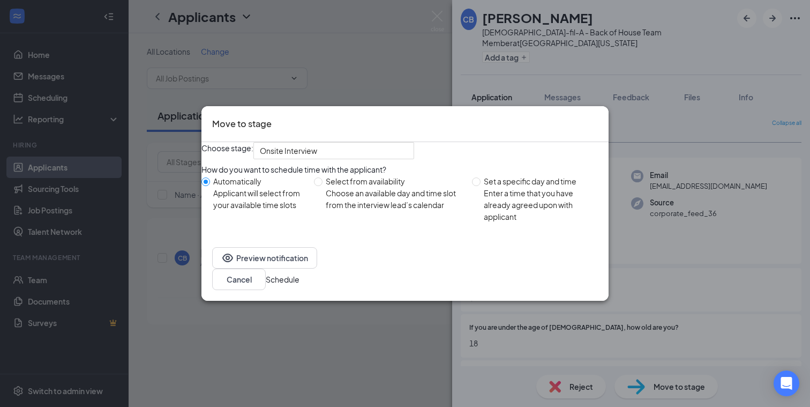
click at [299, 284] on button "Schedule" at bounding box center [283, 279] width 34 height 12
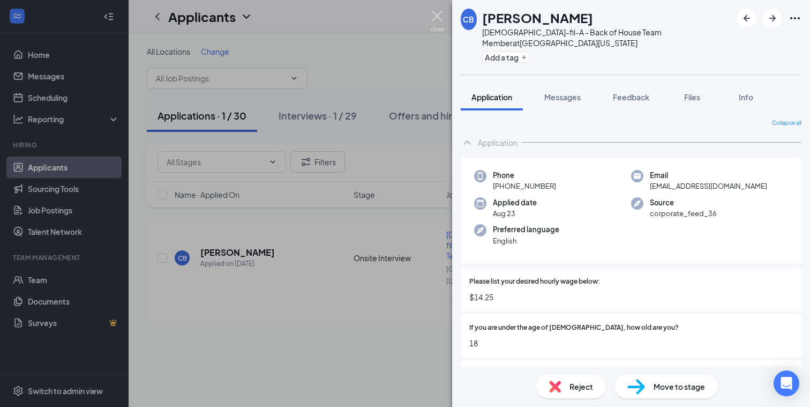
click at [438, 15] on img at bounding box center [437, 21] width 13 height 21
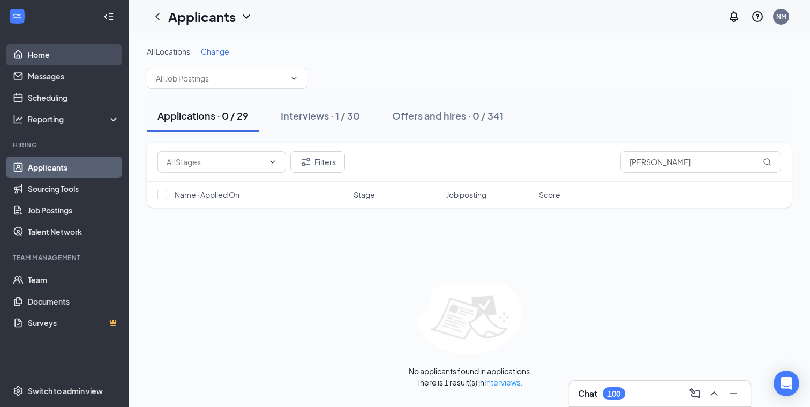
click at [50, 48] on link "Home" at bounding box center [74, 54] width 92 height 21
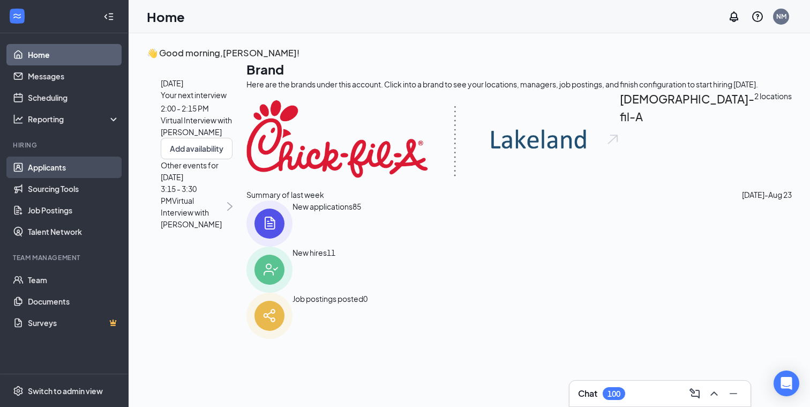
click at [42, 166] on link "Applicants" at bounding box center [74, 166] width 92 height 21
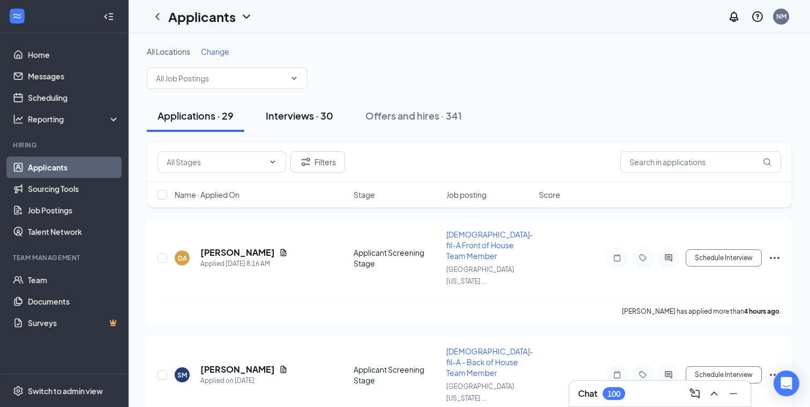
click at [292, 115] on div "Interviews · 30" at bounding box center [299, 115] width 67 height 13
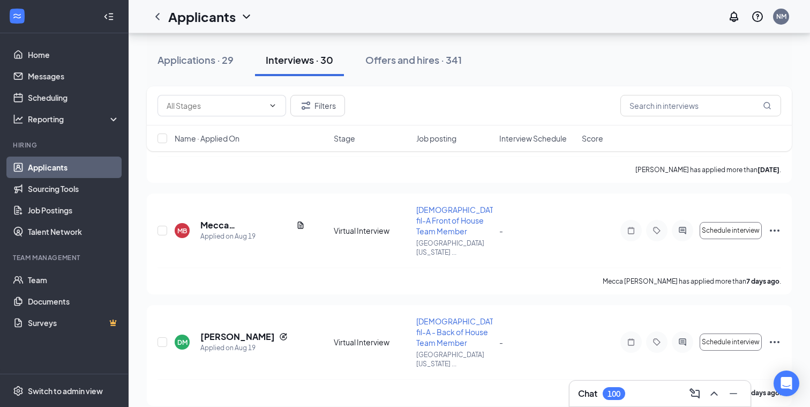
scroll to position [965, 0]
click at [63, 47] on link "Home" at bounding box center [74, 54] width 92 height 21
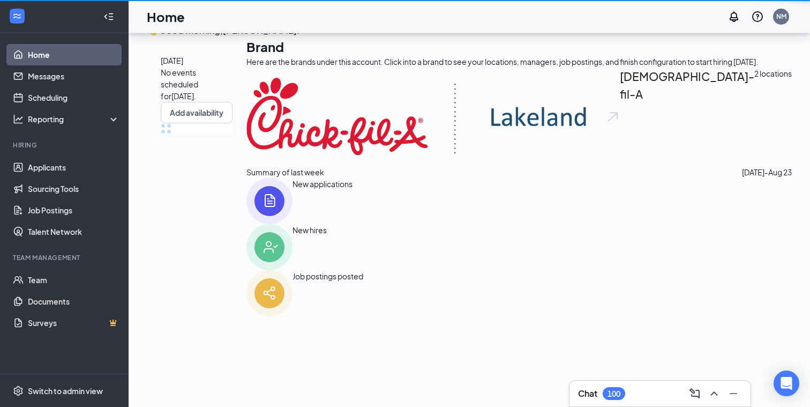
scroll to position [116, 0]
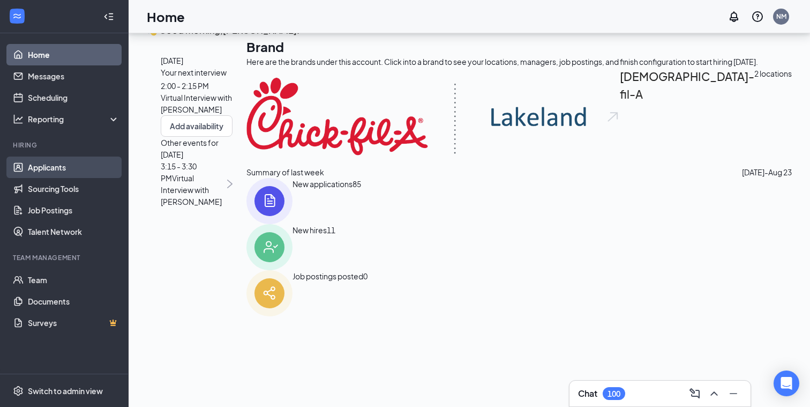
click at [41, 169] on link "Applicants" at bounding box center [74, 166] width 92 height 21
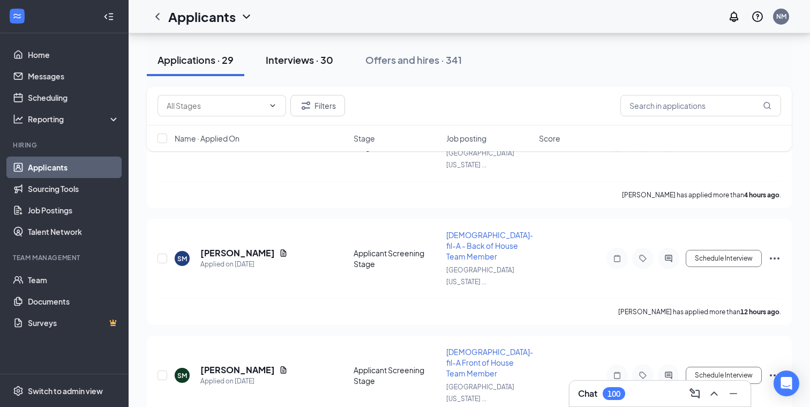
click at [299, 59] on div "Interviews · 30" at bounding box center [299, 59] width 67 height 13
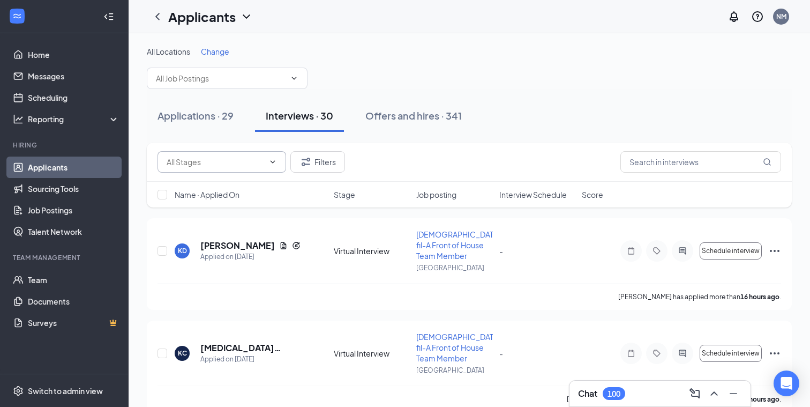
click at [219, 159] on input "text" at bounding box center [215, 162] width 97 height 12
click at [207, 184] on div "Onsite Interview (7)" at bounding box center [190, 181] width 67 height 12
type input "Onsite Interview (7)"
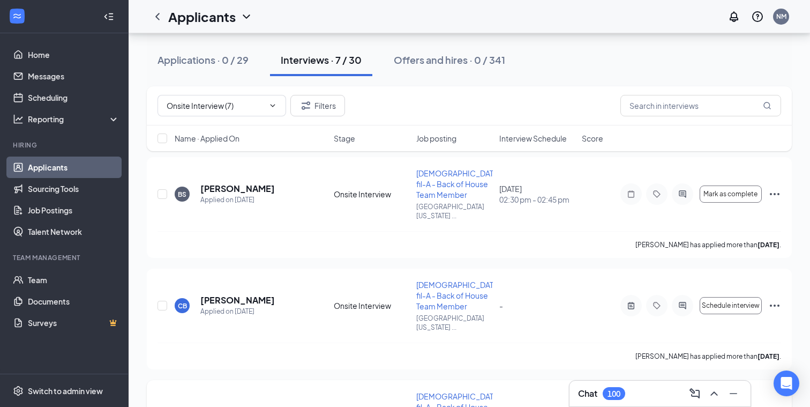
scroll to position [53, 0]
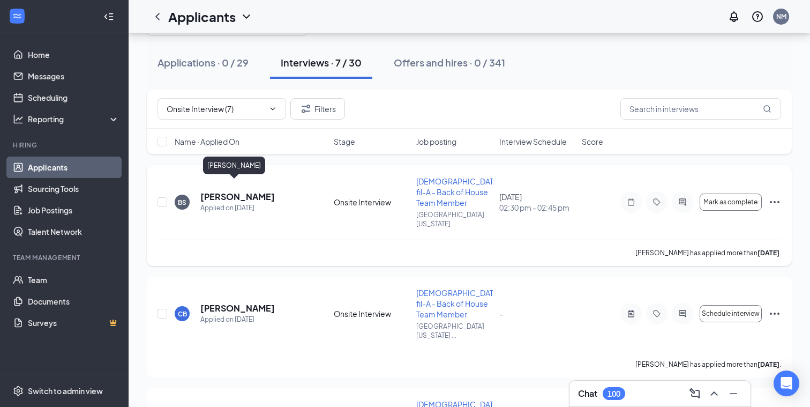
click at [227, 191] on h5 "[PERSON_NAME]" at bounding box center [237, 197] width 74 height 12
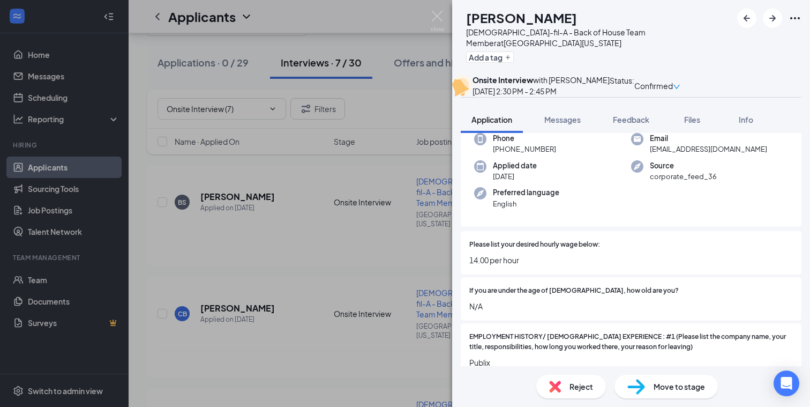
scroll to position [74, 0]
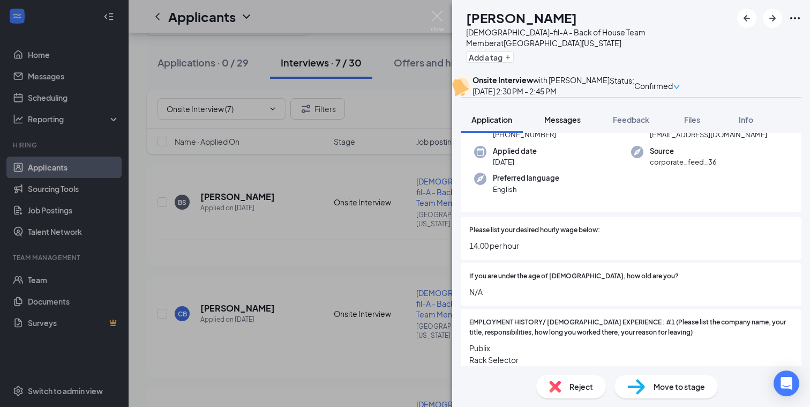
click at [569, 124] on span "Messages" at bounding box center [562, 120] width 36 height 10
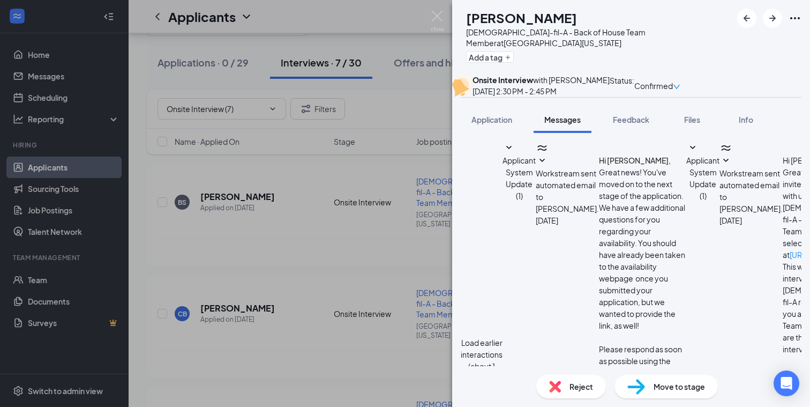
click at [515, 154] on icon "SmallChevronDown" at bounding box center [508, 147] width 13 height 13
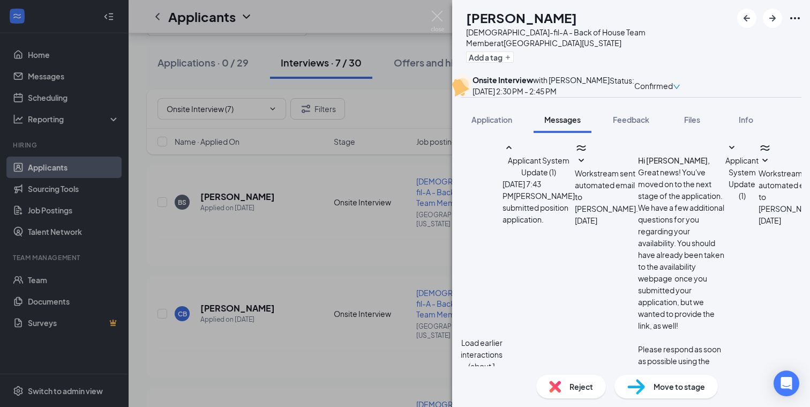
scroll to position [36, 0]
click at [575, 167] on icon "SmallChevronDown" at bounding box center [581, 160] width 13 height 13
click at [729, 149] on icon "SmallChevronDown" at bounding box center [731, 147] width 5 height 3
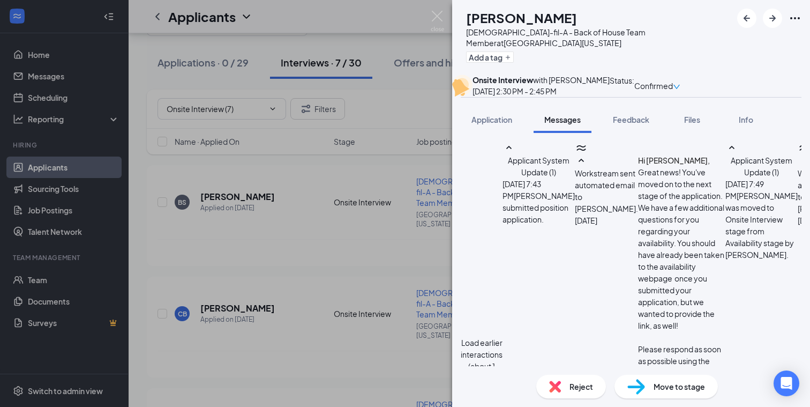
scroll to position [422, 0]
click at [797, 167] on icon "SmallChevronDown" at bounding box center [803, 160] width 13 height 13
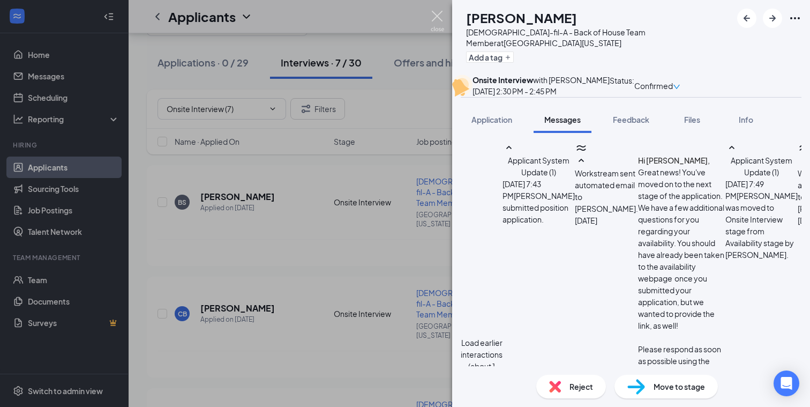
click at [437, 15] on img at bounding box center [437, 21] width 13 height 21
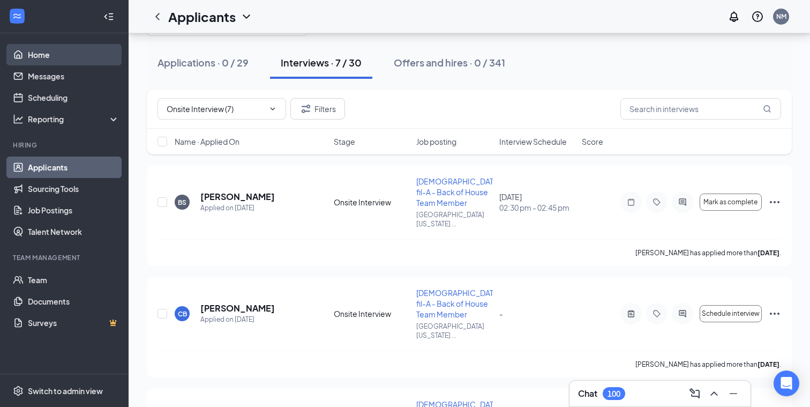
click at [63, 57] on link "Home" at bounding box center [74, 54] width 92 height 21
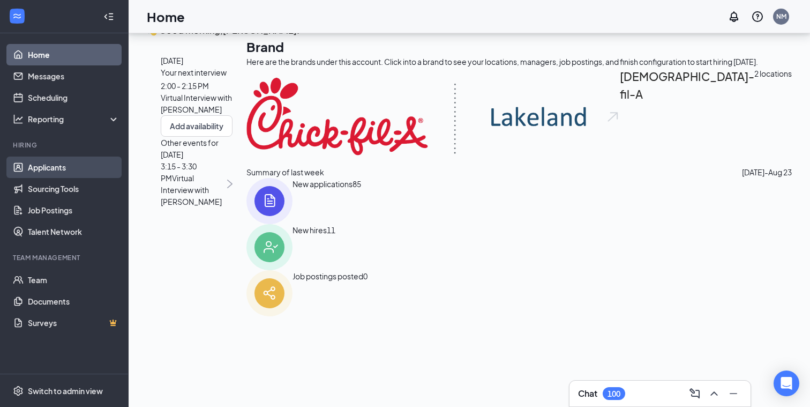
click at [52, 171] on link "Applicants" at bounding box center [74, 166] width 92 height 21
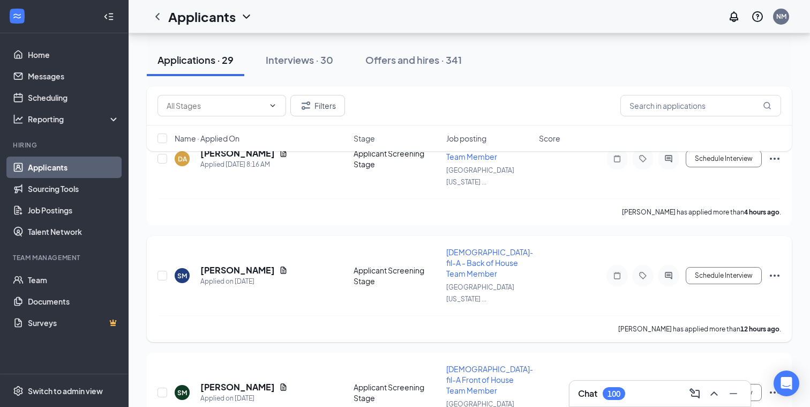
scroll to position [100, 0]
click at [297, 59] on div "Interviews · 30" at bounding box center [299, 59] width 67 height 13
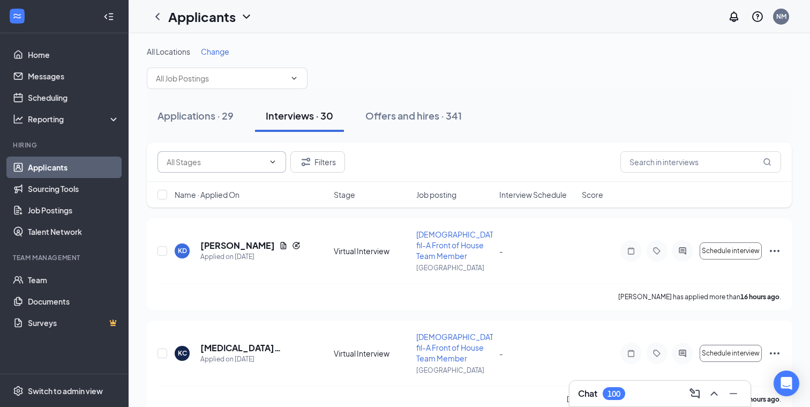
click at [248, 161] on input "text" at bounding box center [215, 162] width 97 height 12
click at [205, 186] on div "Onsite Interview (7)" at bounding box center [190, 181] width 67 height 12
type input "Onsite Interview (7)"
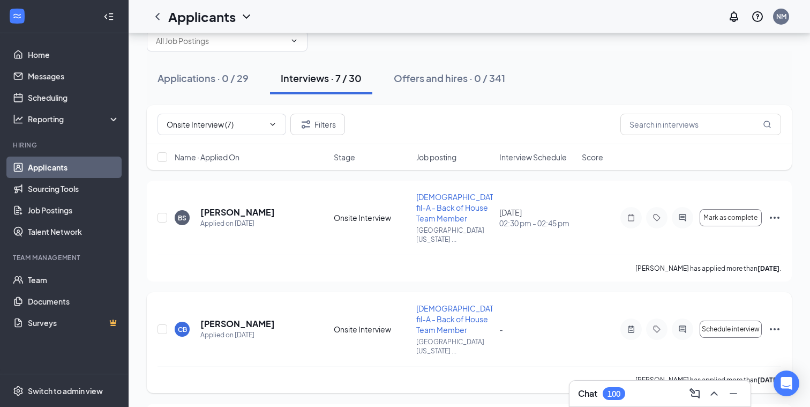
scroll to position [28, 0]
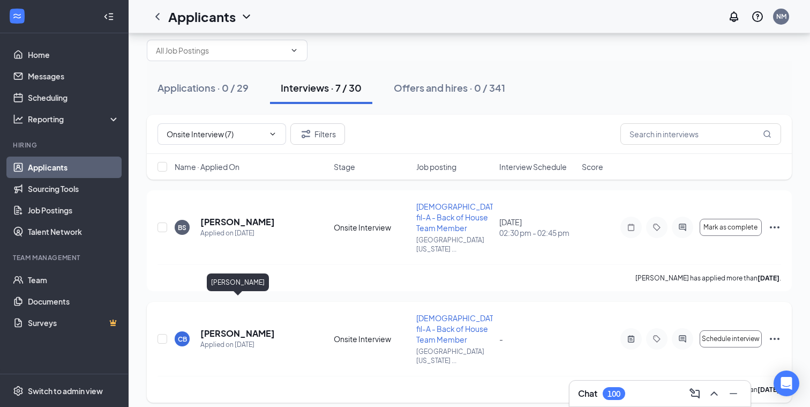
click at [237, 327] on h5 "[PERSON_NAME]" at bounding box center [237, 333] width 74 height 12
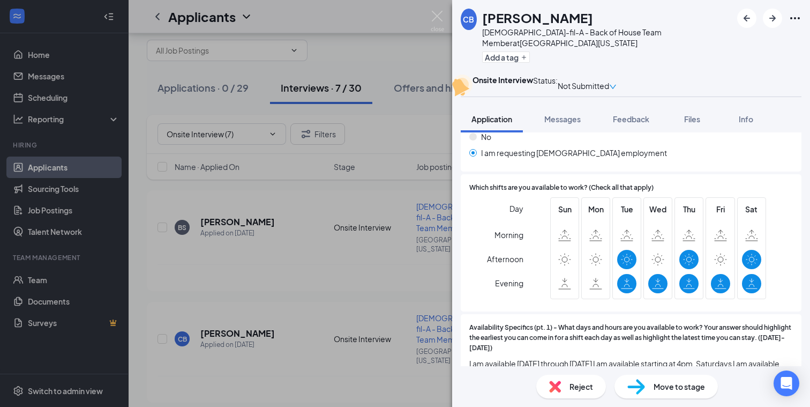
scroll to position [1722, 0]
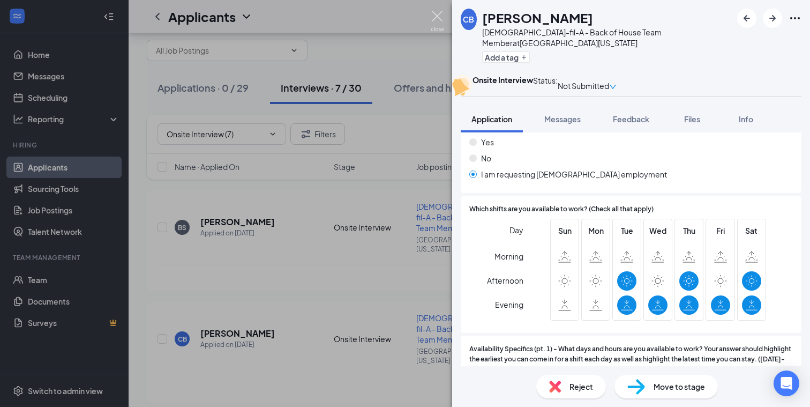
click at [438, 14] on img at bounding box center [437, 21] width 13 height 21
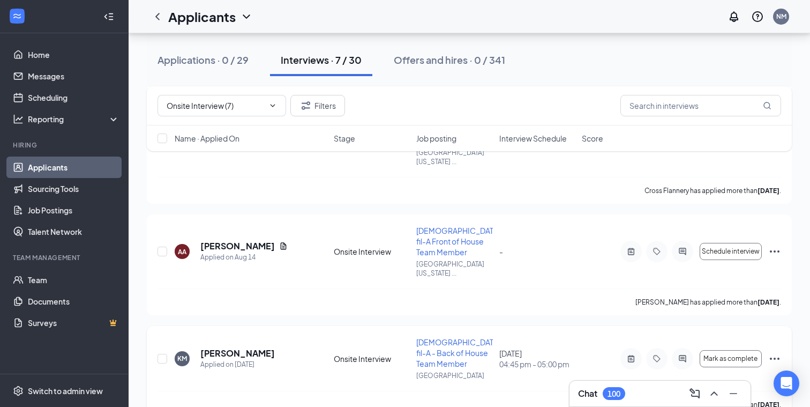
scroll to position [455, 0]
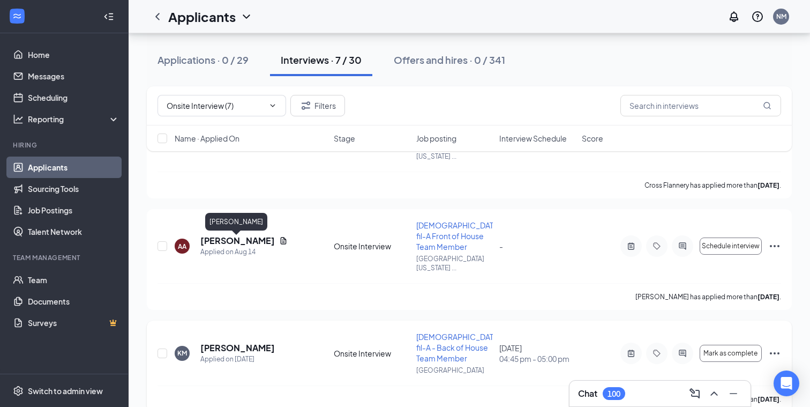
click at [220, 342] on h5 "[PERSON_NAME]" at bounding box center [237, 348] width 74 height 12
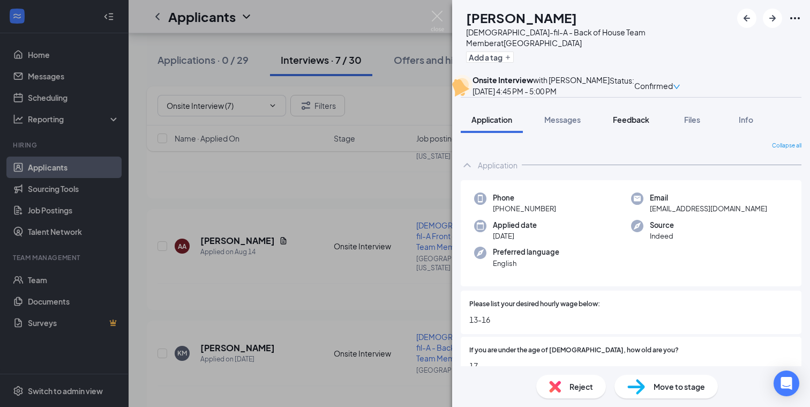
click at [631, 124] on span "Feedback" at bounding box center [631, 120] width 36 height 10
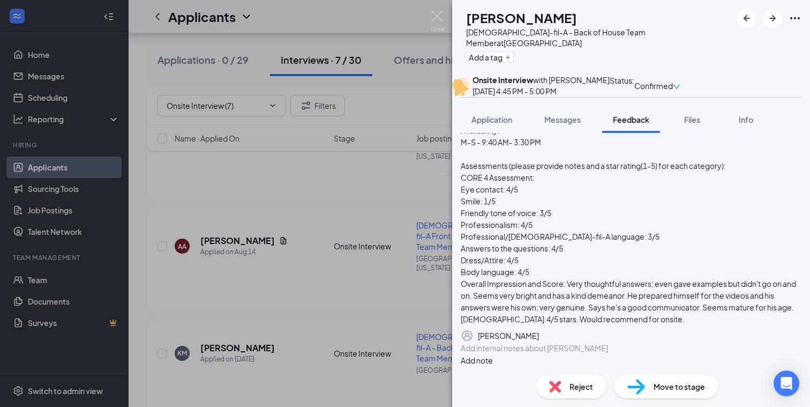
scroll to position [175, 0]
click at [439, 16] on img at bounding box center [437, 21] width 13 height 21
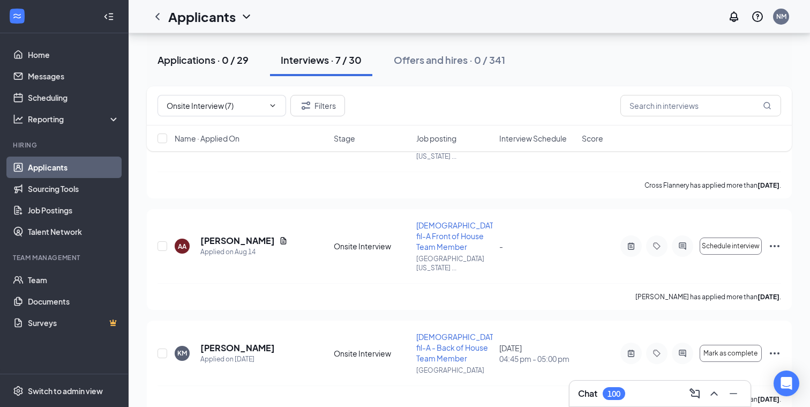
click at [183, 63] on div "Applications · 0 / 29" at bounding box center [202, 59] width 91 height 13
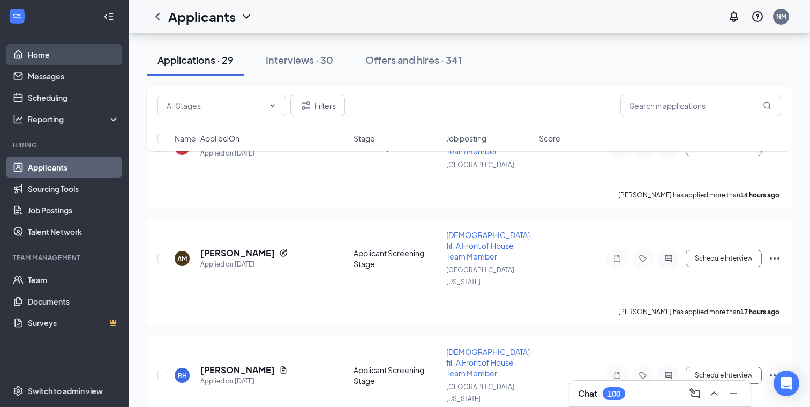
click at [52, 54] on link "Home" at bounding box center [74, 54] width 92 height 21
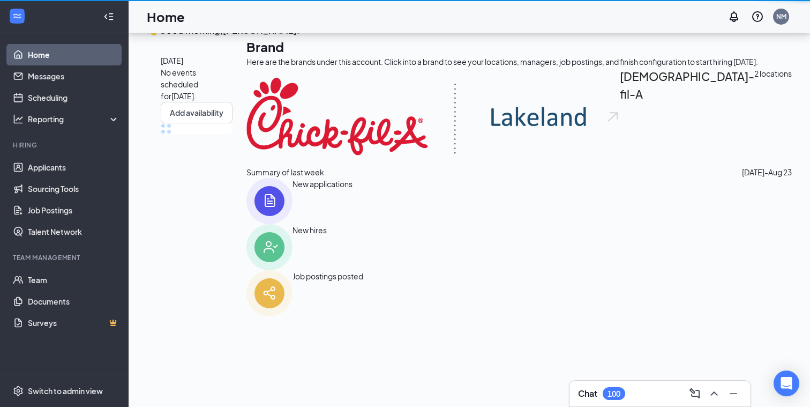
scroll to position [116, 0]
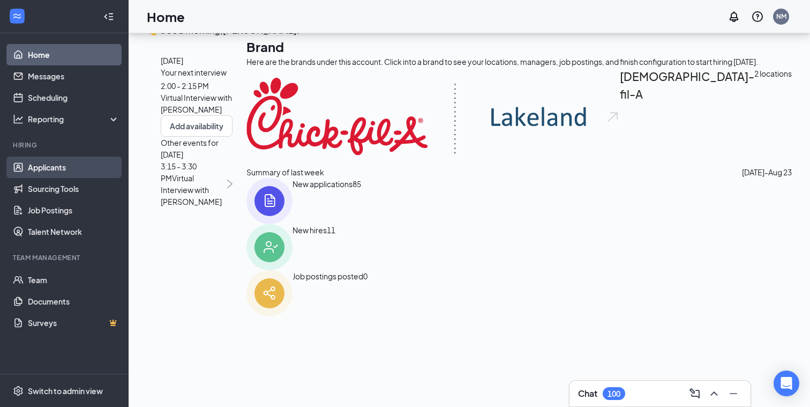
click at [70, 169] on link "Applicants" at bounding box center [74, 166] width 92 height 21
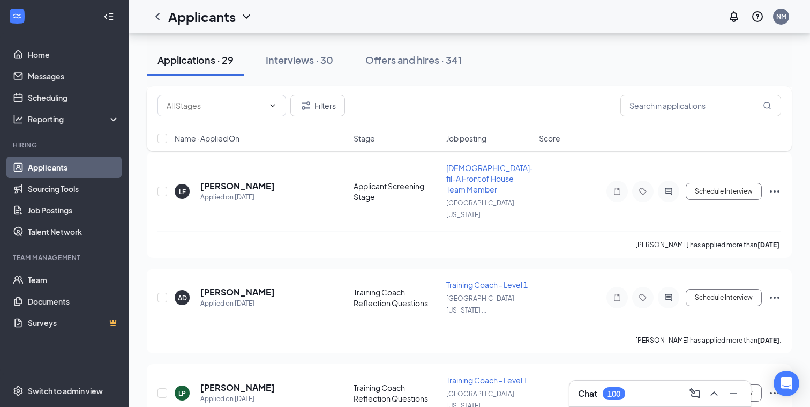
scroll to position [1436, 0]
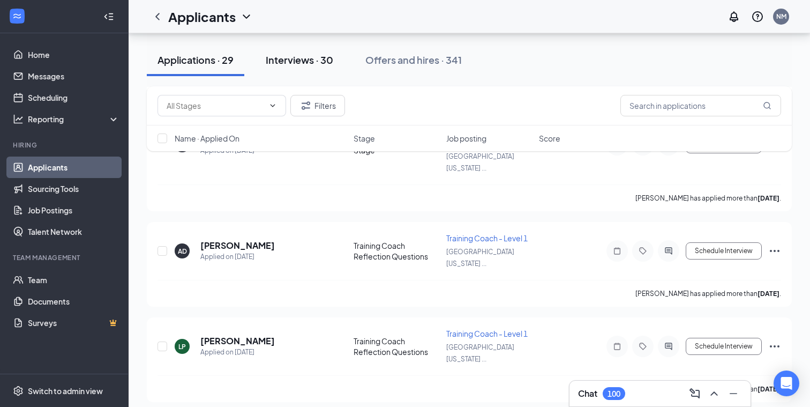
click at [292, 58] on div "Interviews · 30" at bounding box center [299, 59] width 67 height 13
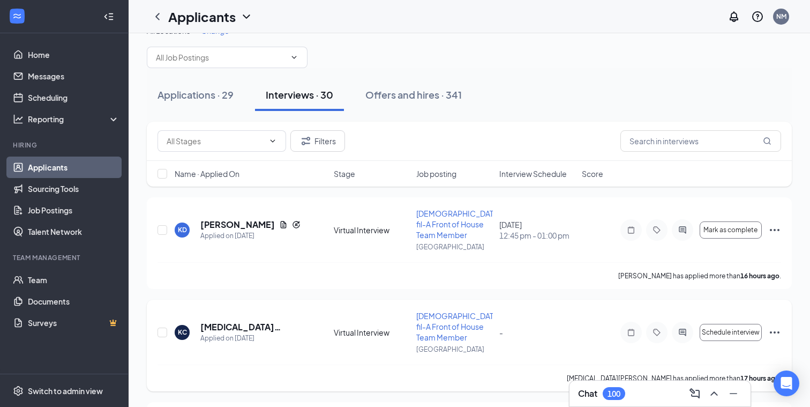
scroll to position [21, 0]
click at [276, 141] on icon "ChevronDown" at bounding box center [272, 140] width 9 height 9
click at [220, 161] on div "Onsite Interview (7)" at bounding box center [190, 159] width 67 height 12
type input "Onsite Interview (7)"
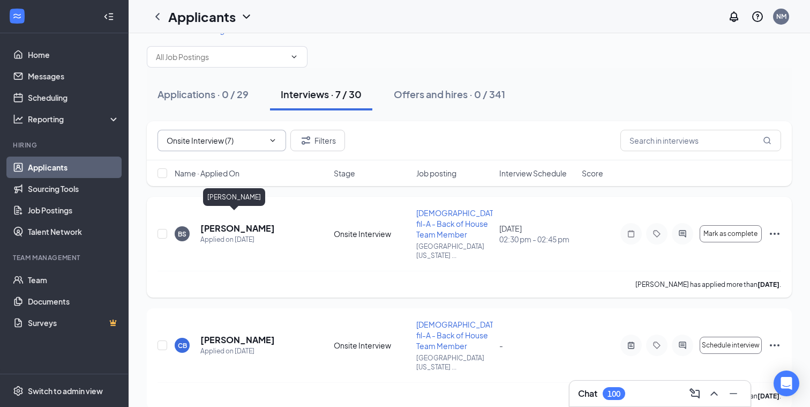
click at [228, 222] on h5 "[PERSON_NAME]" at bounding box center [237, 228] width 74 height 12
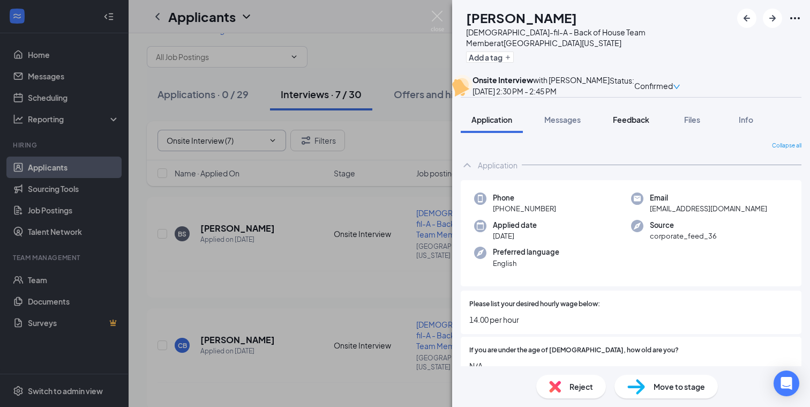
click at [633, 124] on span "Feedback" at bounding box center [631, 120] width 36 height 10
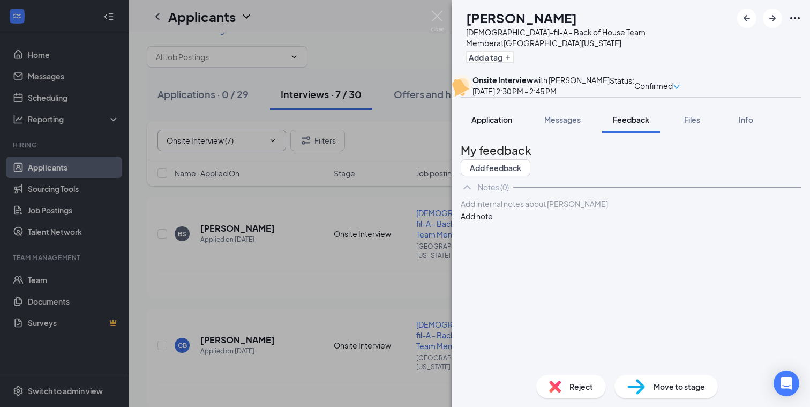
click at [488, 124] on span "Application" at bounding box center [491, 120] width 41 height 10
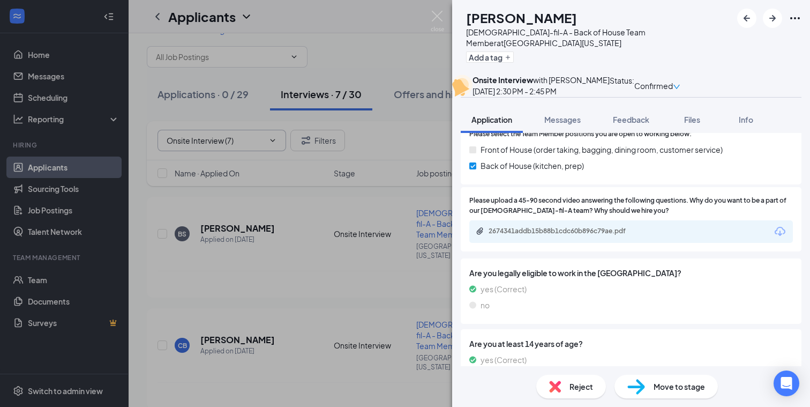
scroll to position [1379, 0]
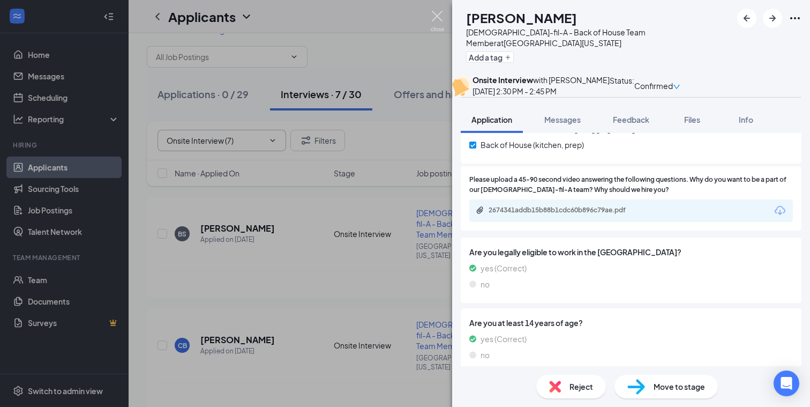
click at [437, 11] on img at bounding box center [437, 21] width 13 height 21
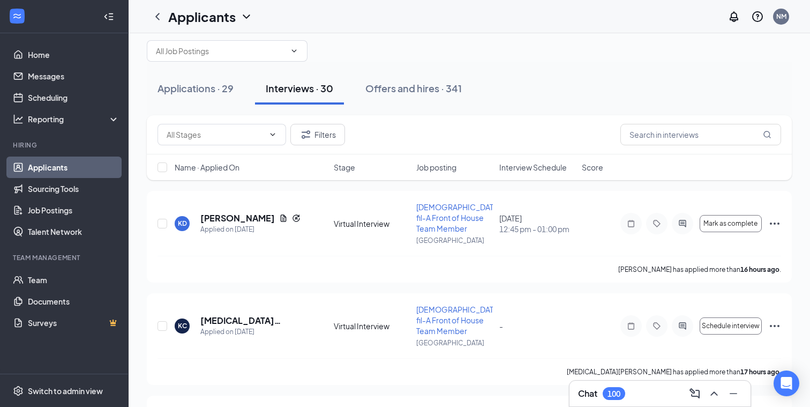
scroll to position [31, 0]
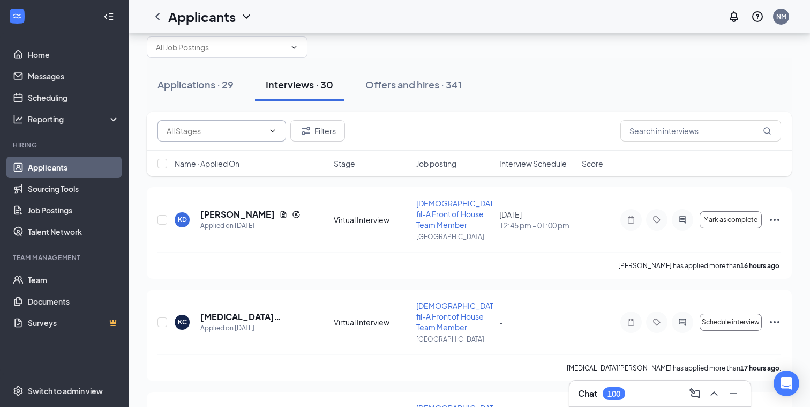
click at [268, 129] on icon "ChevronDown" at bounding box center [272, 130] width 9 height 9
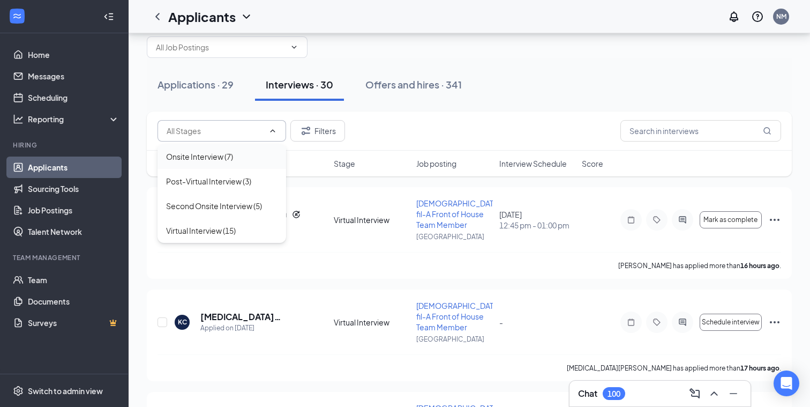
click at [224, 156] on div "Onsite Interview (7)" at bounding box center [199, 156] width 67 height 12
type input "Onsite Interview (7)"
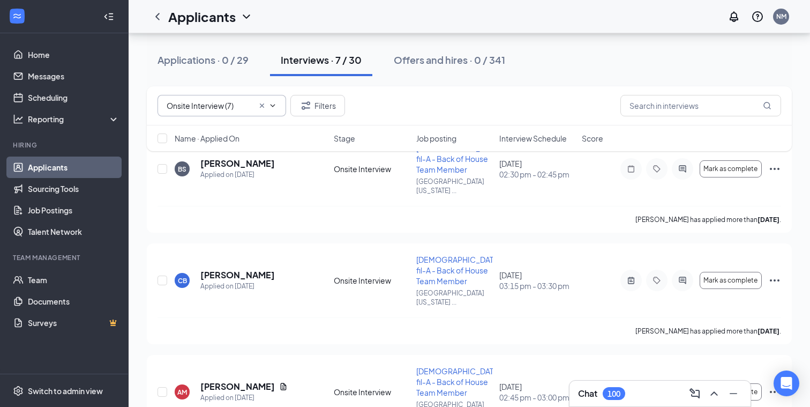
scroll to position [84, 0]
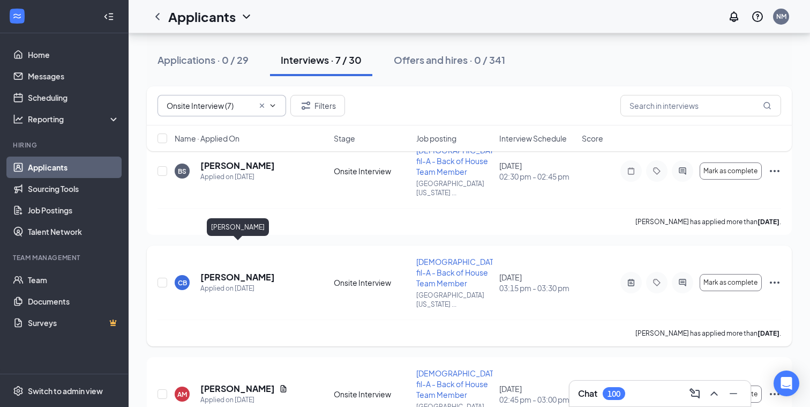
click at [257, 271] on h5 "[PERSON_NAME]" at bounding box center [237, 277] width 74 height 12
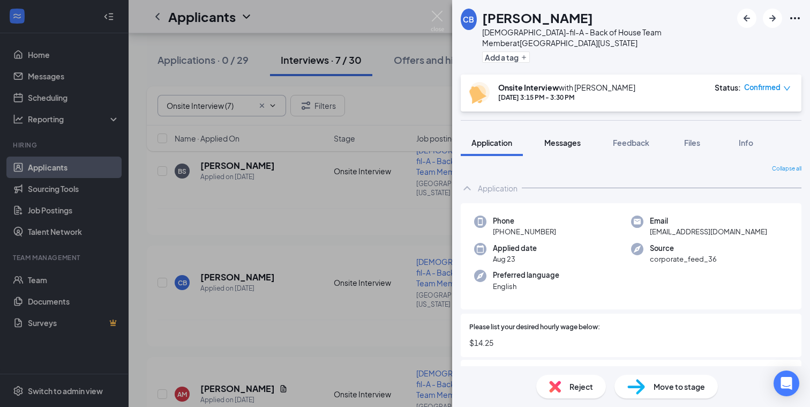
click at [567, 138] on span "Messages" at bounding box center [562, 143] width 36 height 10
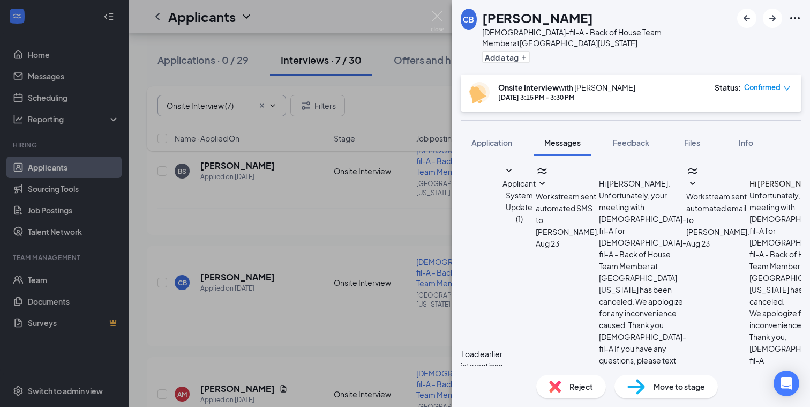
scroll to position [327, 0]
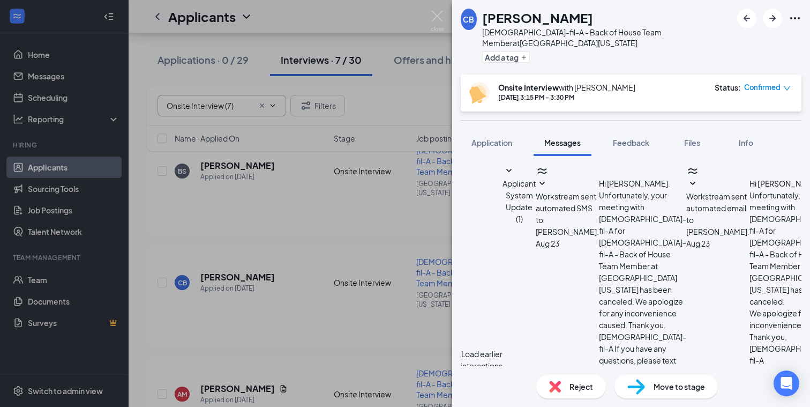
click at [436, 14] on img at bounding box center [437, 21] width 13 height 21
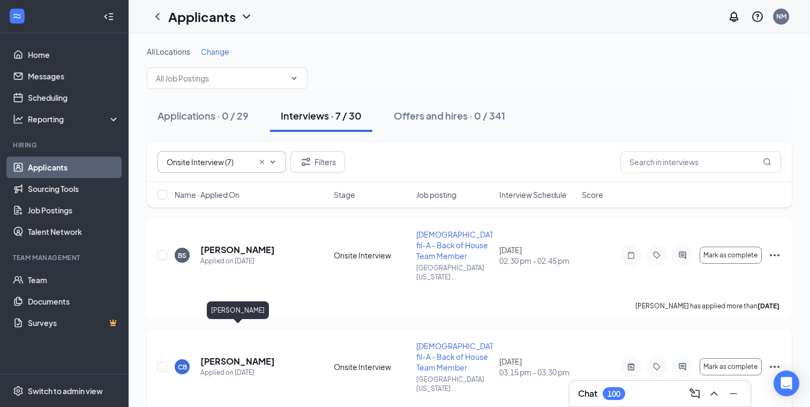
click at [259, 355] on h5 "[PERSON_NAME]" at bounding box center [237, 361] width 74 height 12
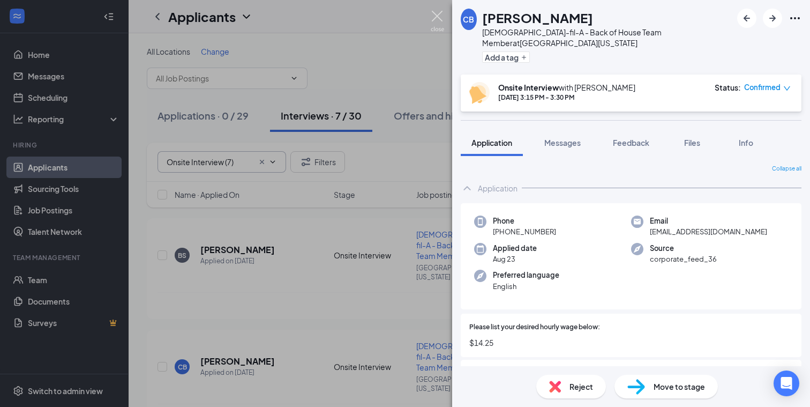
click at [438, 14] on img at bounding box center [437, 21] width 13 height 21
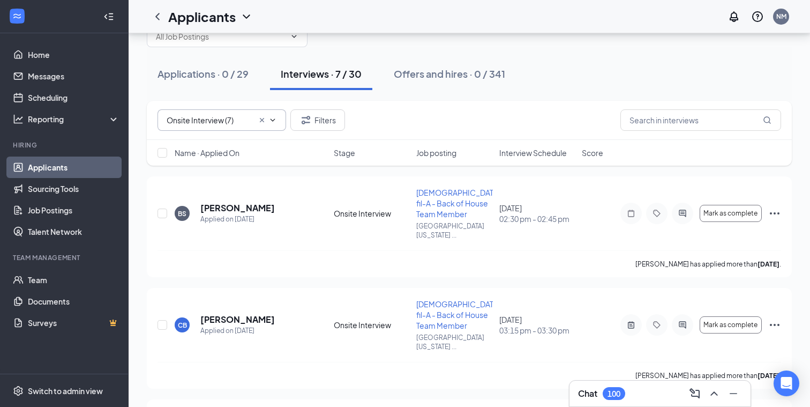
scroll to position [46, 0]
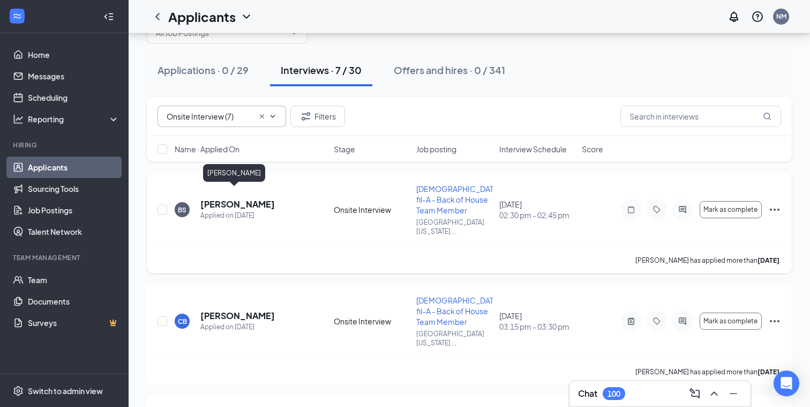
click at [231, 198] on h5 "[PERSON_NAME]" at bounding box center [237, 204] width 74 height 12
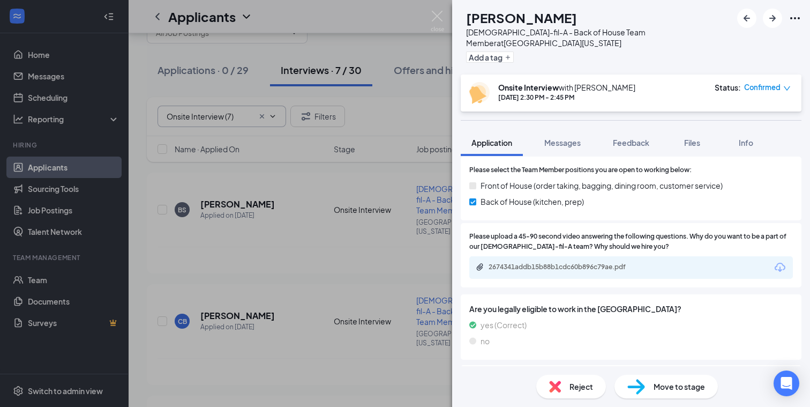
scroll to position [1379, 0]
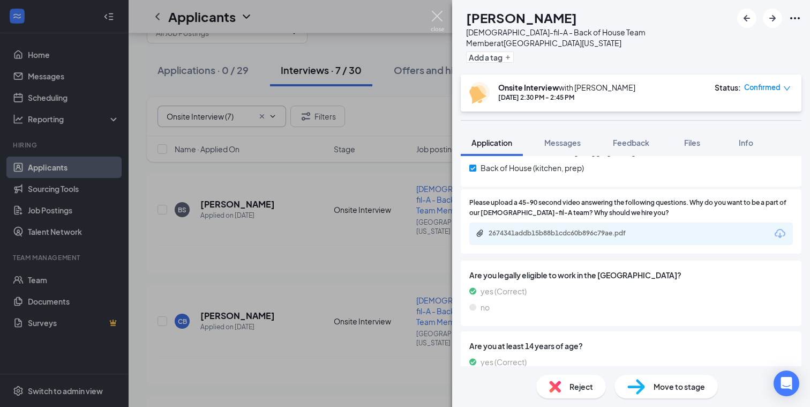
click at [437, 13] on img at bounding box center [437, 21] width 13 height 21
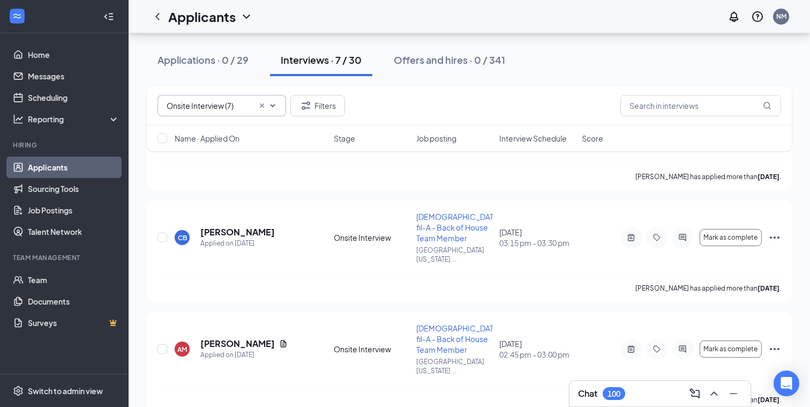
scroll to position [146, 0]
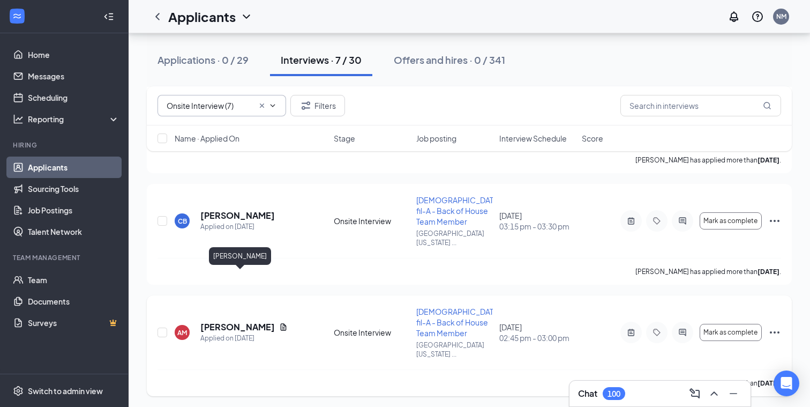
click at [275, 321] on h5 "[PERSON_NAME]" at bounding box center [237, 327] width 74 height 12
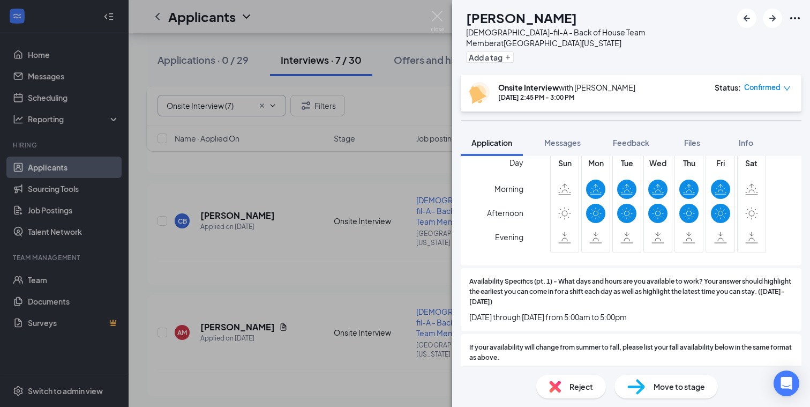
scroll to position [1885, 0]
click at [438, 16] on img at bounding box center [437, 21] width 13 height 21
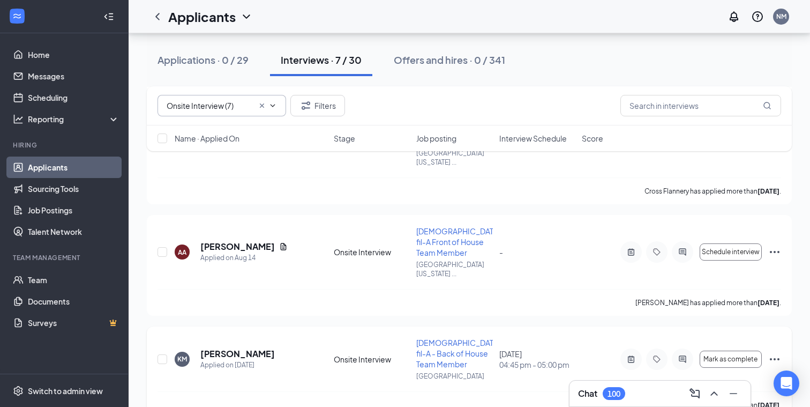
scroll to position [455, 0]
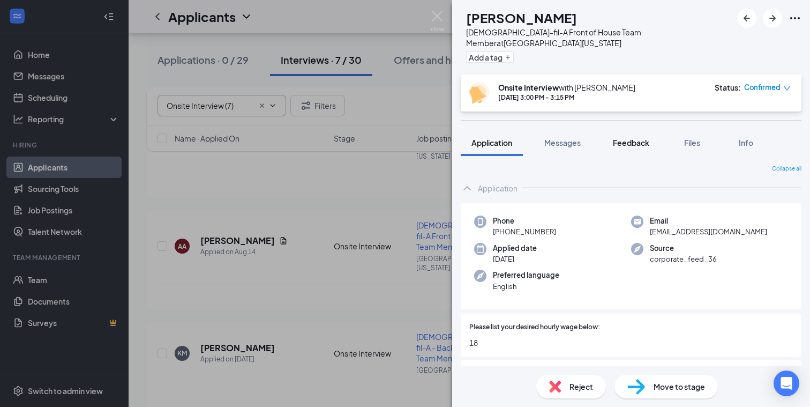
click at [630, 138] on span "Feedback" at bounding box center [631, 143] width 36 height 10
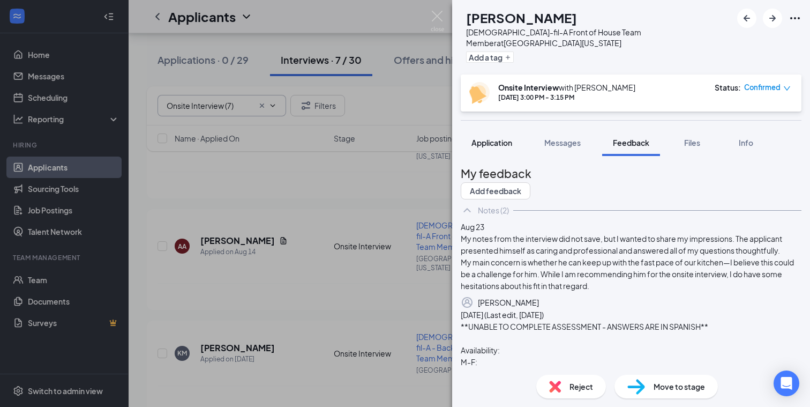
click at [485, 138] on span "Application" at bounding box center [491, 143] width 41 height 10
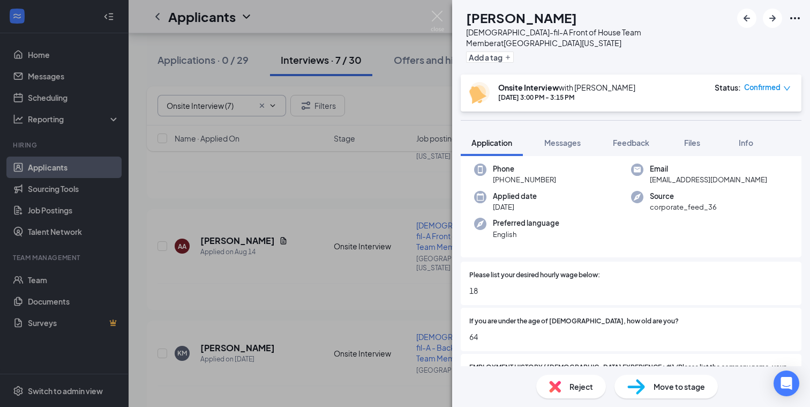
scroll to position [76, 0]
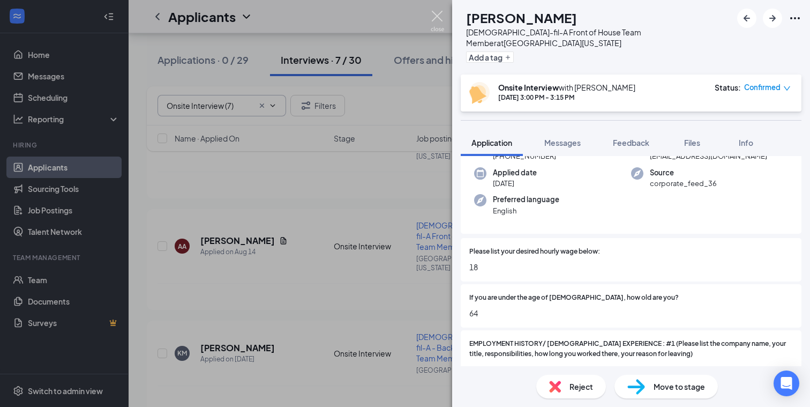
click at [435, 13] on img at bounding box center [437, 21] width 13 height 21
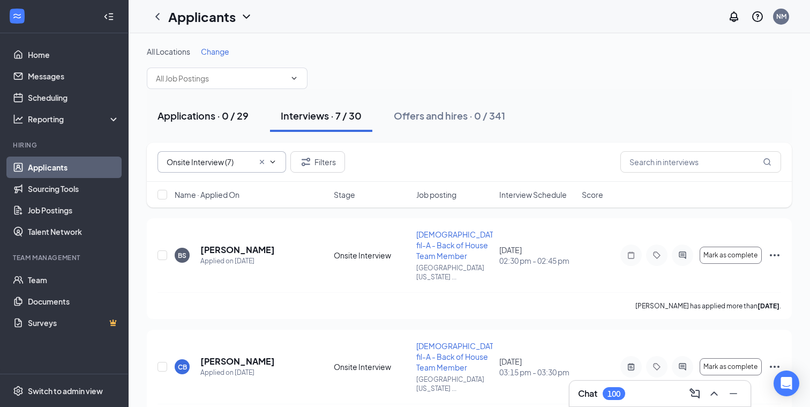
click at [200, 119] on div "Applications · 0 / 29" at bounding box center [202, 115] width 91 height 13
